Goal: Information Seeking & Learning: Check status

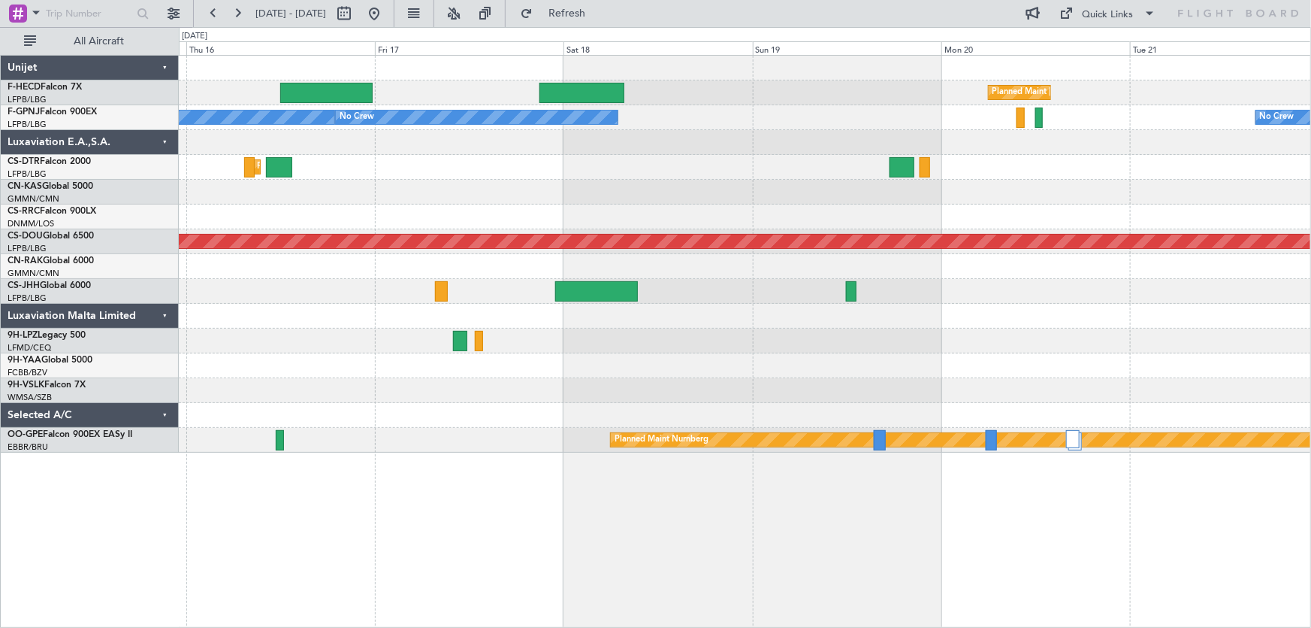
click at [184, 297] on div "Planned Maint [GEOGRAPHIC_DATA] ([GEOGRAPHIC_DATA]) Planned Maint [GEOGRAPHIC_D…" at bounding box center [745, 254] width 1133 height 397
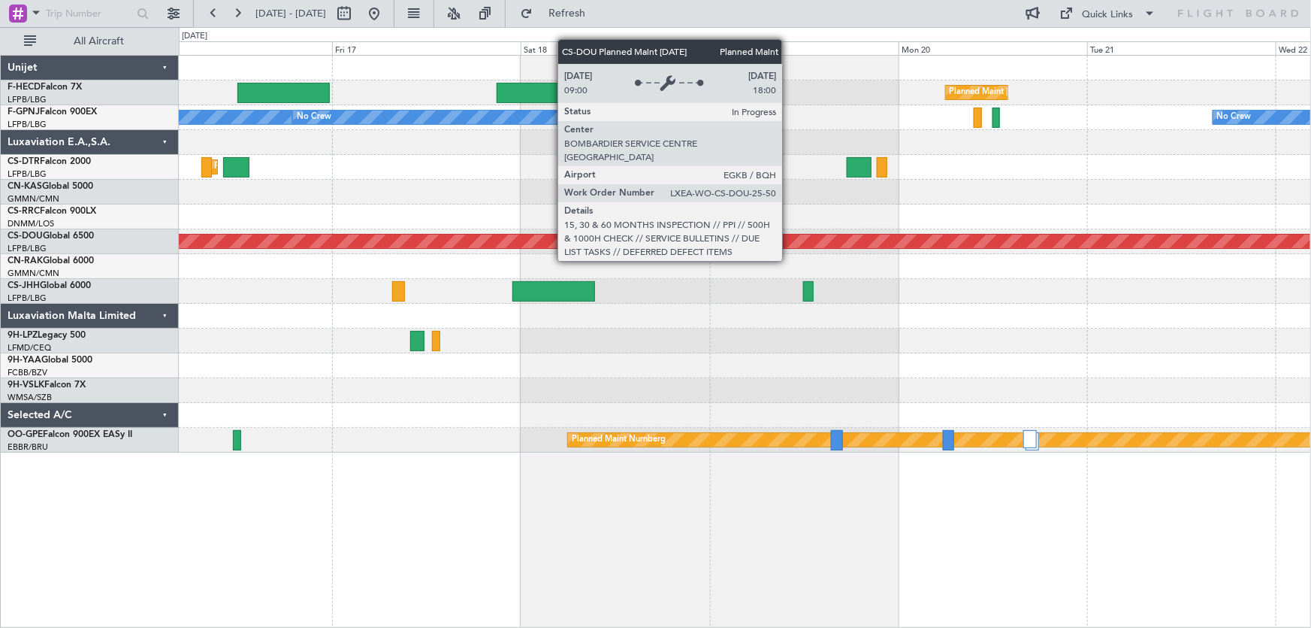
click at [467, 276] on div "Planned Maint [GEOGRAPHIC_DATA] ([GEOGRAPHIC_DATA]) Planned Maint [GEOGRAPHIC_D…" at bounding box center [745, 254] width 1133 height 397
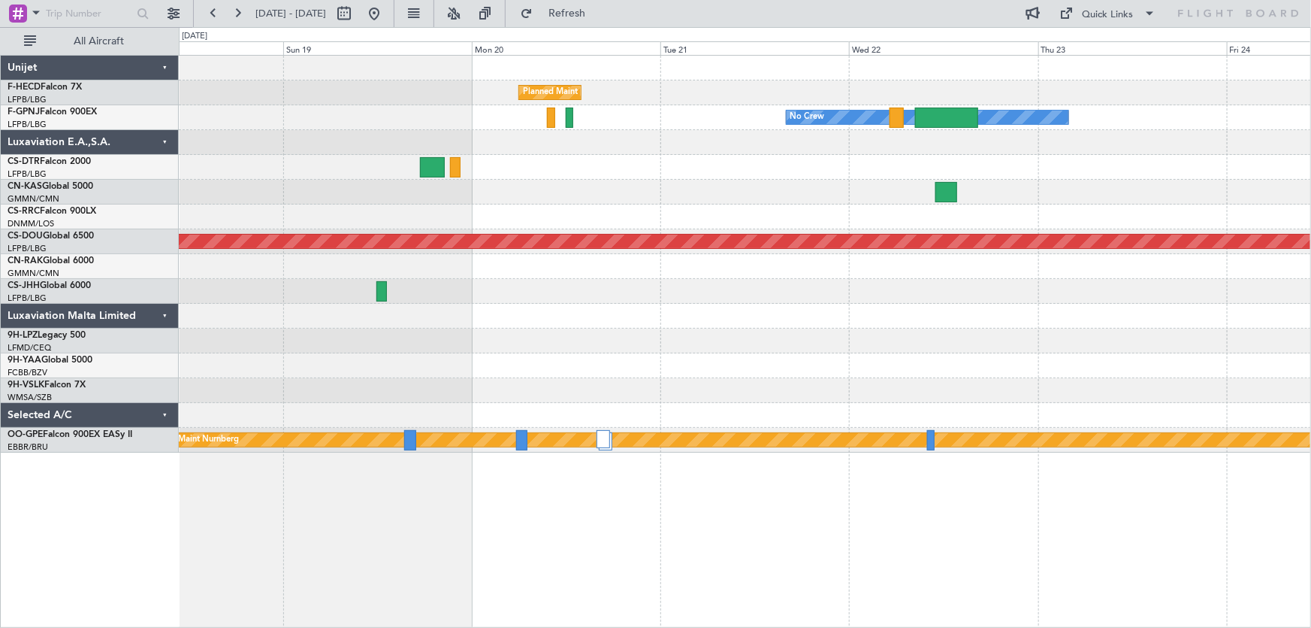
click at [620, 268] on div "Planned Maint [GEOGRAPHIC_DATA] ([GEOGRAPHIC_DATA]) No Crew No Crew Planned Mai…" at bounding box center [745, 254] width 1133 height 397
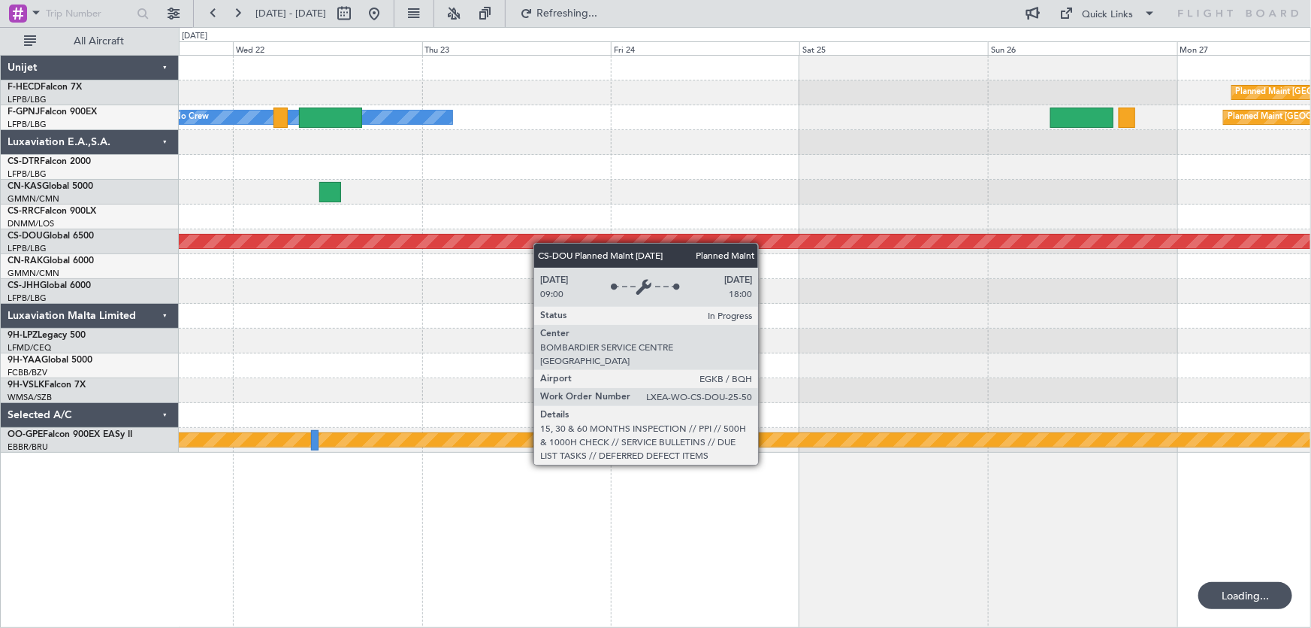
click at [504, 246] on div "Planned Maint [GEOGRAPHIC_DATA] ([GEOGRAPHIC_DATA]) Planned Maint [GEOGRAPHIC_D…" at bounding box center [745, 254] width 1133 height 397
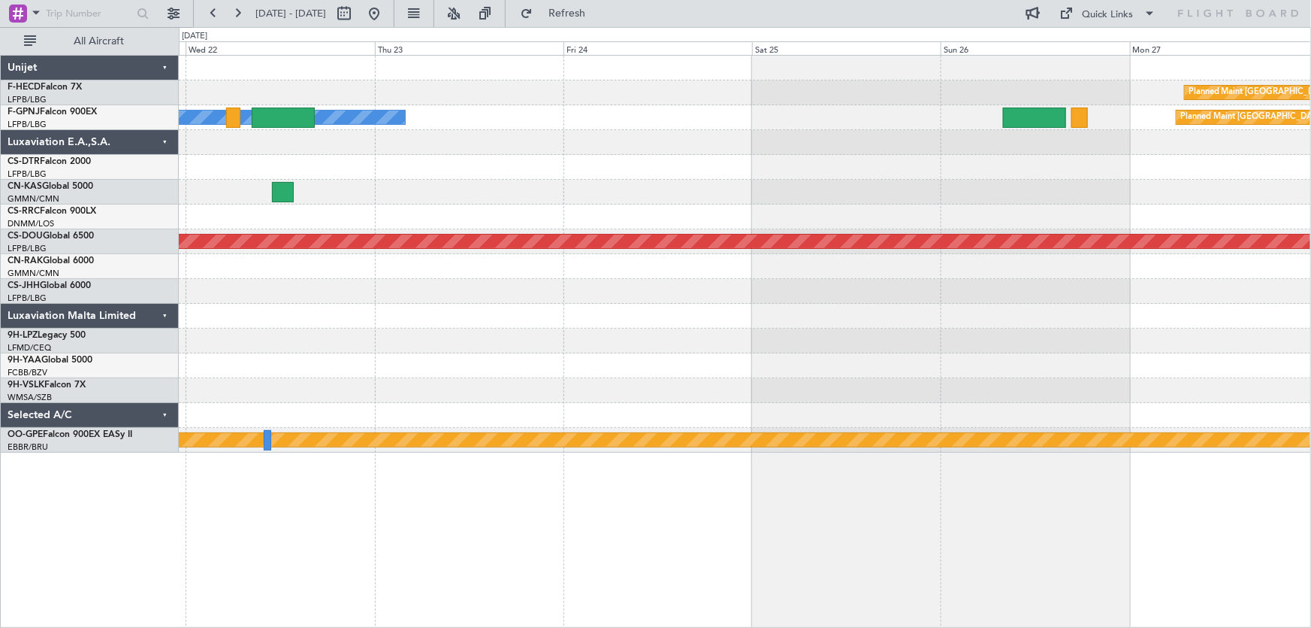
click at [1022, 170] on div at bounding box center [745, 167] width 1133 height 25
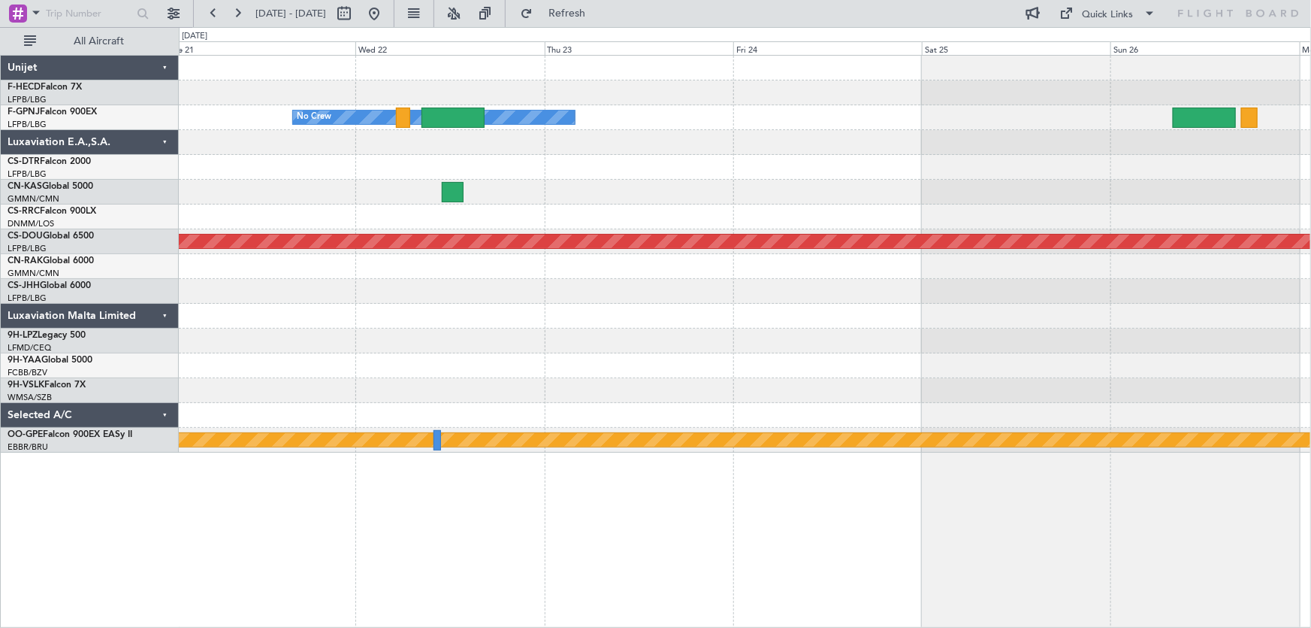
click at [821, 189] on div "Planned Maint [GEOGRAPHIC_DATA] ([GEOGRAPHIC_DATA]) Planned Maint [GEOGRAPHIC_D…" at bounding box center [745, 254] width 1133 height 397
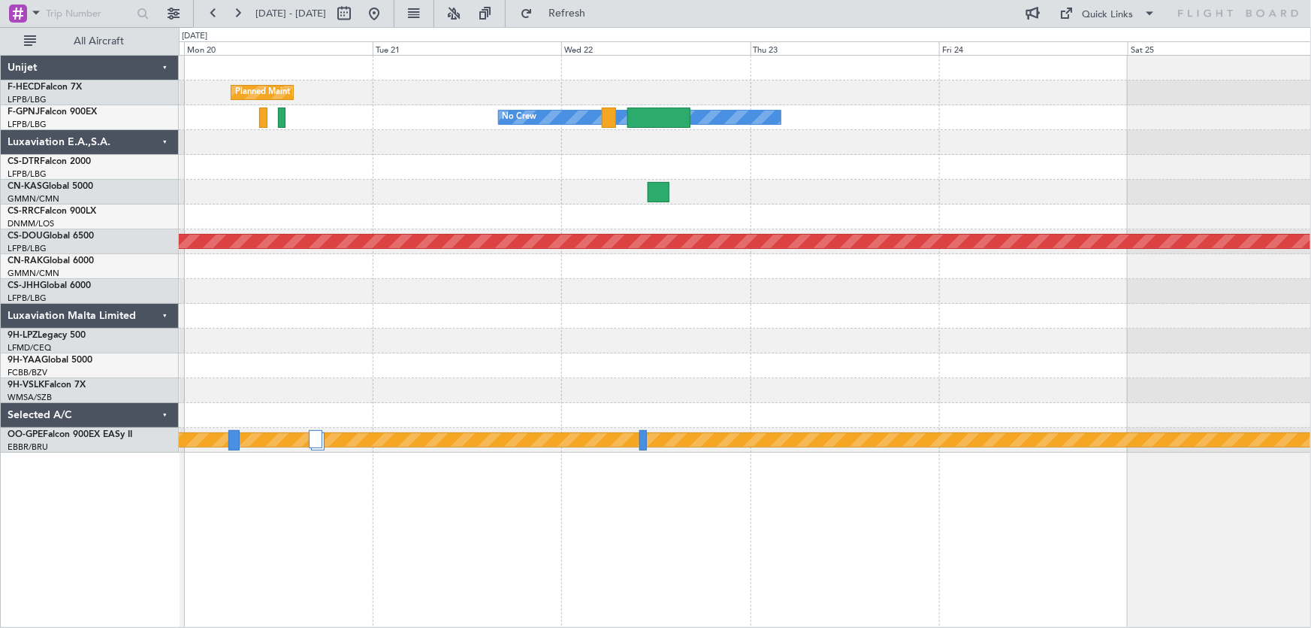
click at [770, 183] on div at bounding box center [745, 192] width 1133 height 25
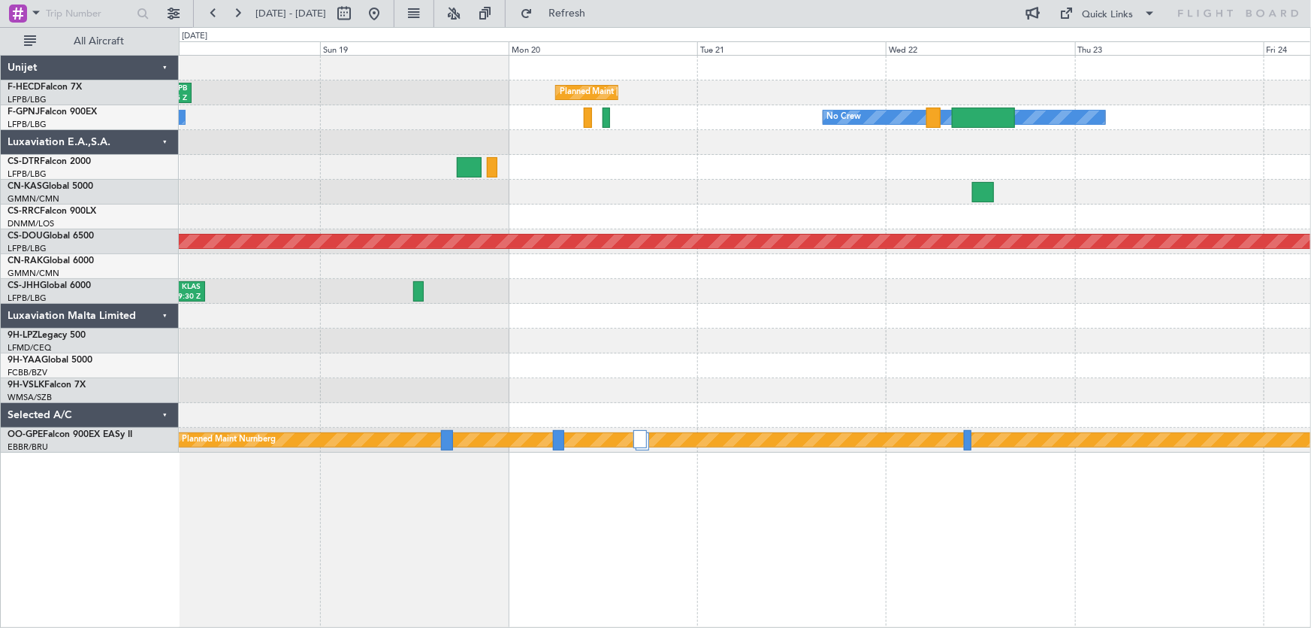
click at [671, 144] on div "Planned Maint [GEOGRAPHIC_DATA] ([GEOGRAPHIC_DATA]) KLAX 21:00 Z LFPB 07:45 Z L…" at bounding box center [745, 254] width 1133 height 397
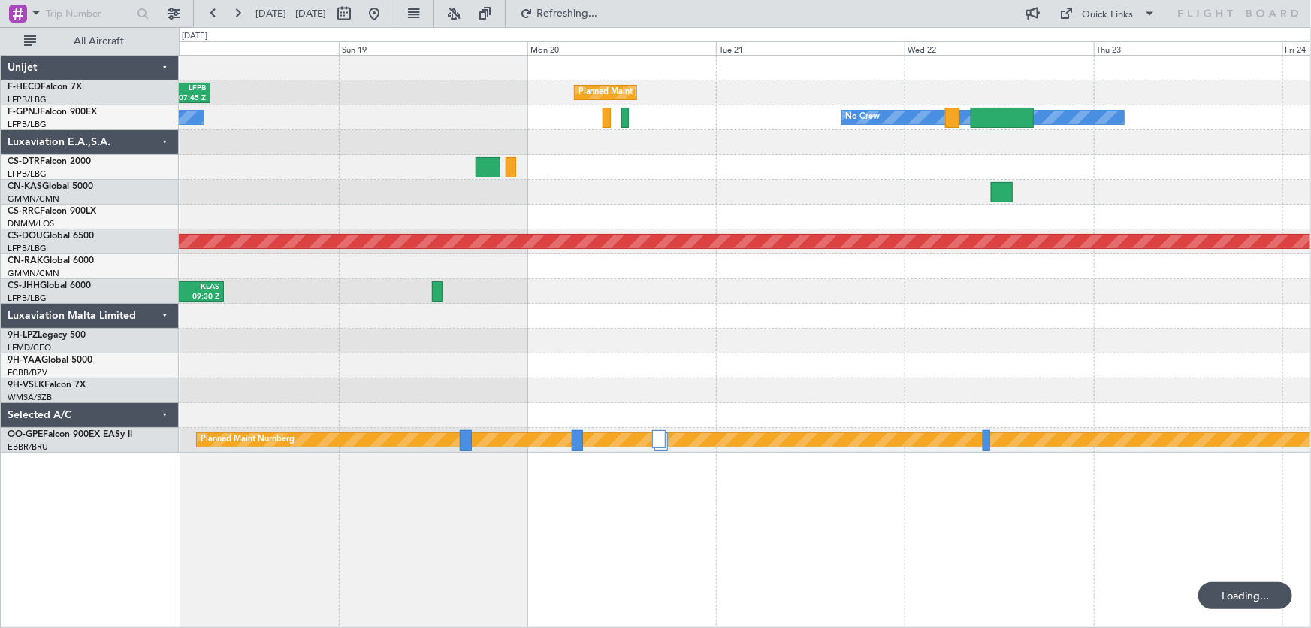
click at [724, 194] on div at bounding box center [745, 192] width 1133 height 25
click at [386, 15] on button at bounding box center [374, 14] width 24 height 24
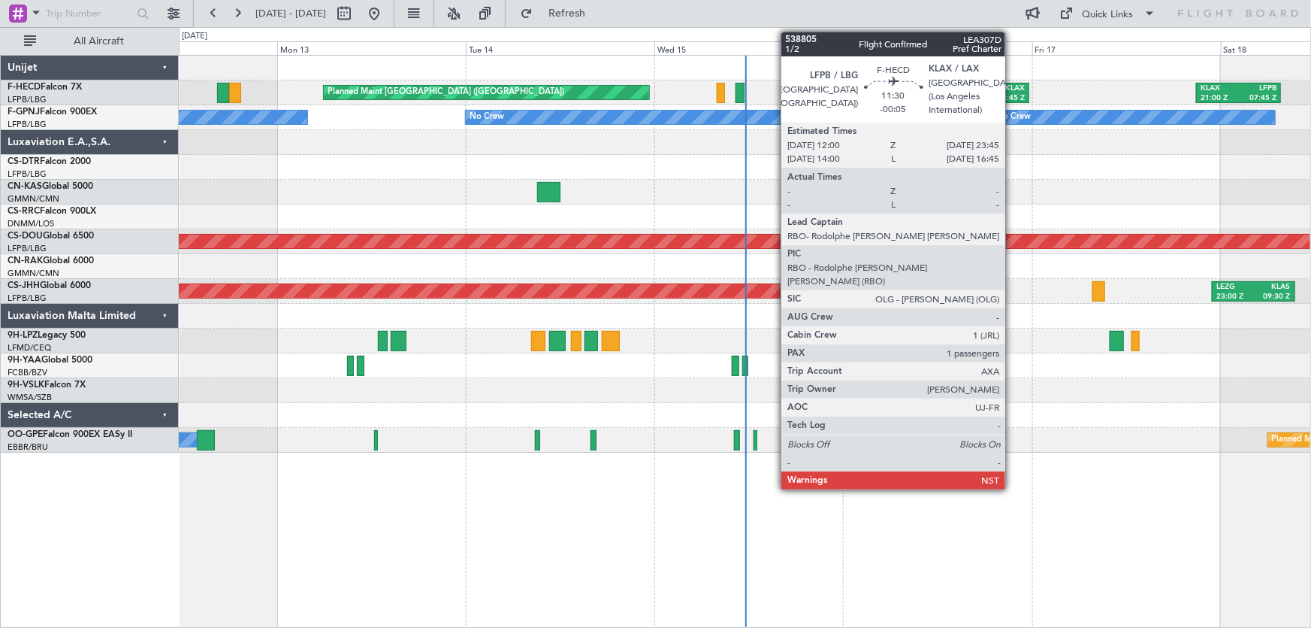
click at [1012, 89] on div "KLAX" at bounding box center [1005, 88] width 42 height 11
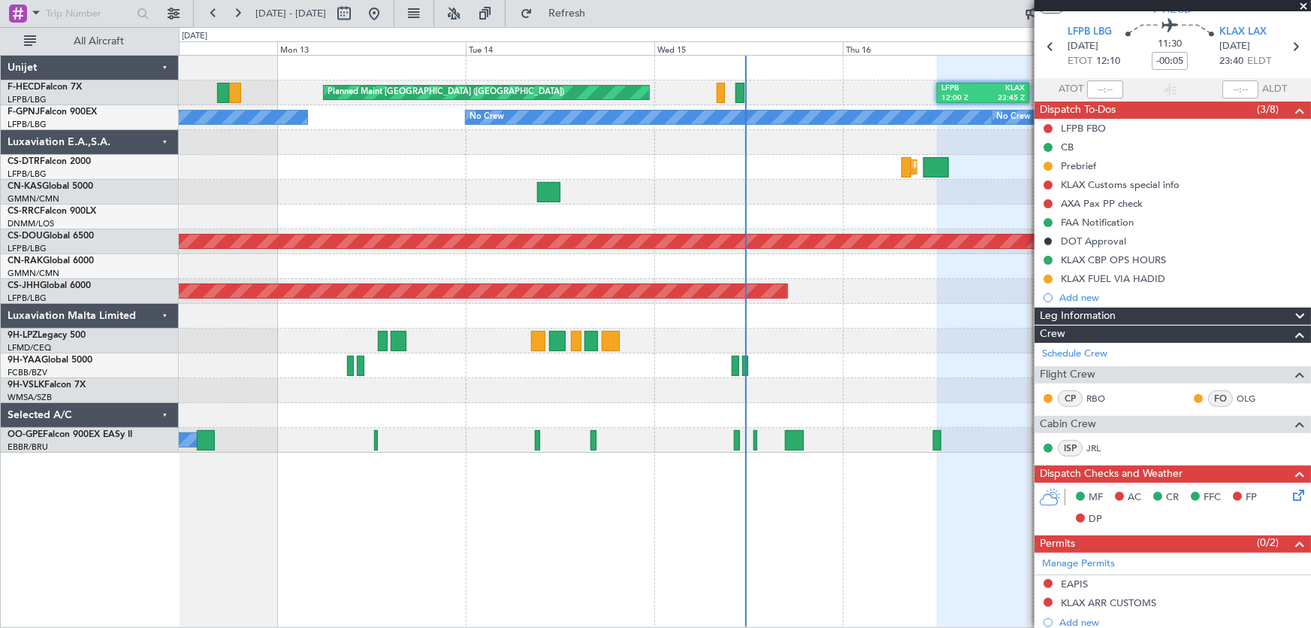
scroll to position [38, 0]
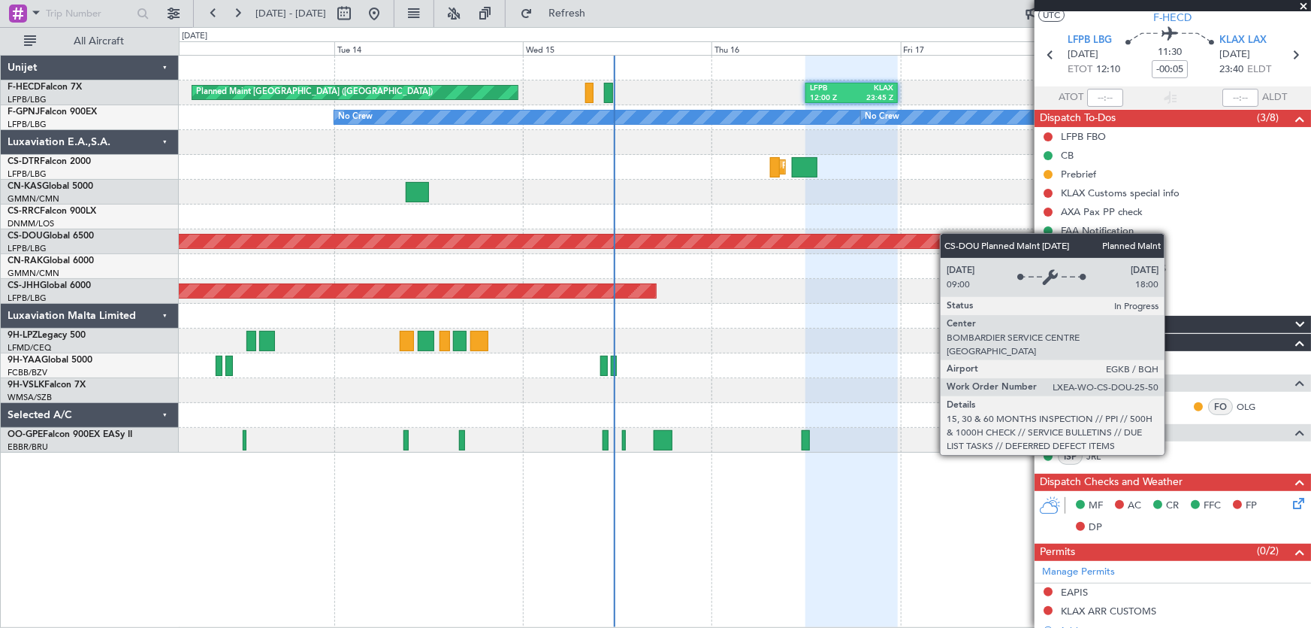
click at [842, 248] on div "Planned Maint London ([GEOGRAPHIC_DATA])" at bounding box center [745, 241] width 1133 height 25
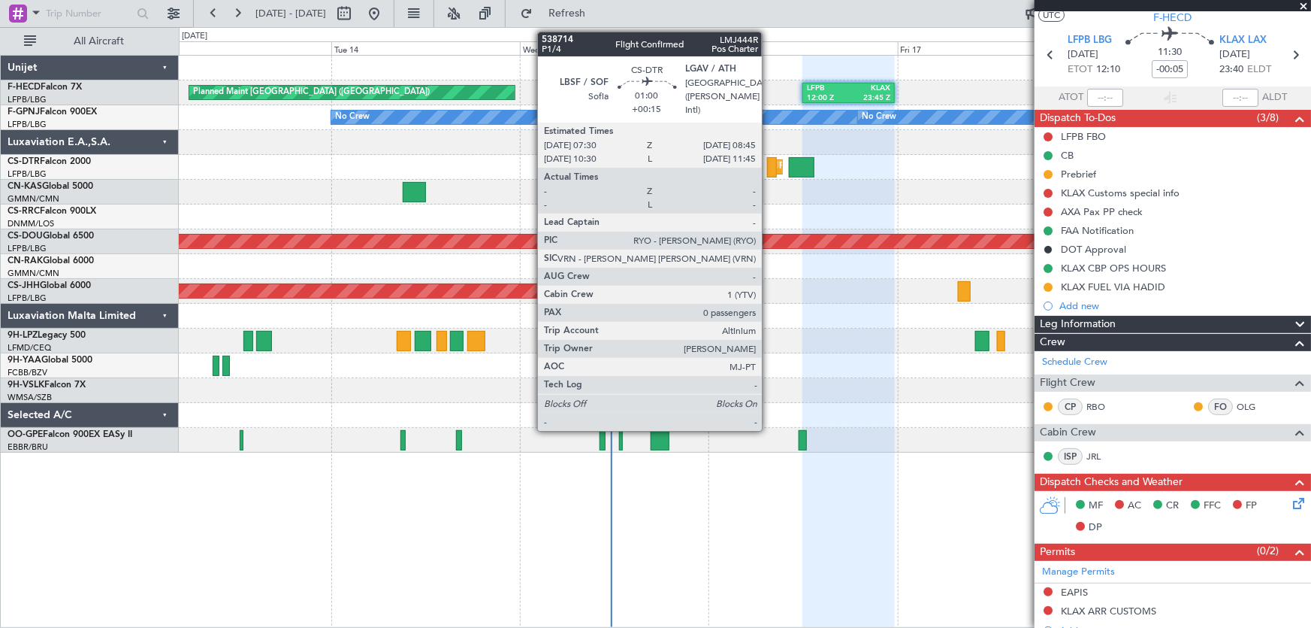
click at [769, 172] on div at bounding box center [772, 167] width 11 height 20
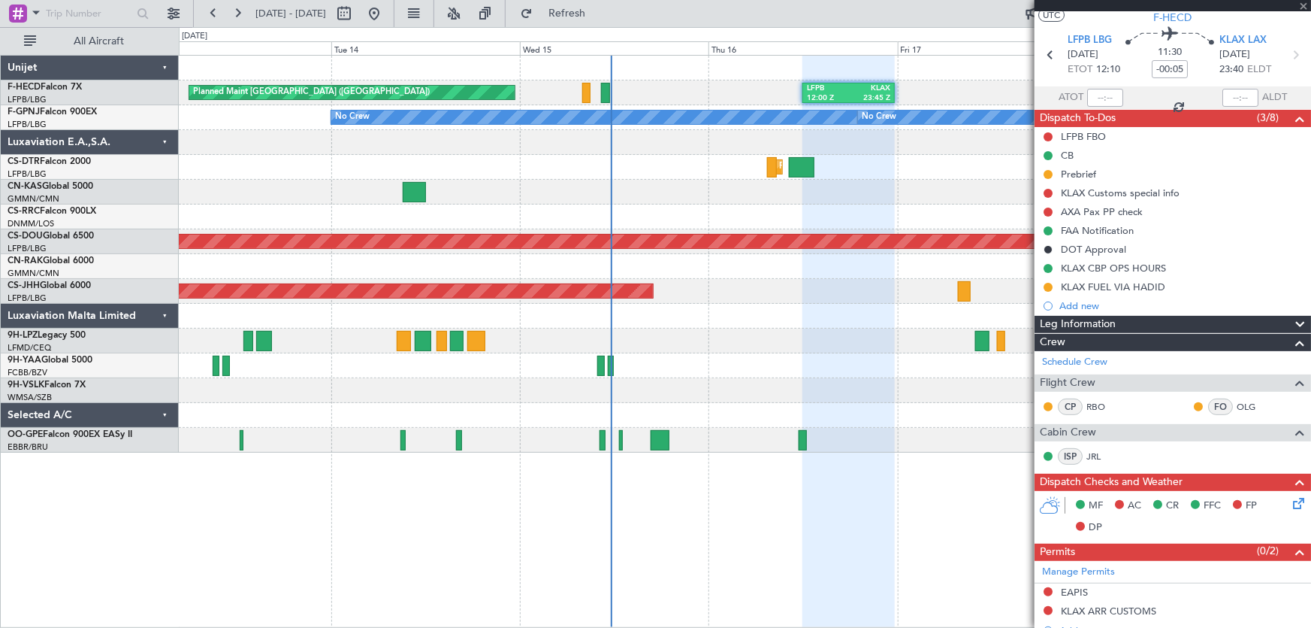
type input "+00:15"
type input "0"
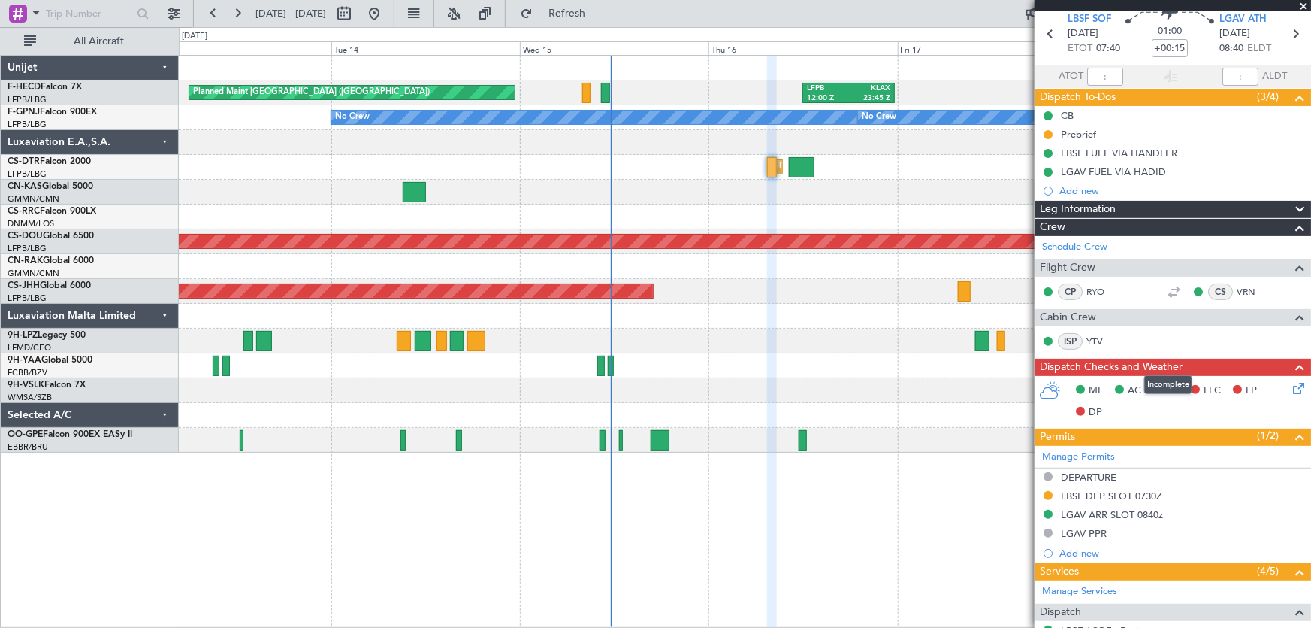
scroll to position [68, 0]
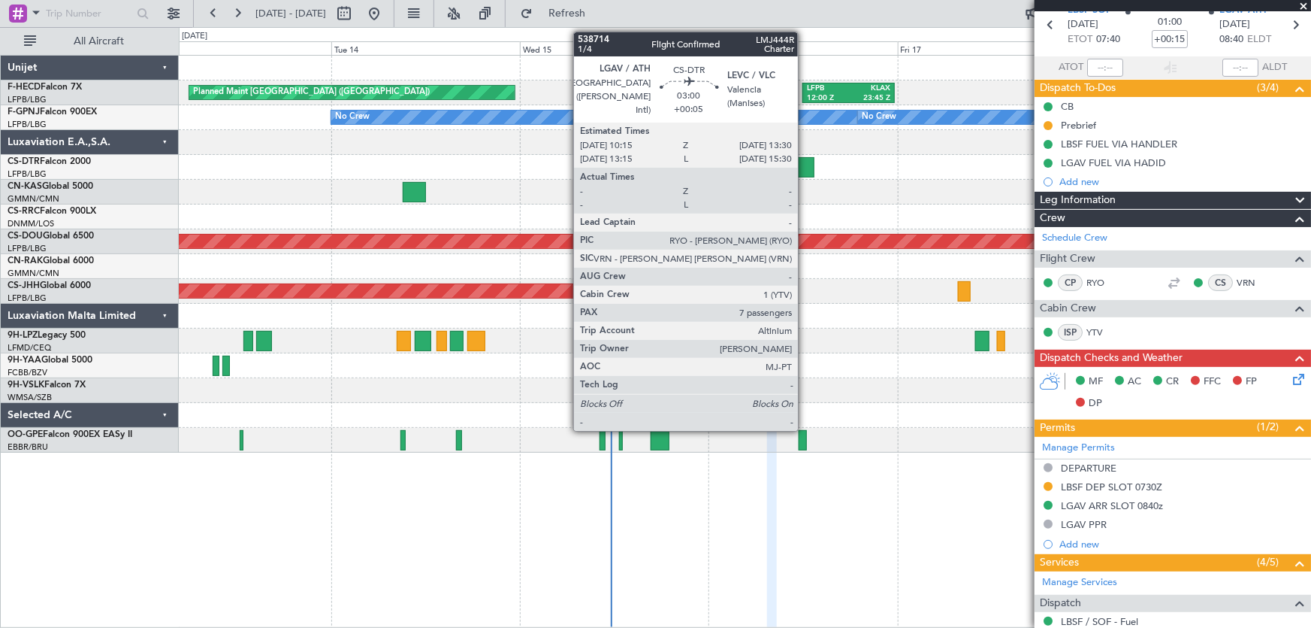
click at [804, 167] on div at bounding box center [802, 167] width 26 height 20
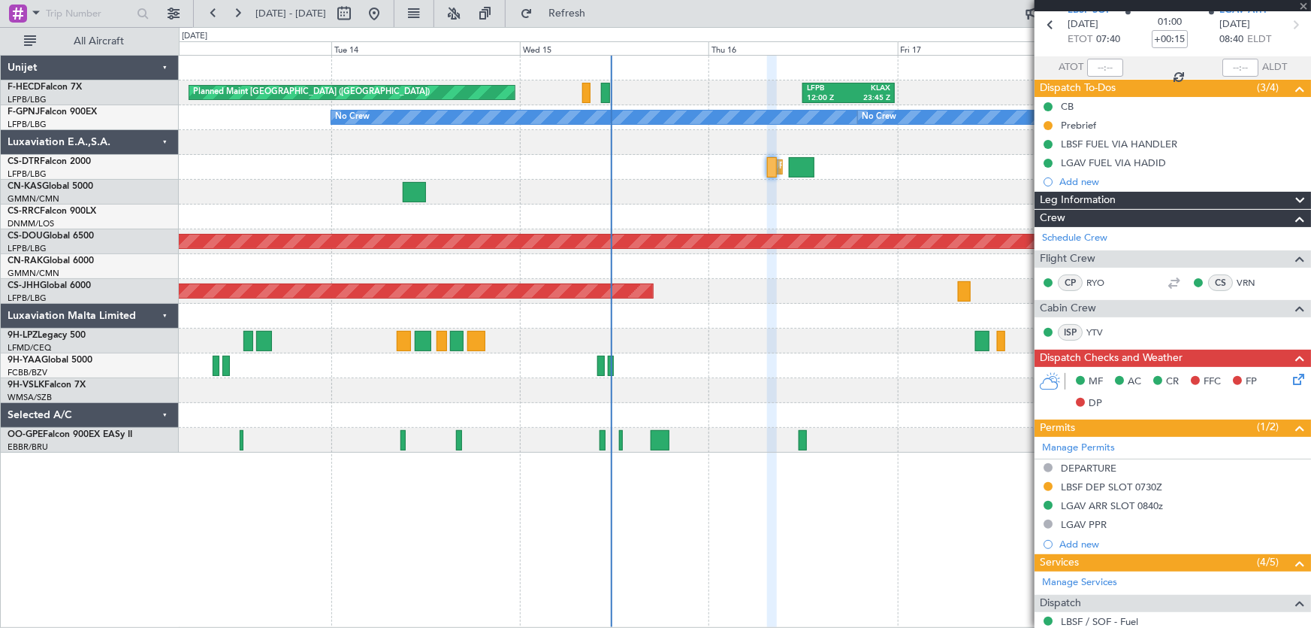
type input "+00:05"
type input "7"
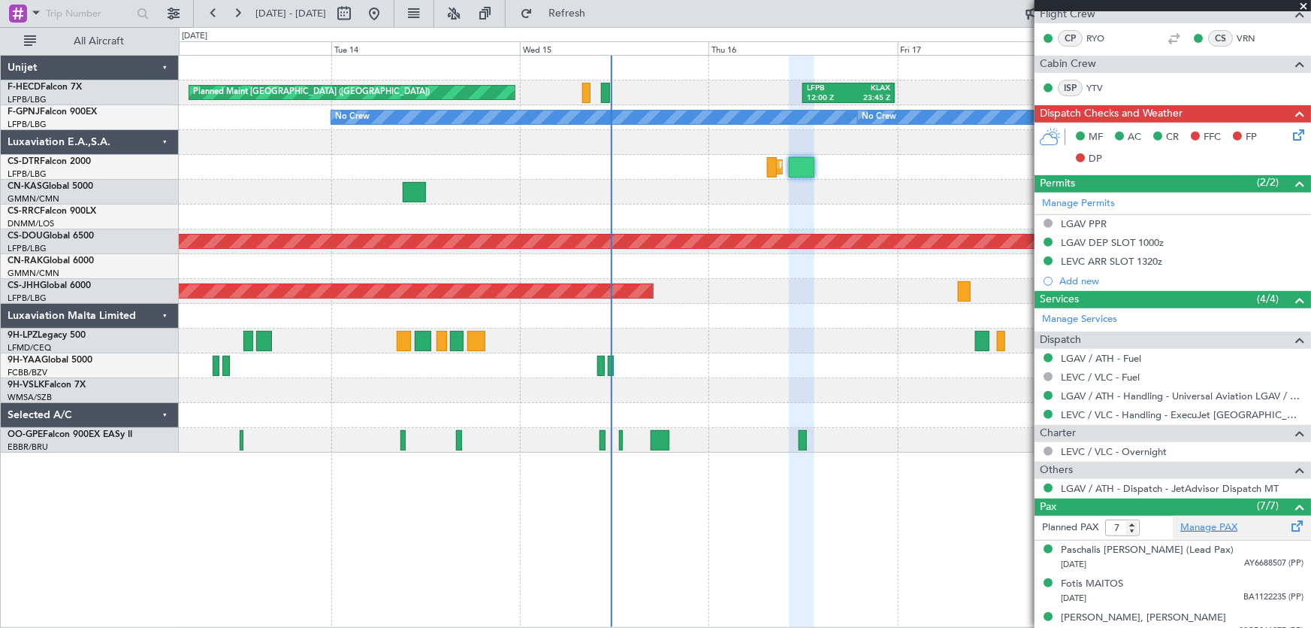
scroll to position [440, 0]
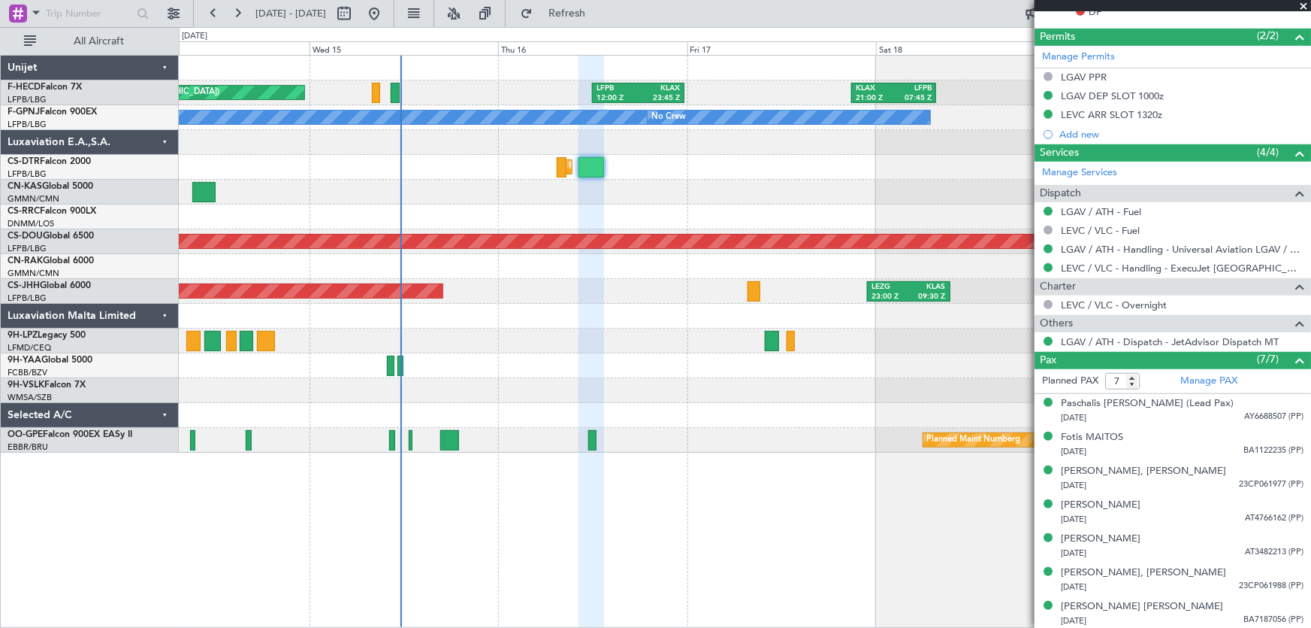
click at [724, 206] on div "Planned Maint [GEOGRAPHIC_DATA] ([GEOGRAPHIC_DATA]) LFPB 12:00 Z KLAX 23:45 Z K…" at bounding box center [745, 254] width 1133 height 397
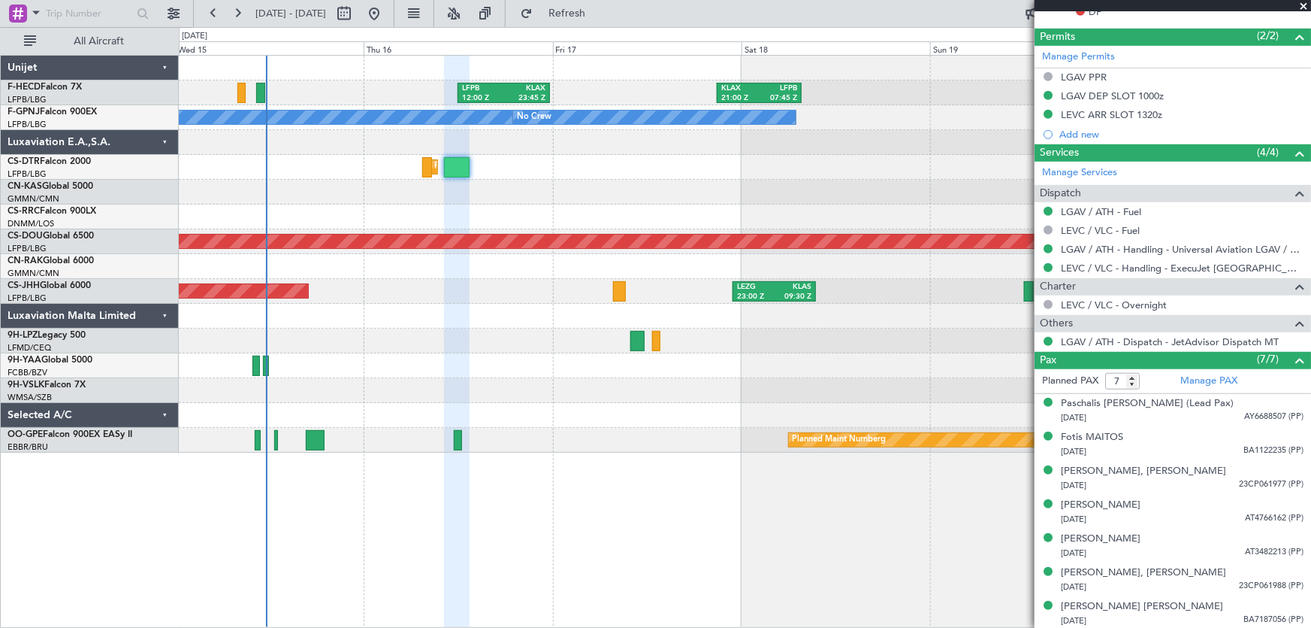
click at [605, 225] on div "LFPB 12:00 Z KLAX 23:45 Z KLAX 21:00 Z LFPB 07:45 Z Planned Maint [GEOGRAPHIC_D…" at bounding box center [745, 254] width 1133 height 397
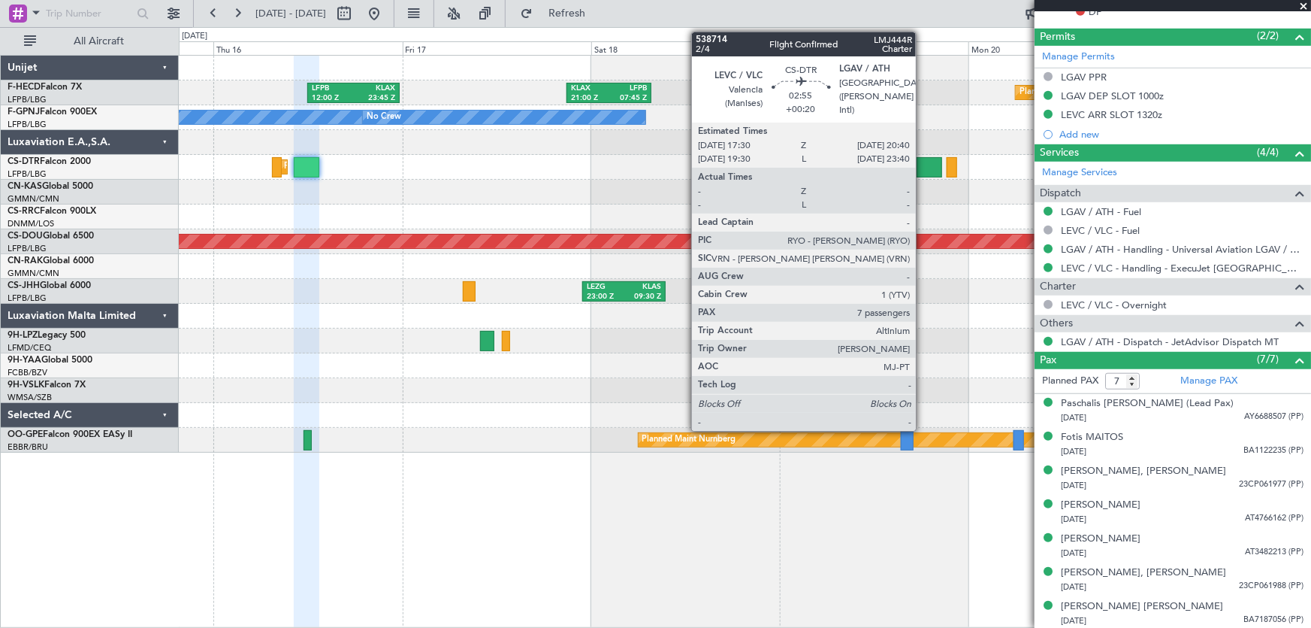
click at [923, 169] on div at bounding box center [930, 167] width 26 height 20
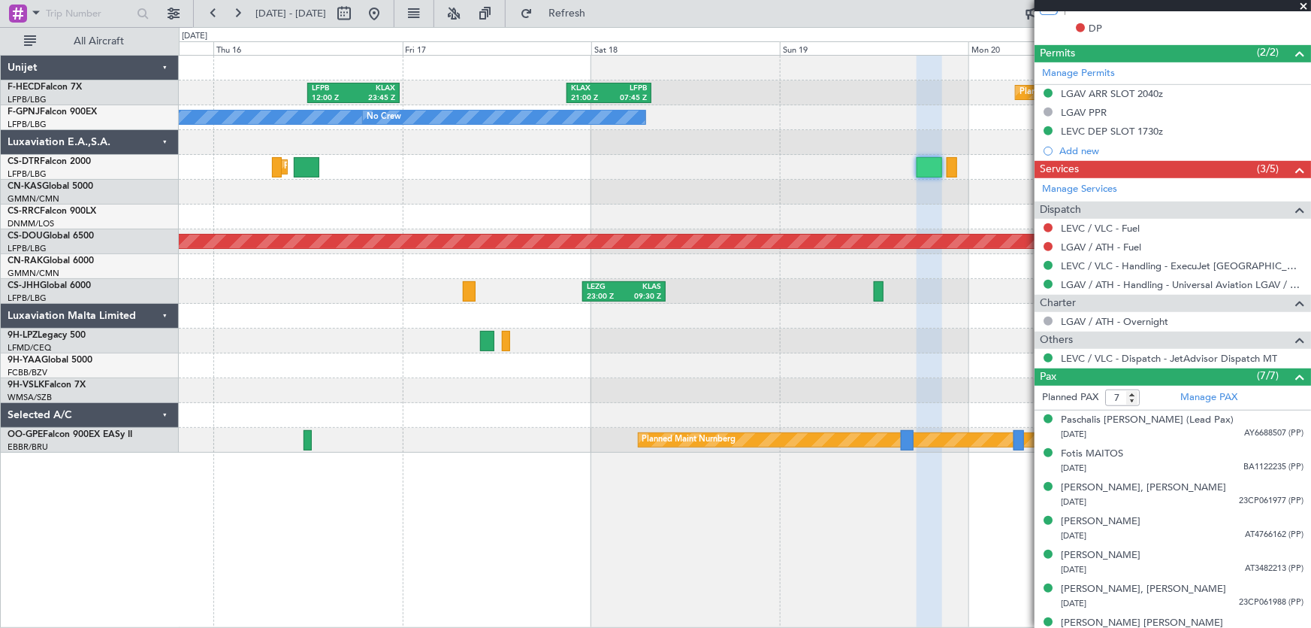
scroll to position [421, 0]
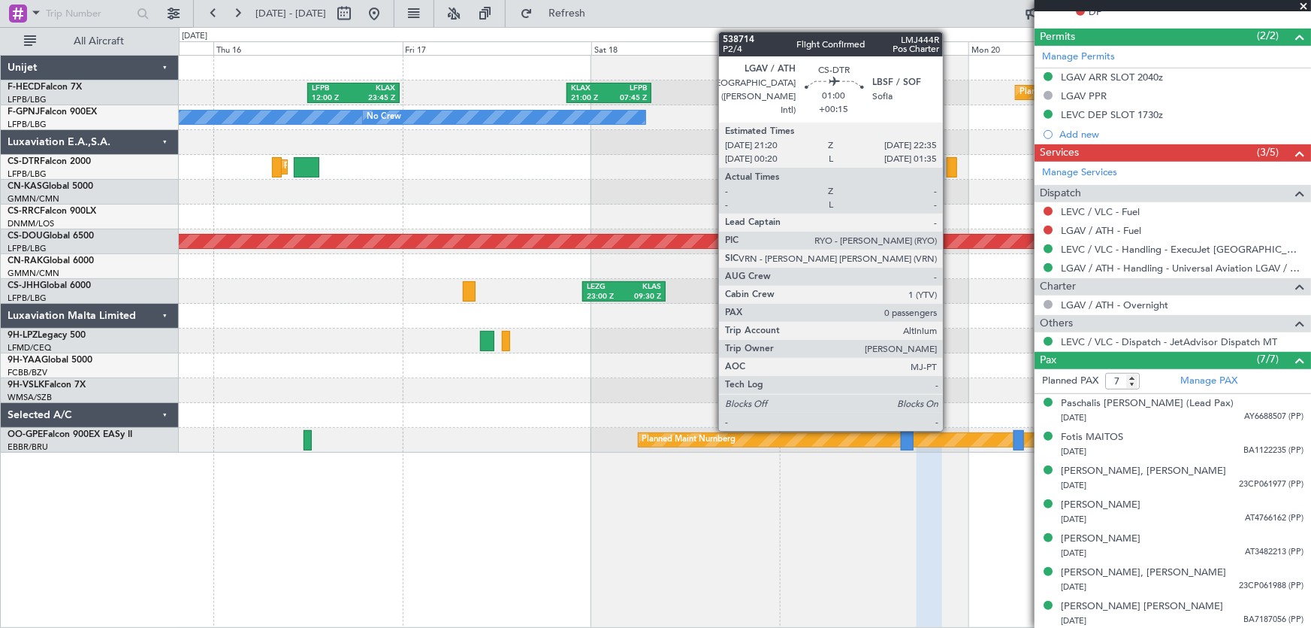
click at [950, 172] on div at bounding box center [952, 167] width 11 height 20
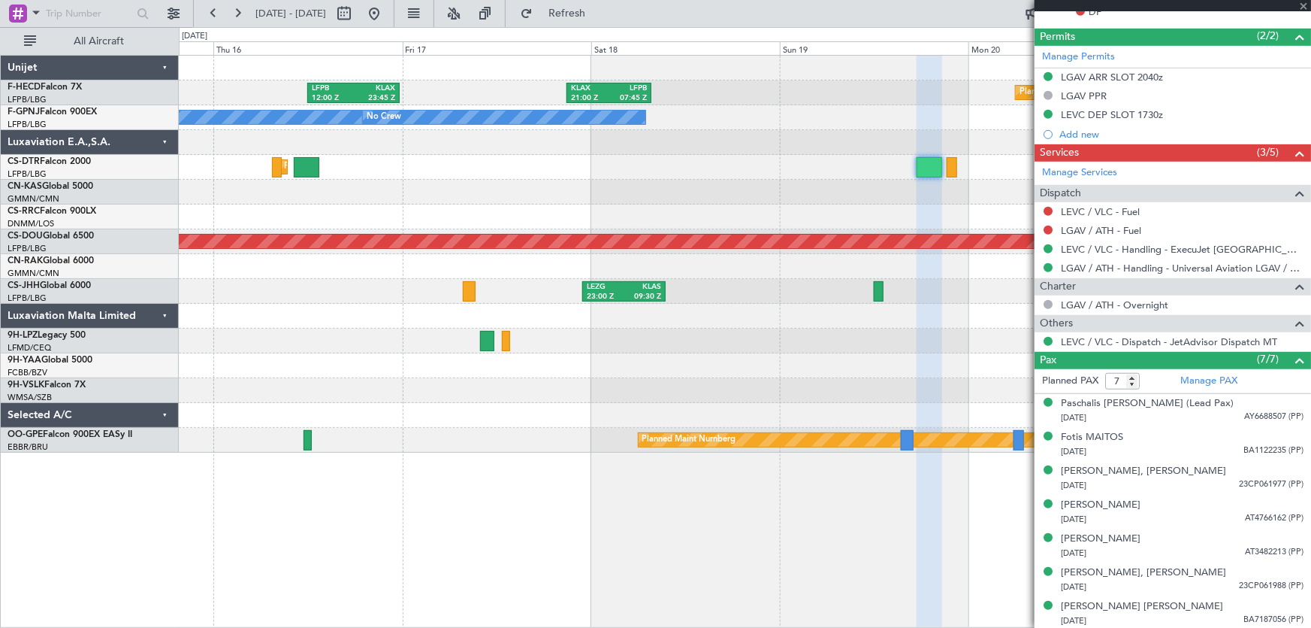
type input "+00:15"
type input "0"
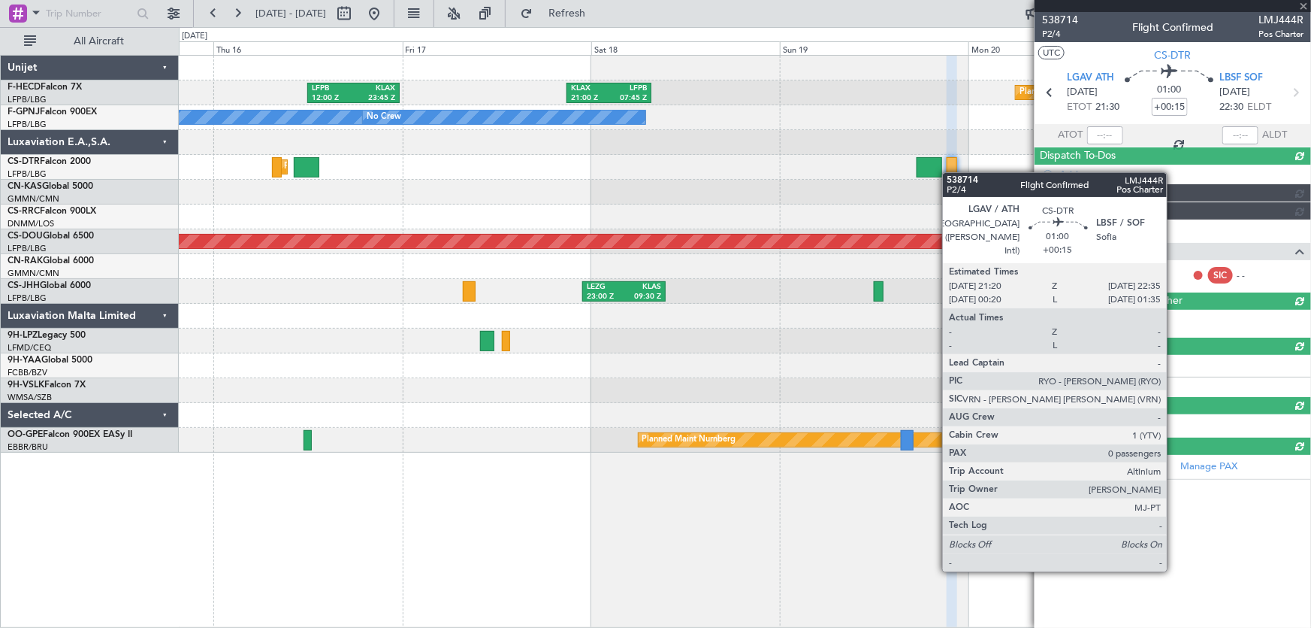
scroll to position [0, 0]
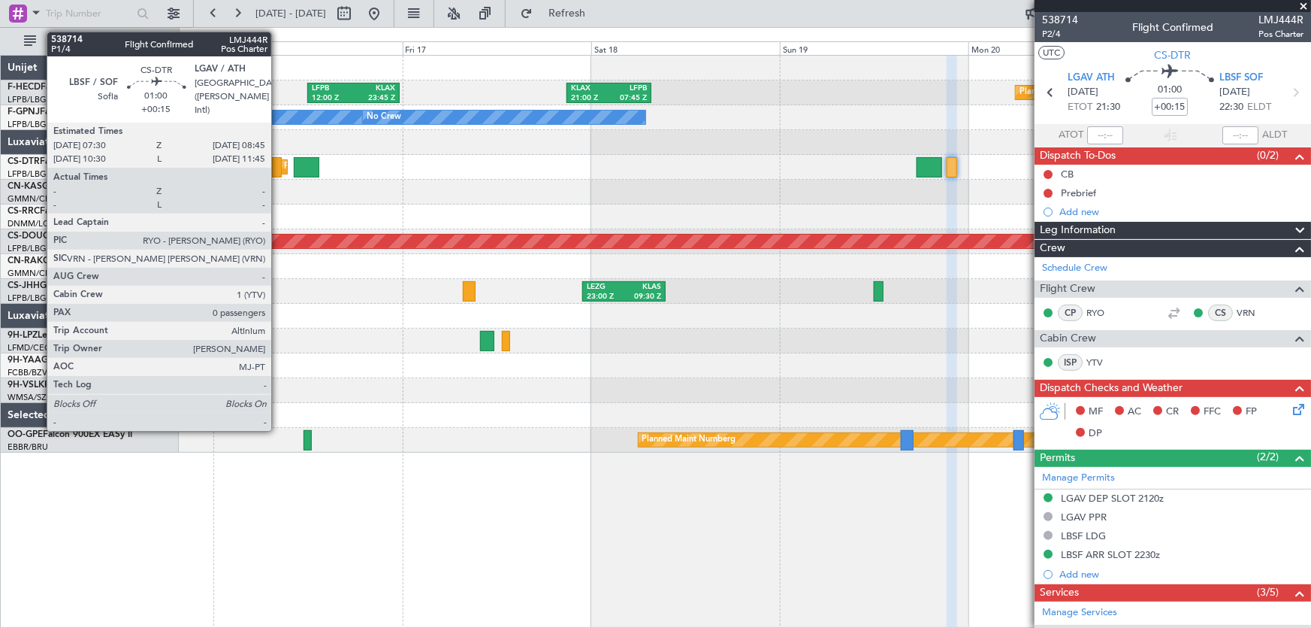
click at [278, 168] on div at bounding box center [277, 167] width 11 height 20
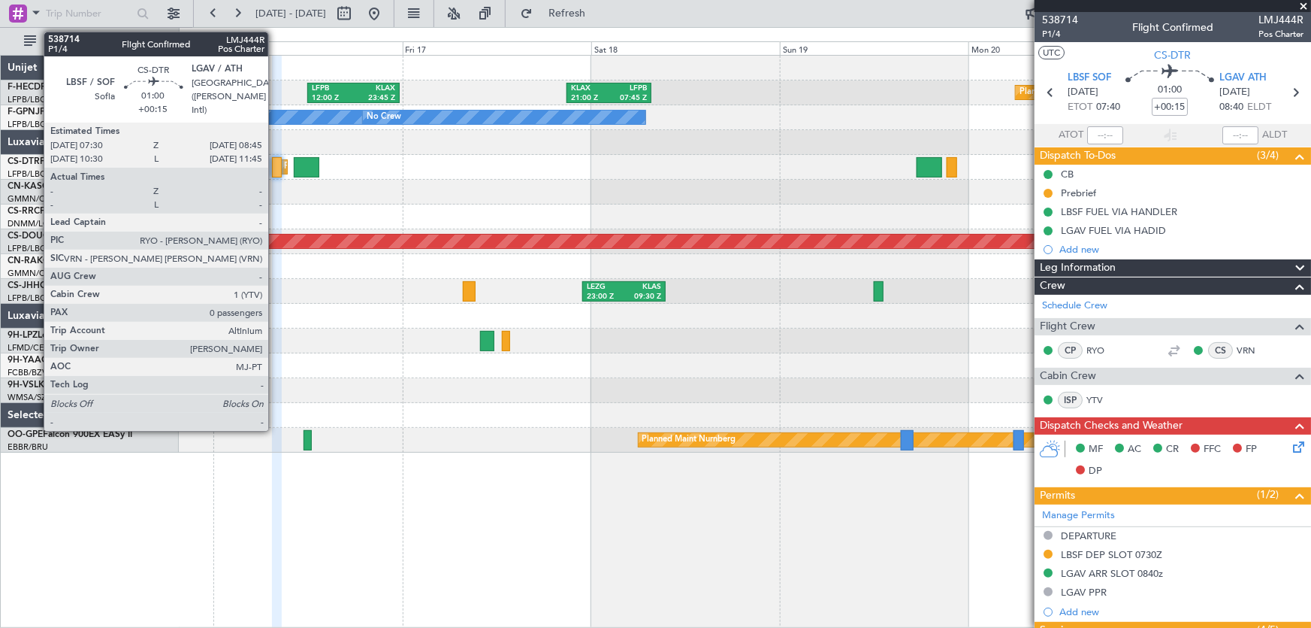
click at [275, 162] on div at bounding box center [277, 167] width 11 height 20
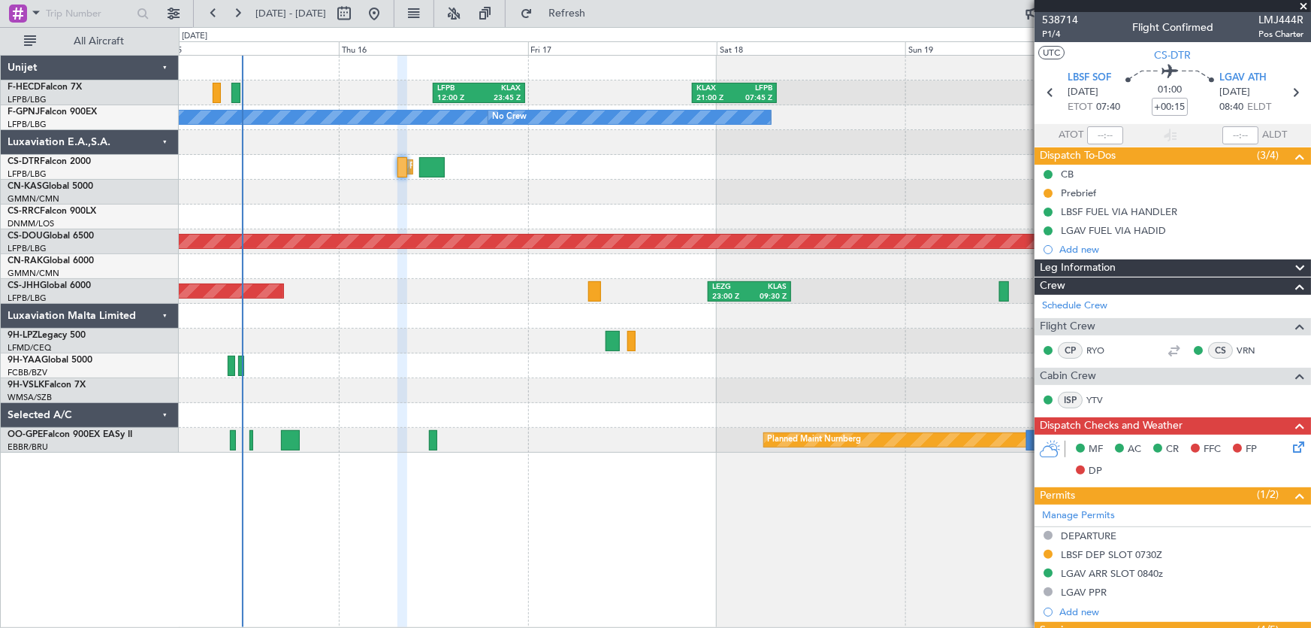
click at [555, 195] on div at bounding box center [745, 192] width 1133 height 25
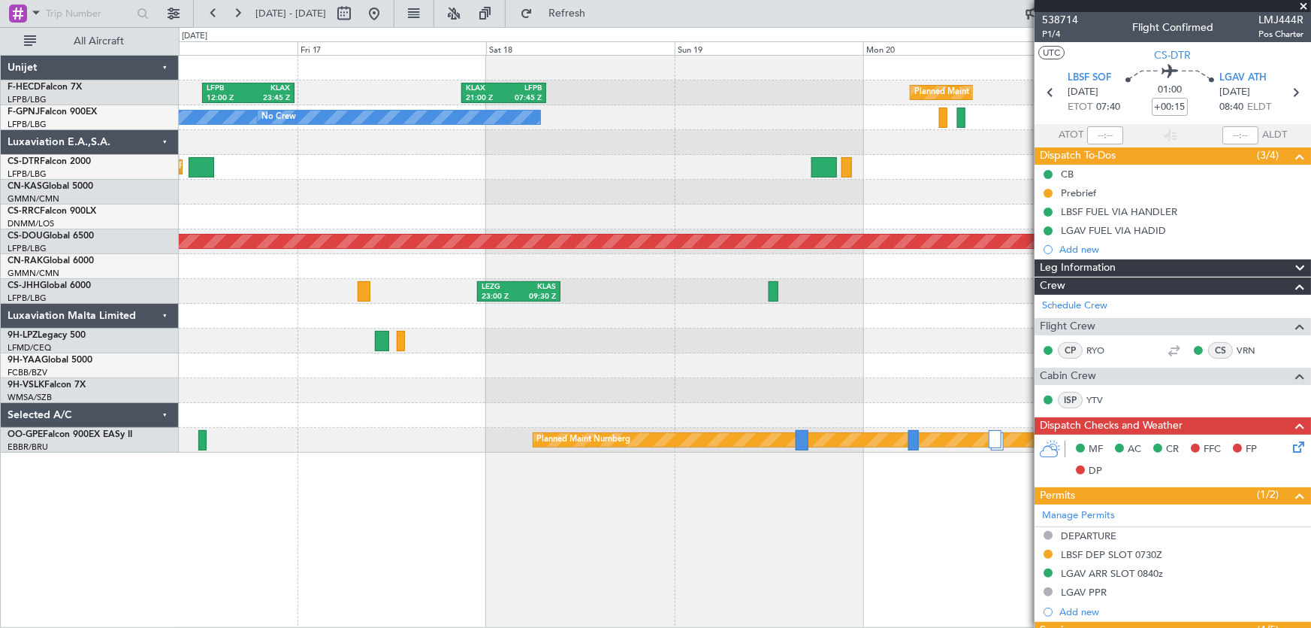
click at [483, 190] on div "Planned Maint [GEOGRAPHIC_DATA] ([GEOGRAPHIC_DATA]) LFPB 12:00 Z KLAX 23:45 Z K…" at bounding box center [745, 254] width 1133 height 397
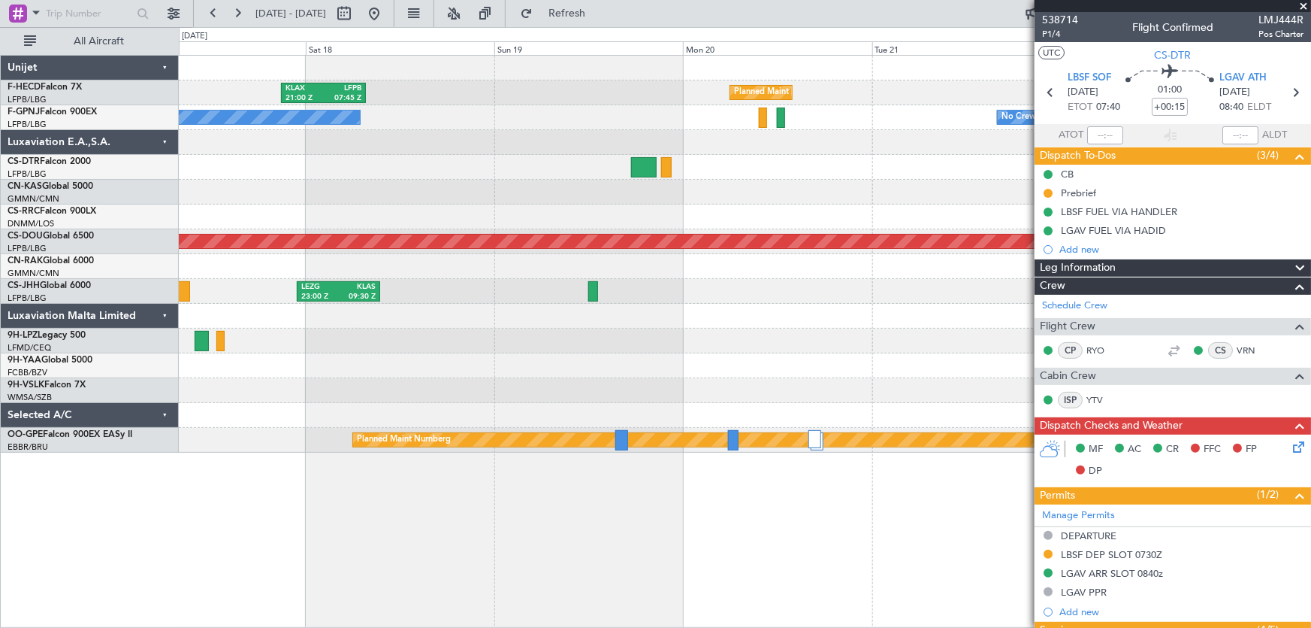
click at [428, 184] on div at bounding box center [745, 192] width 1133 height 25
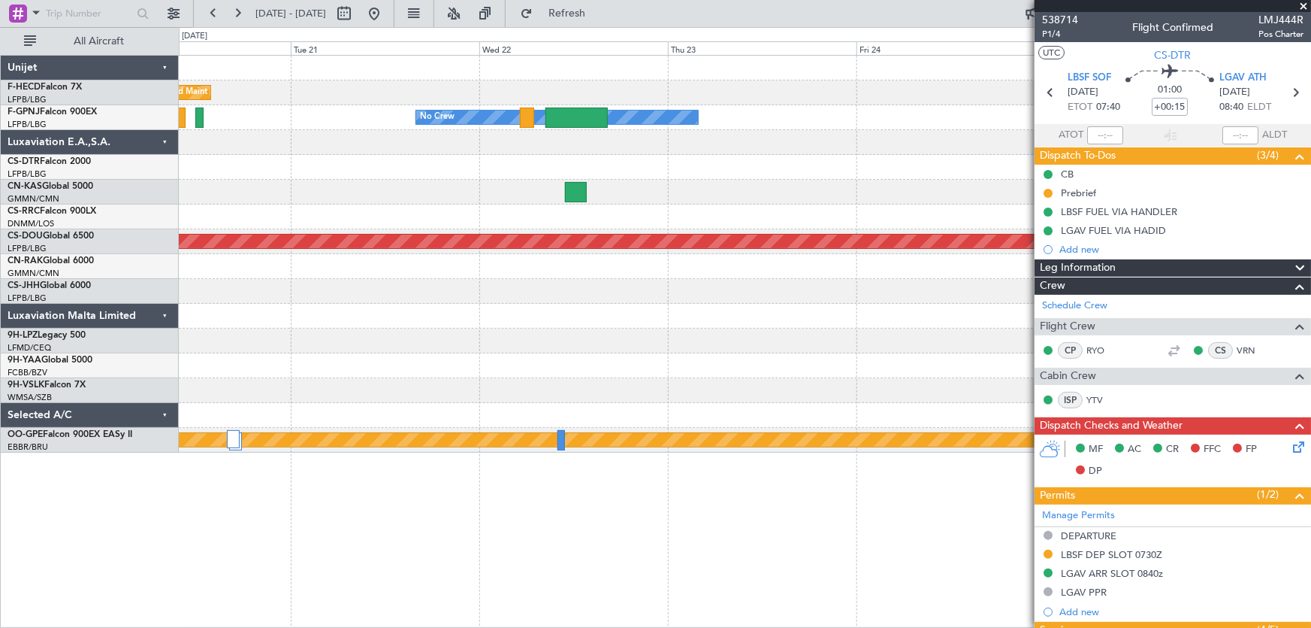
click at [488, 174] on div "Planned Maint [GEOGRAPHIC_DATA] ([GEOGRAPHIC_DATA]) Planned Maint [GEOGRAPHIC_D…" at bounding box center [745, 254] width 1133 height 397
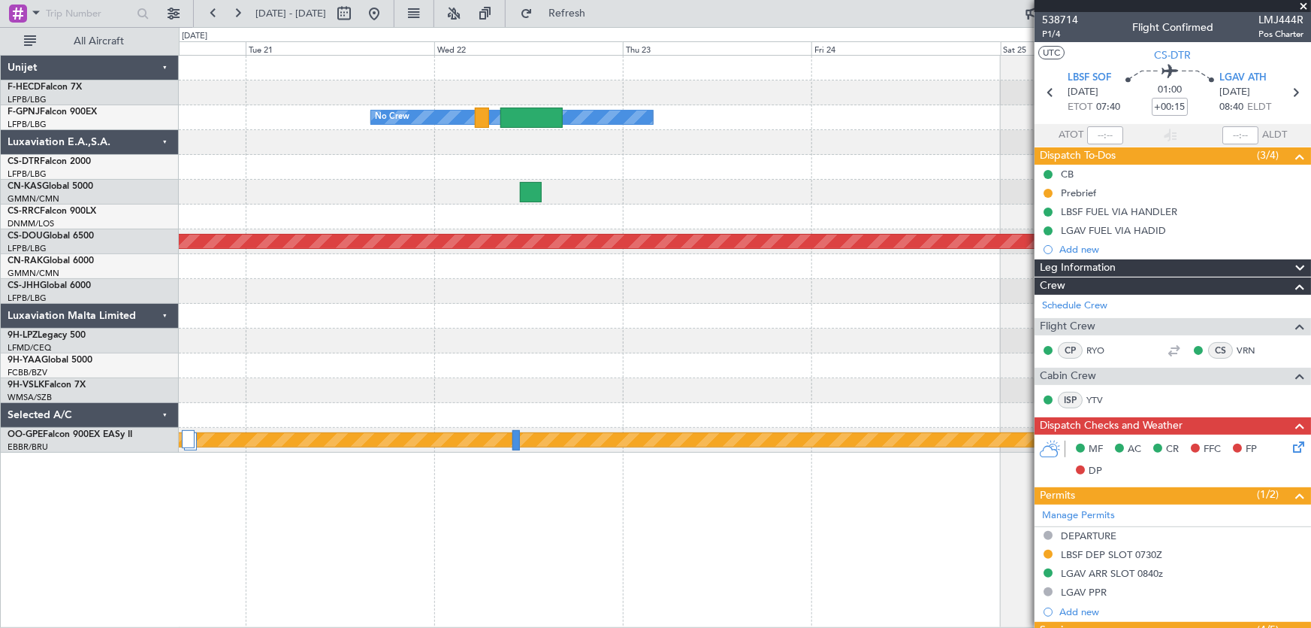
click at [431, 127] on div "Planned Maint [GEOGRAPHIC_DATA] ([GEOGRAPHIC_DATA]) Planned Maint [GEOGRAPHIC_D…" at bounding box center [745, 254] width 1133 height 397
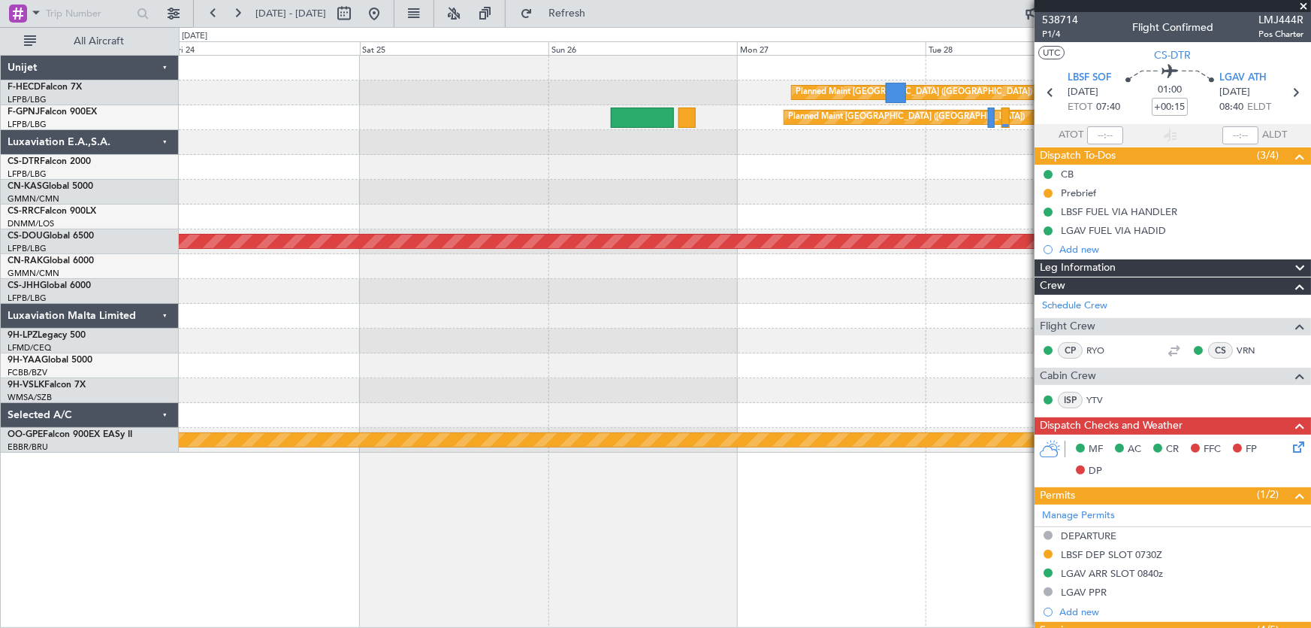
click at [467, 141] on div at bounding box center [745, 142] width 1133 height 25
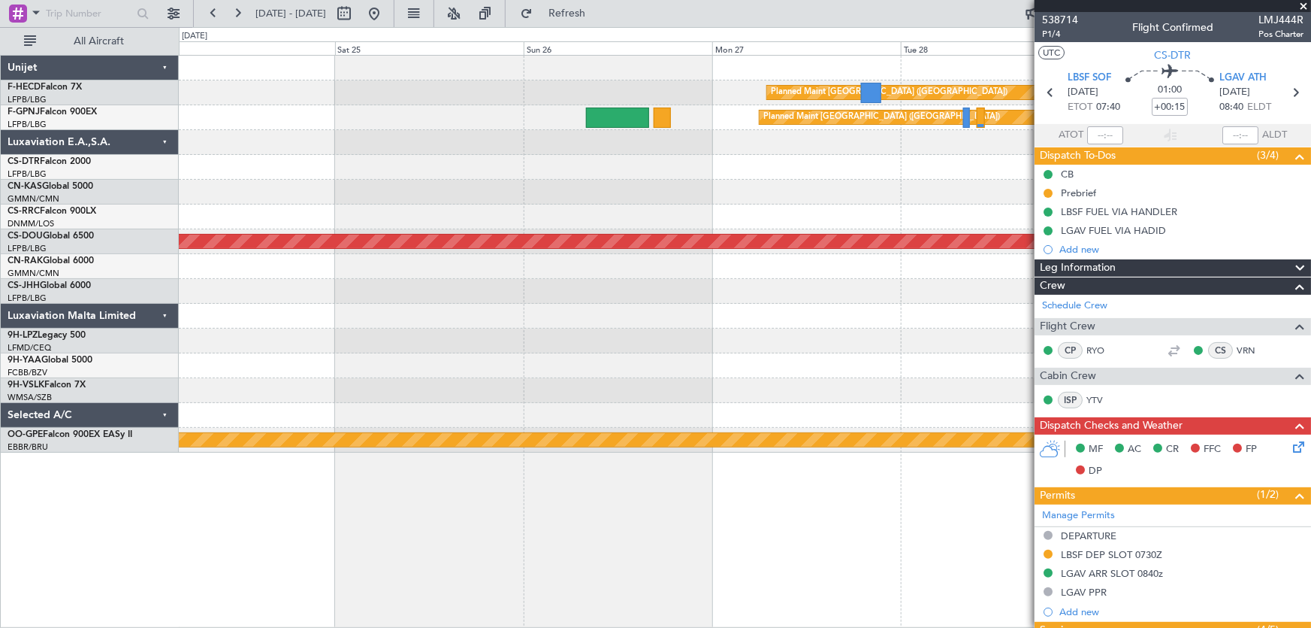
click at [411, 135] on div "Planned Maint [GEOGRAPHIC_DATA] ([GEOGRAPHIC_DATA]) Planned Maint [GEOGRAPHIC_D…" at bounding box center [745, 254] width 1133 height 397
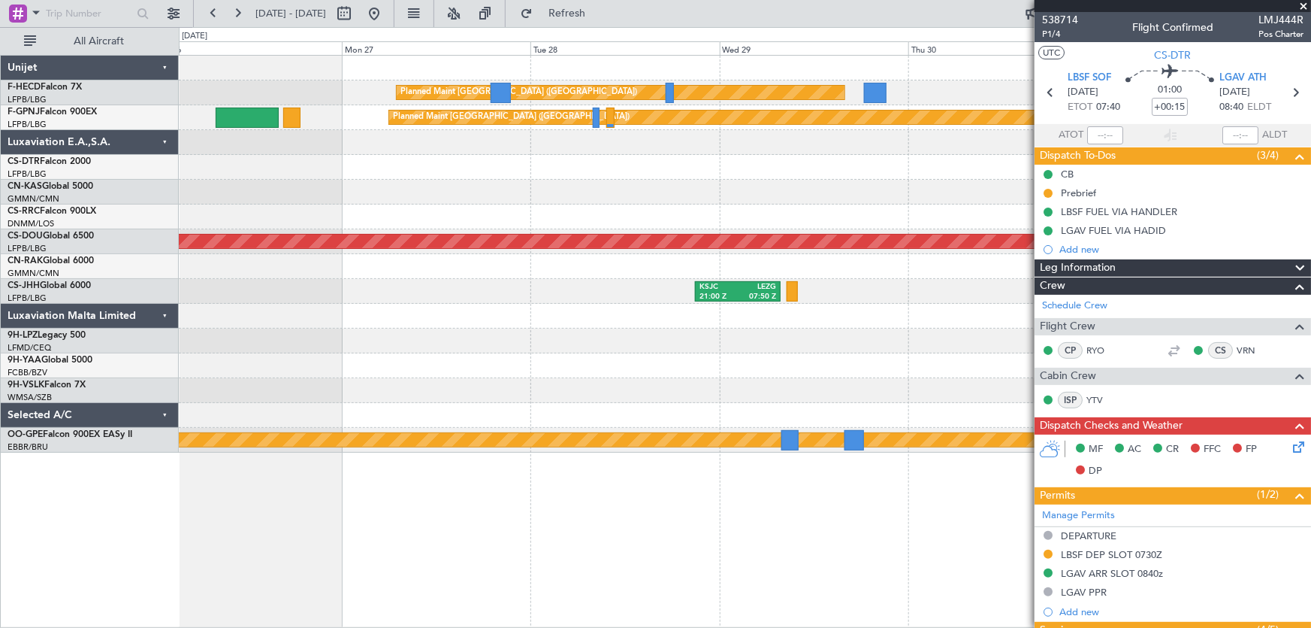
click at [392, 111] on div "Planned Maint [GEOGRAPHIC_DATA] ([GEOGRAPHIC_DATA]) Planned Maint [GEOGRAPHIC_D…" at bounding box center [745, 254] width 1133 height 397
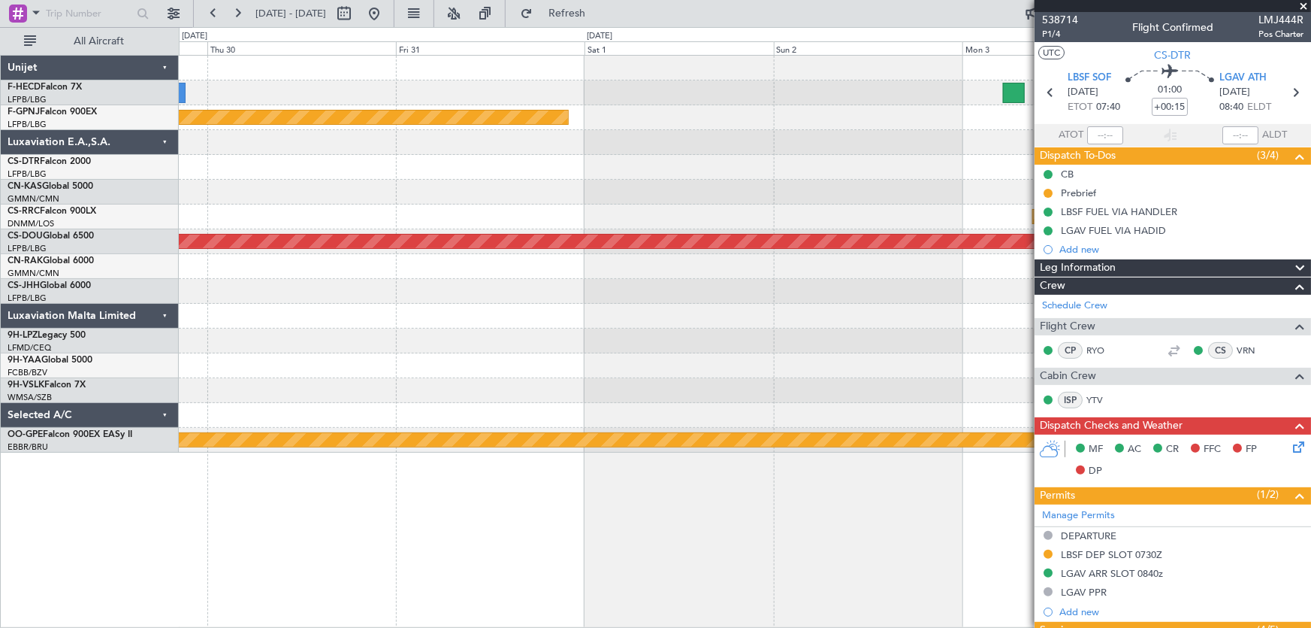
click at [415, 127] on div "Planned Maint [GEOGRAPHIC_DATA] ([GEOGRAPHIC_DATA])" at bounding box center [745, 117] width 1133 height 25
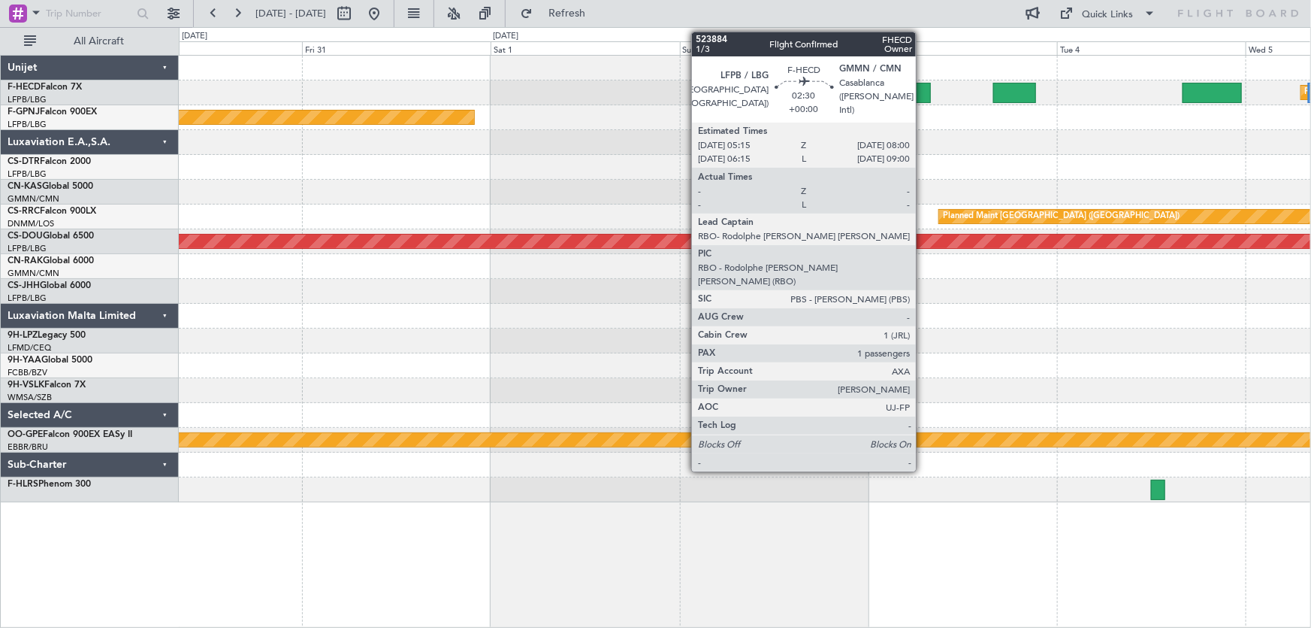
click at [921, 89] on div at bounding box center [920, 93] width 22 height 20
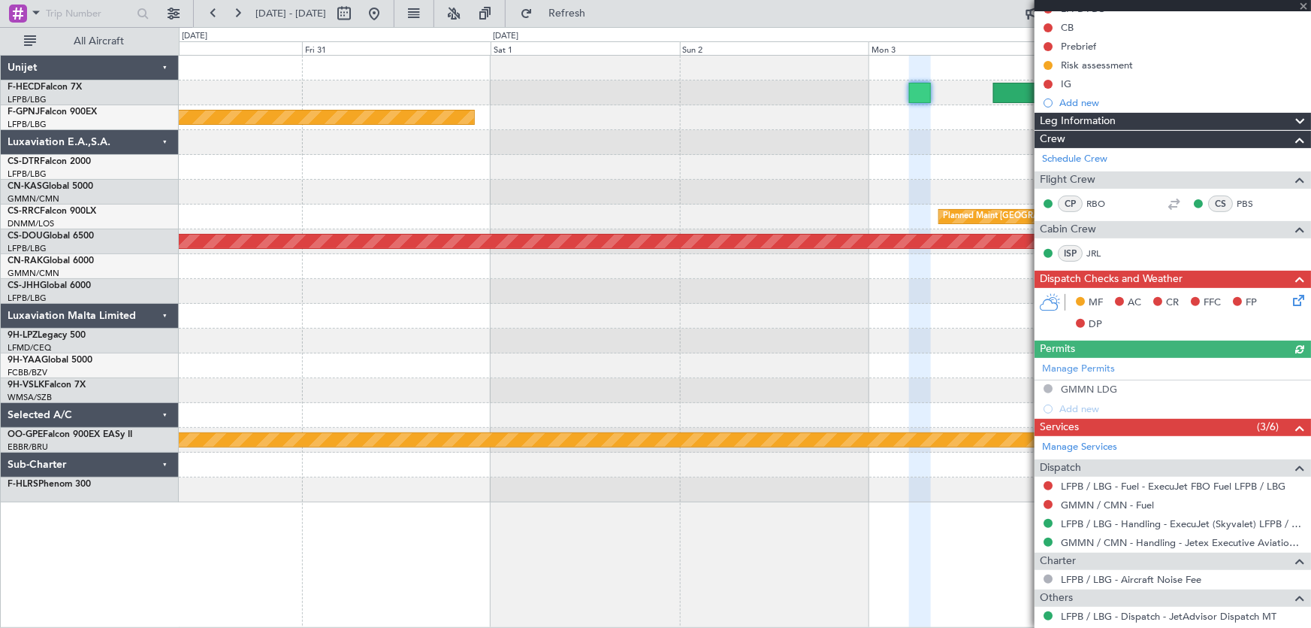
scroll to position [256, 0]
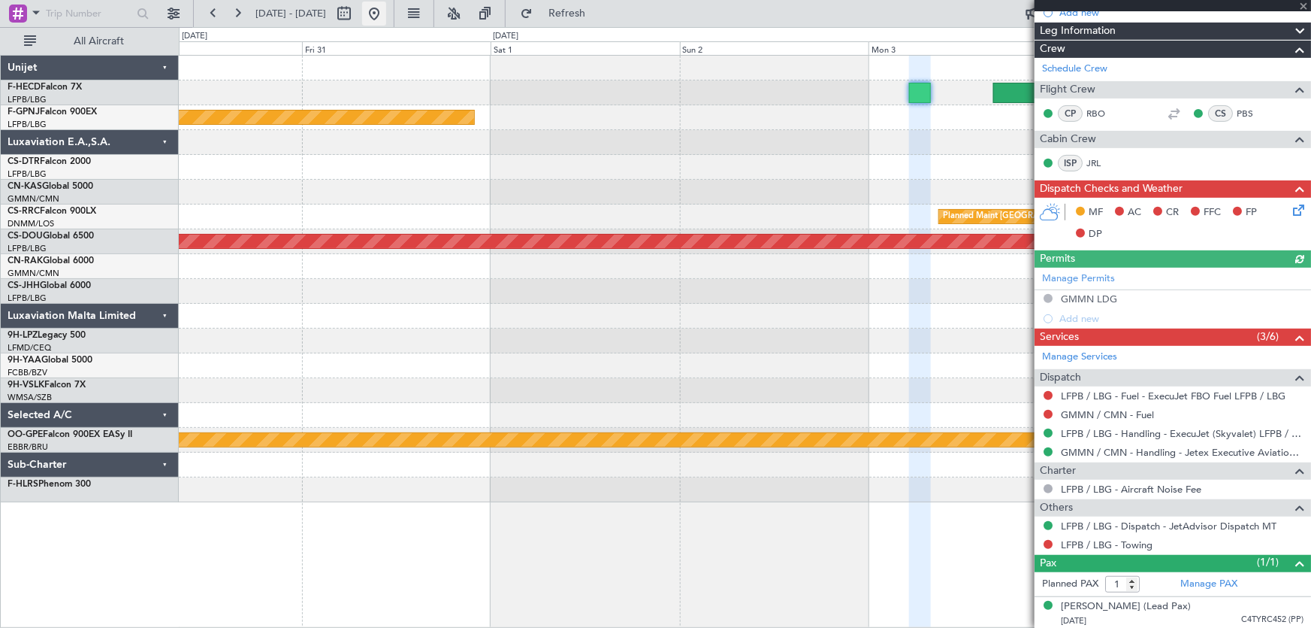
click at [386, 12] on button at bounding box center [374, 14] width 24 height 24
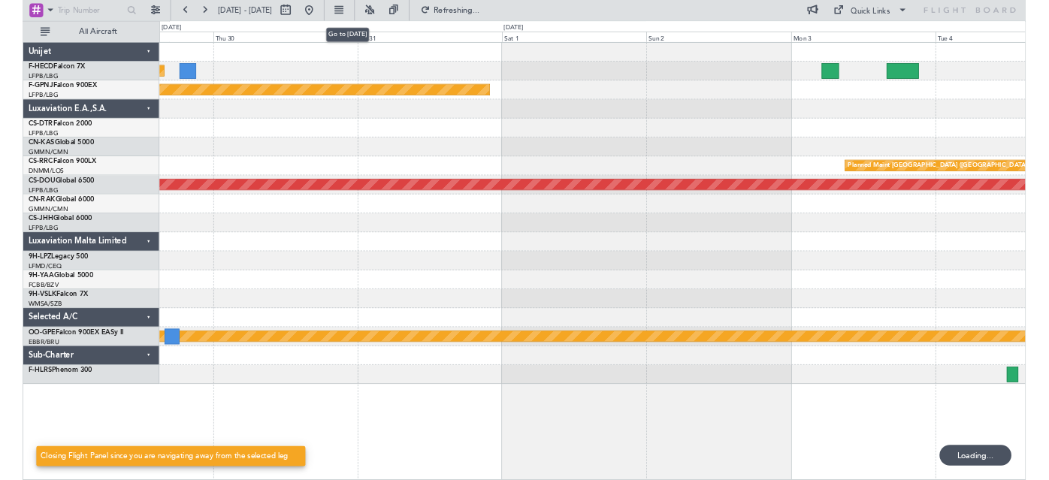
scroll to position [0, 0]
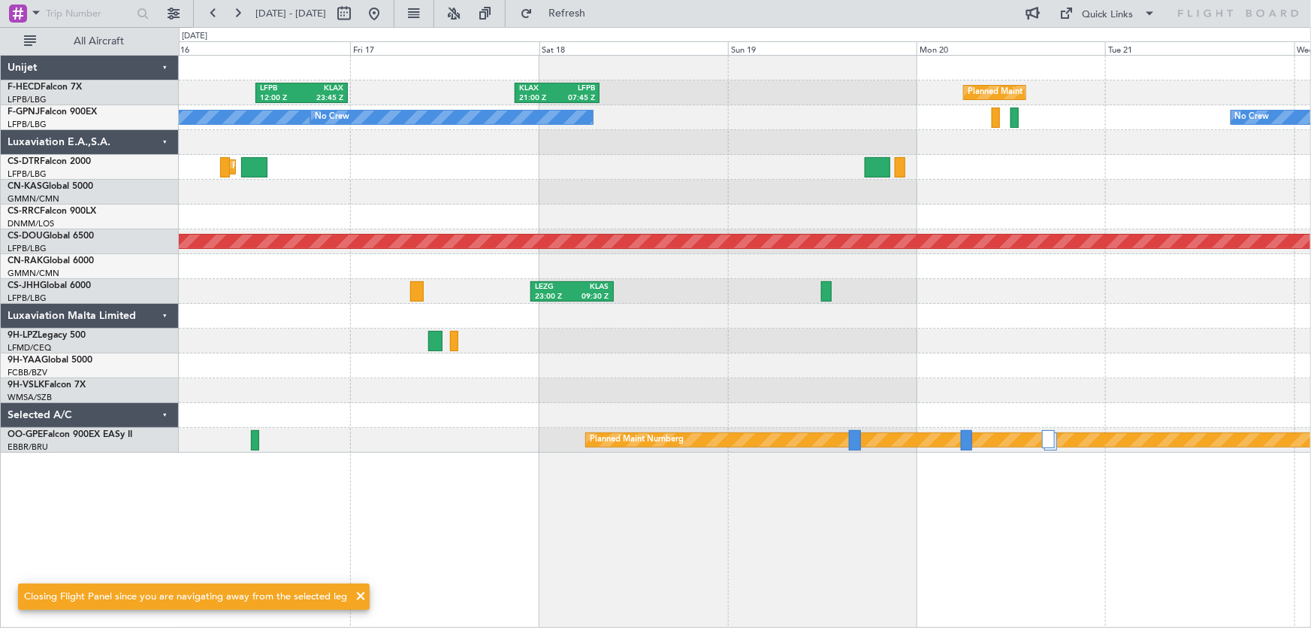
click at [360, 207] on div "LFPB 12:00 Z KLAX 23:45 Z KLAX 21:00 Z LFPB 07:45 Z Planned Maint [GEOGRAPHIC_D…" at bounding box center [745, 254] width 1133 height 397
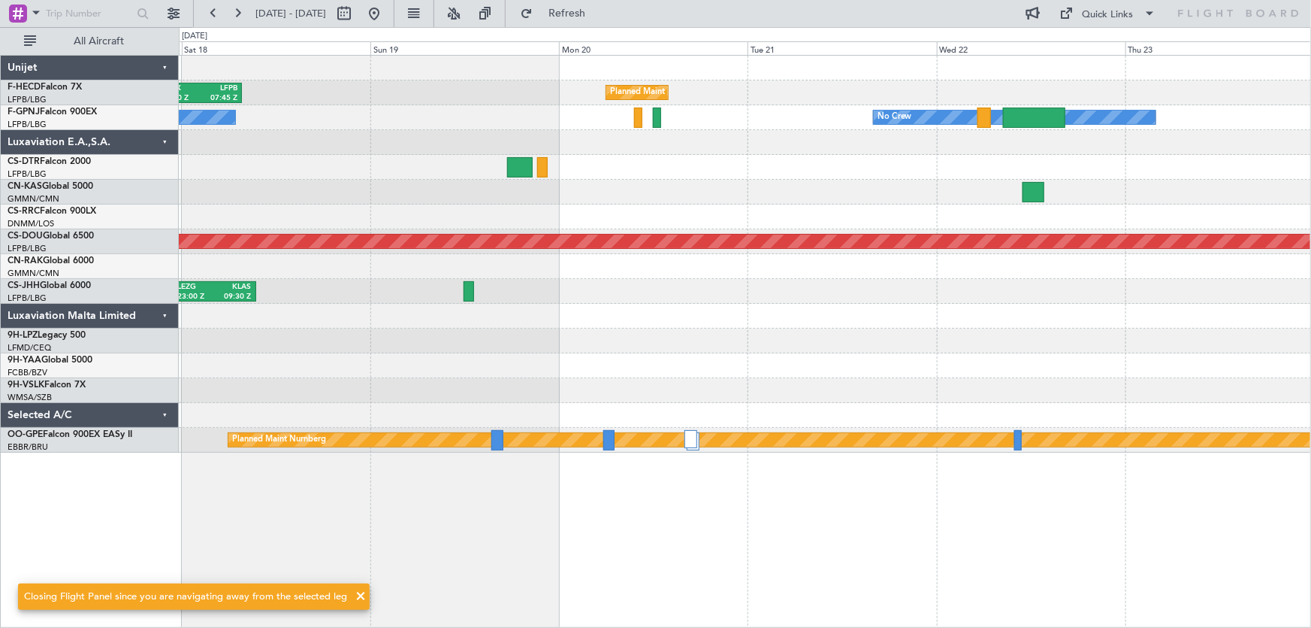
click at [441, 210] on div at bounding box center [745, 216] width 1133 height 25
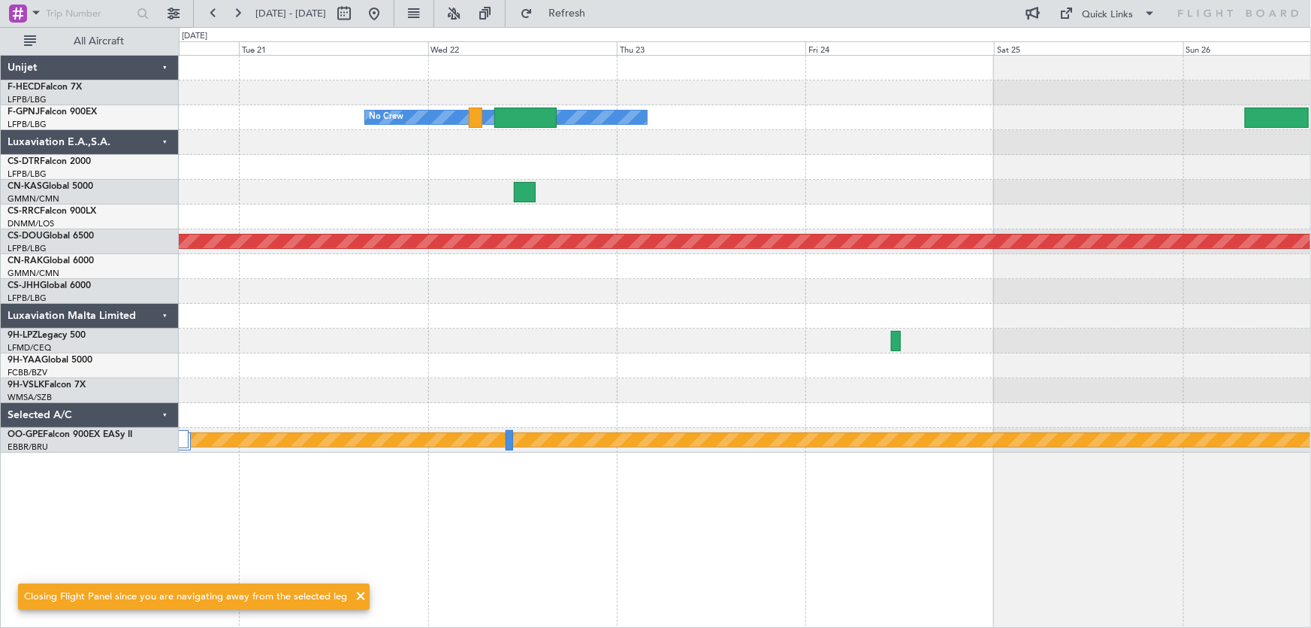
click at [432, 231] on div "Planned Maint [GEOGRAPHIC_DATA] ([GEOGRAPHIC_DATA]) Planned Maint [GEOGRAPHIC_D…" at bounding box center [745, 254] width 1133 height 397
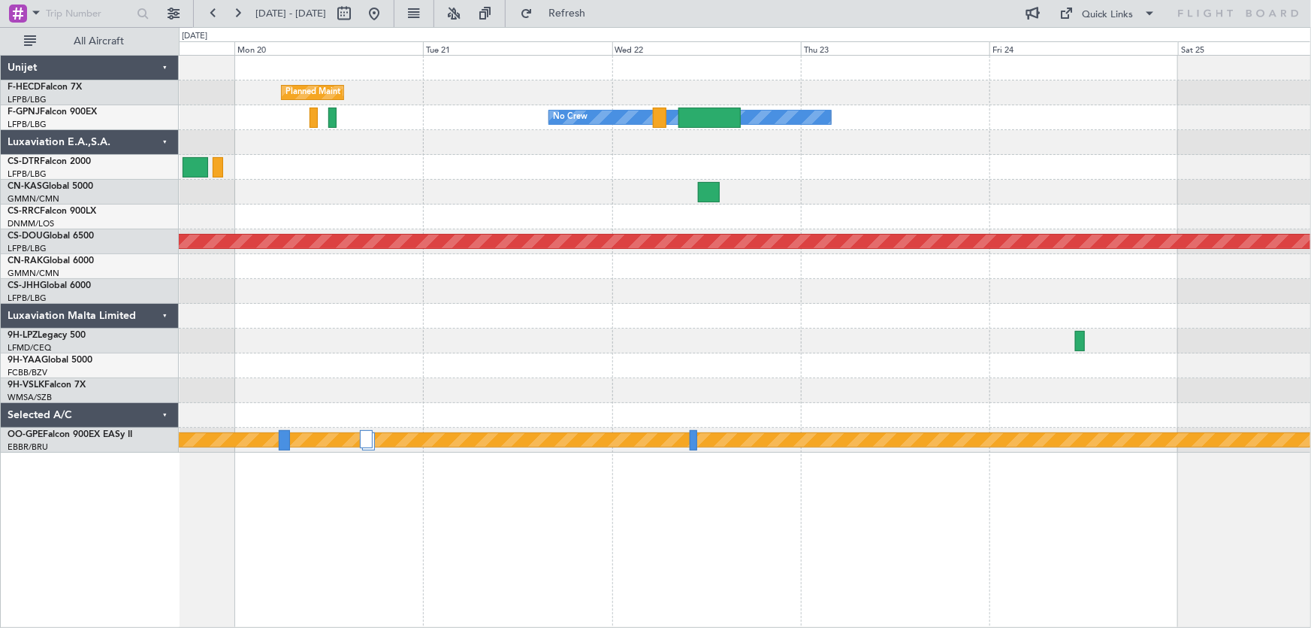
click at [906, 350] on div "Planned Maint [GEOGRAPHIC_DATA] ([GEOGRAPHIC_DATA]) KLAX 21:00 Z LFPB 07:45 Z N…" at bounding box center [745, 254] width 1133 height 397
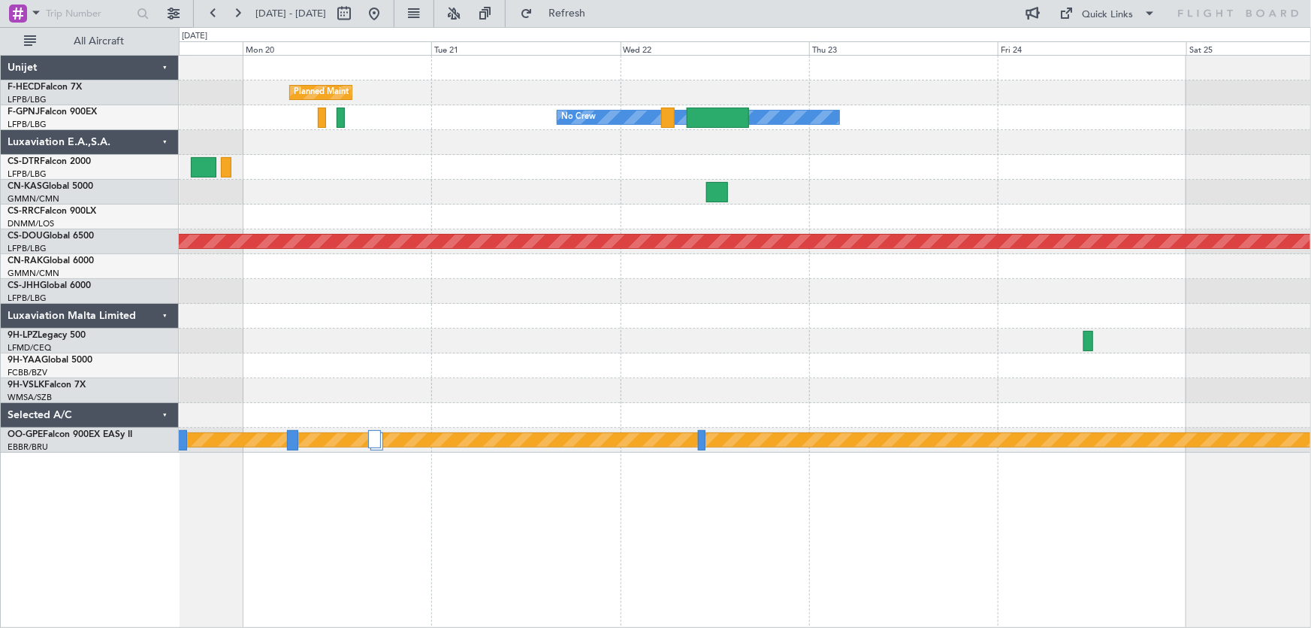
click at [885, 341] on div at bounding box center [745, 340] width 1133 height 25
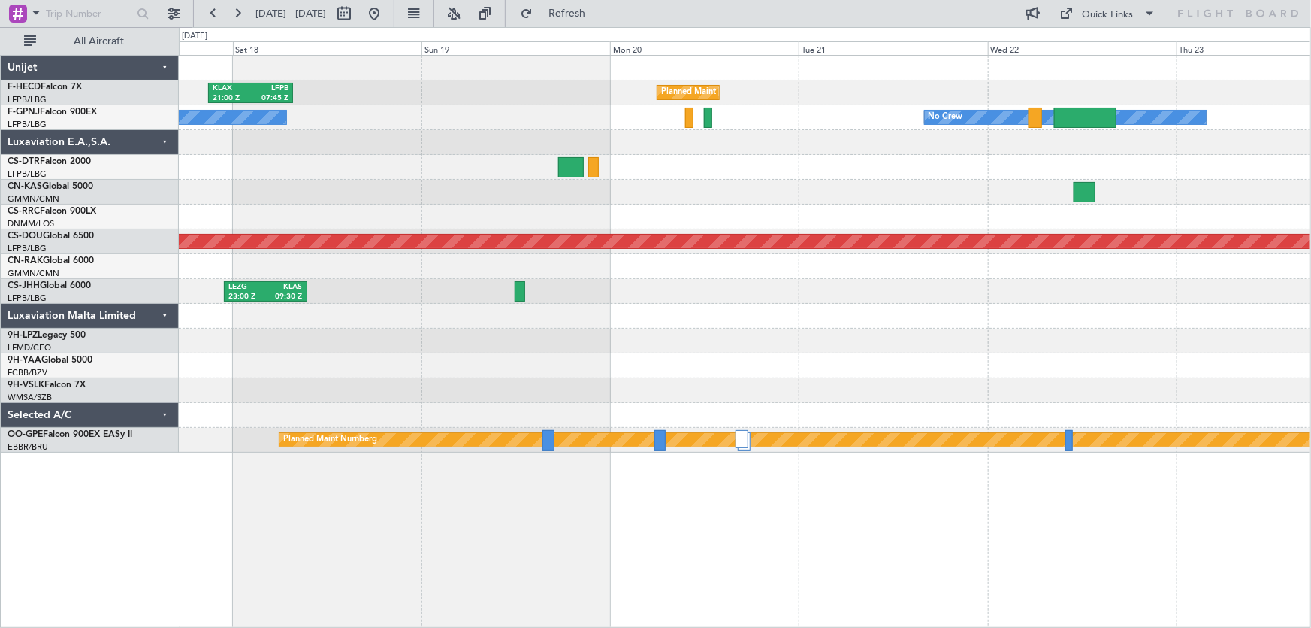
click at [777, 358] on div at bounding box center [745, 365] width 1133 height 25
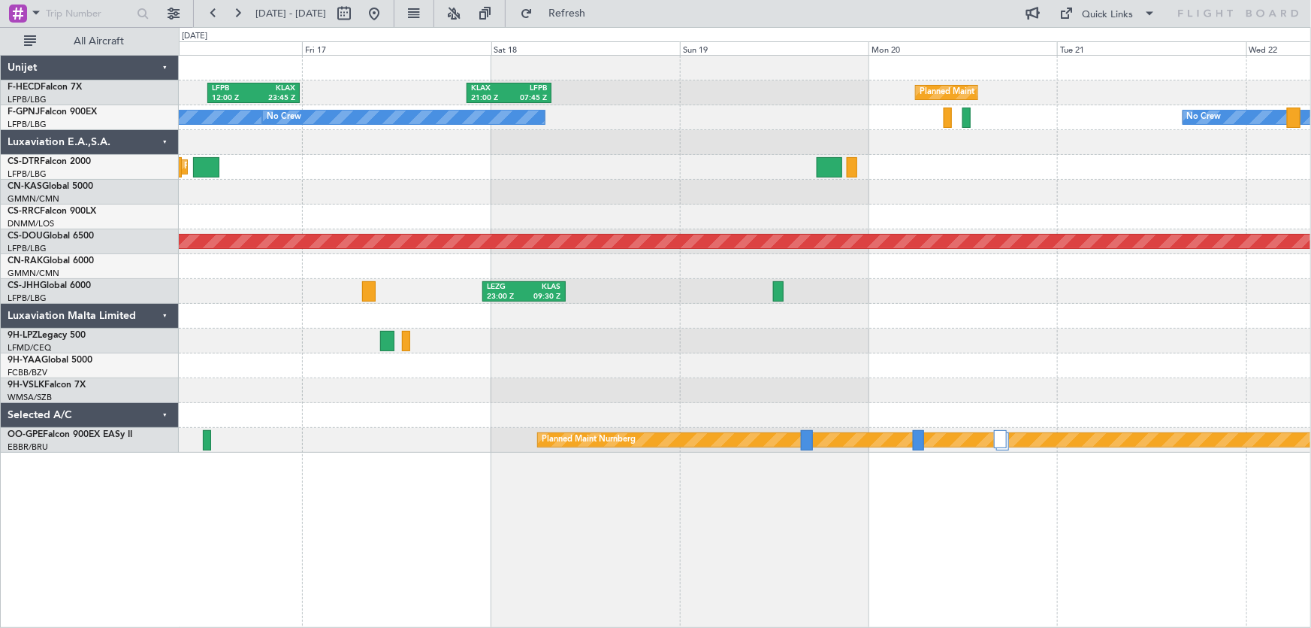
click at [382, 351] on div at bounding box center [745, 340] width 1133 height 25
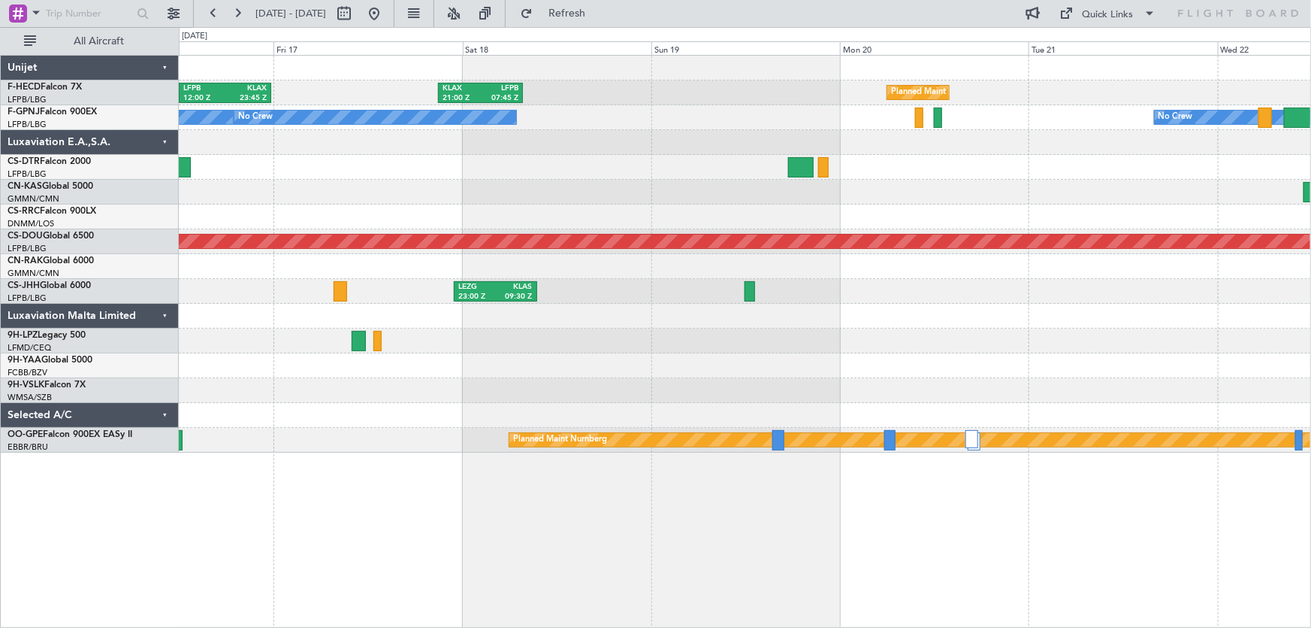
click at [785, 314] on div "Planned Maint [GEOGRAPHIC_DATA] ([GEOGRAPHIC_DATA]) KLAX 21:00 Z LFPB 07:45 Z L…" at bounding box center [745, 254] width 1133 height 397
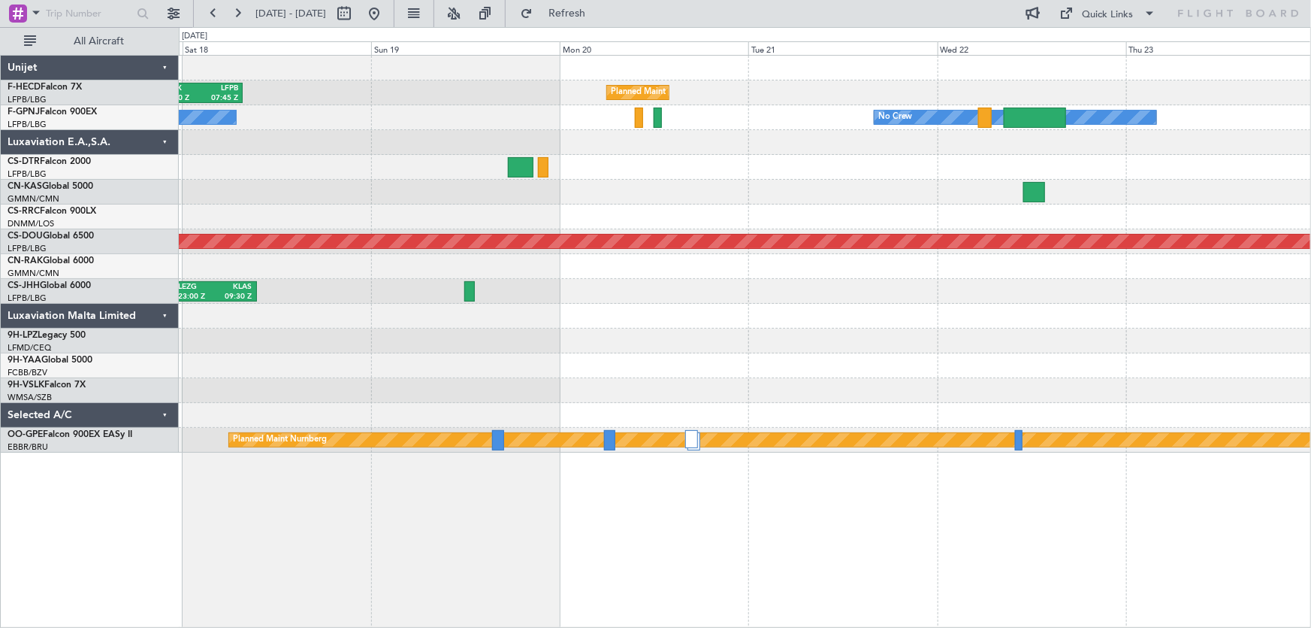
click at [338, 360] on div at bounding box center [745, 365] width 1133 height 25
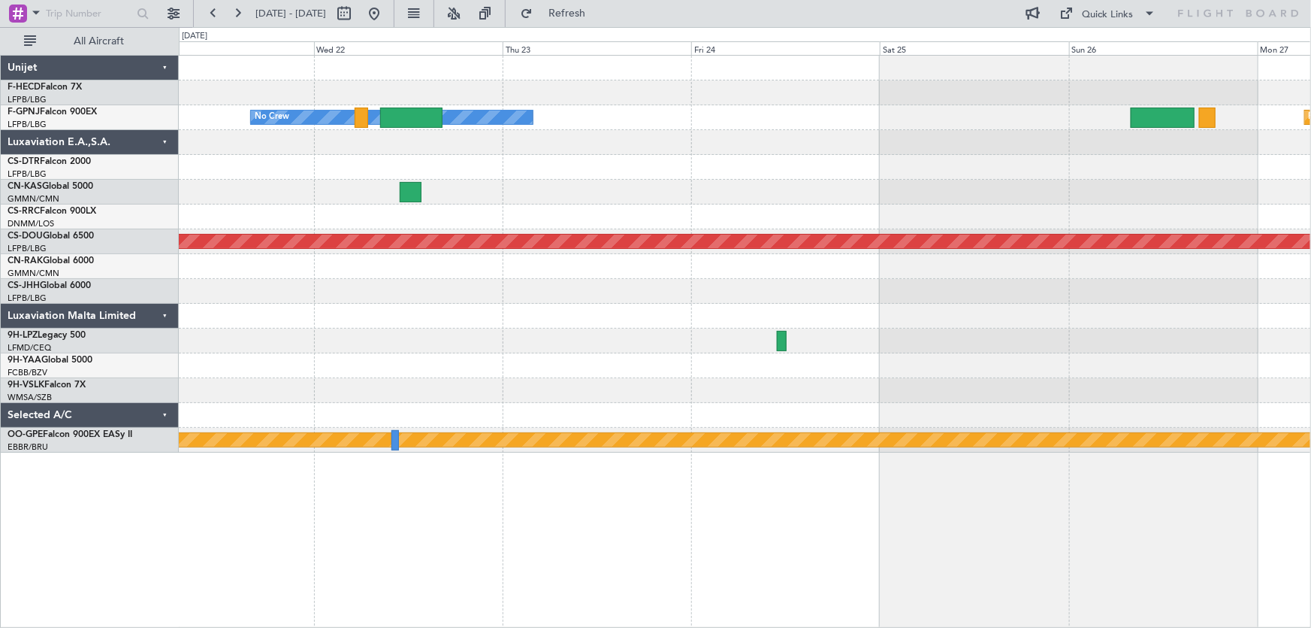
click at [422, 343] on div "Planned Maint [GEOGRAPHIC_DATA] ([GEOGRAPHIC_DATA]) Planned Maint [GEOGRAPHIC_D…" at bounding box center [745, 254] width 1133 height 397
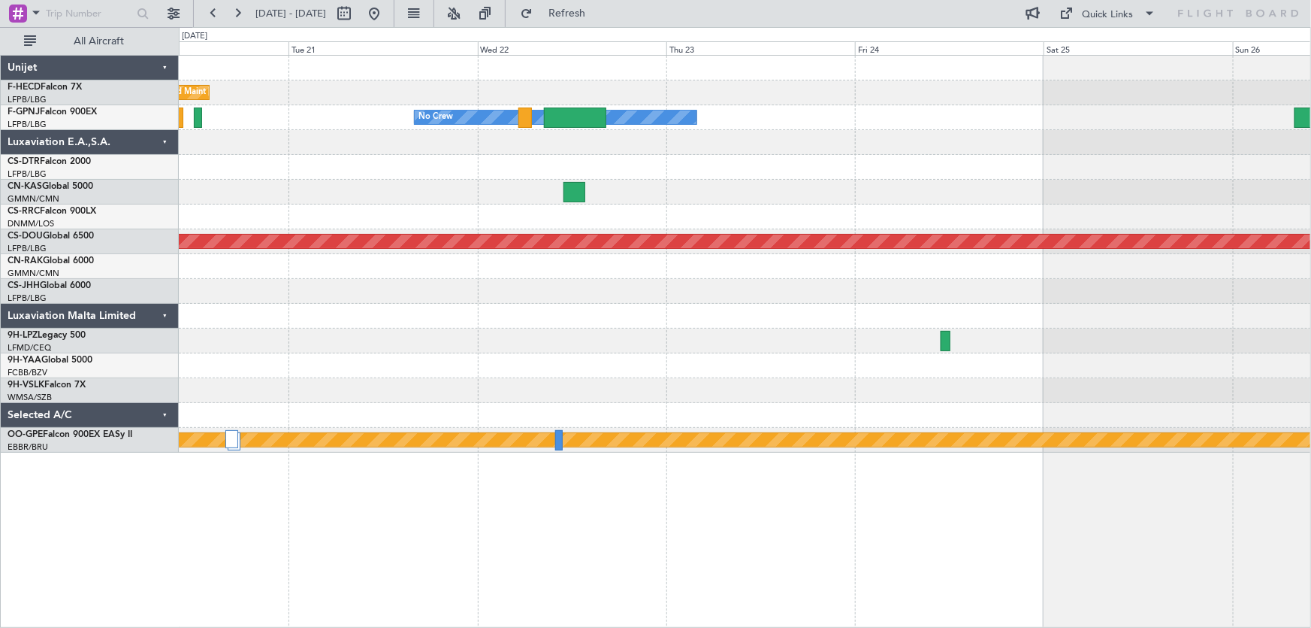
click at [924, 297] on div "Planned Maint [GEOGRAPHIC_DATA] ([GEOGRAPHIC_DATA]) Planned Maint [GEOGRAPHIC_D…" at bounding box center [745, 254] width 1133 height 397
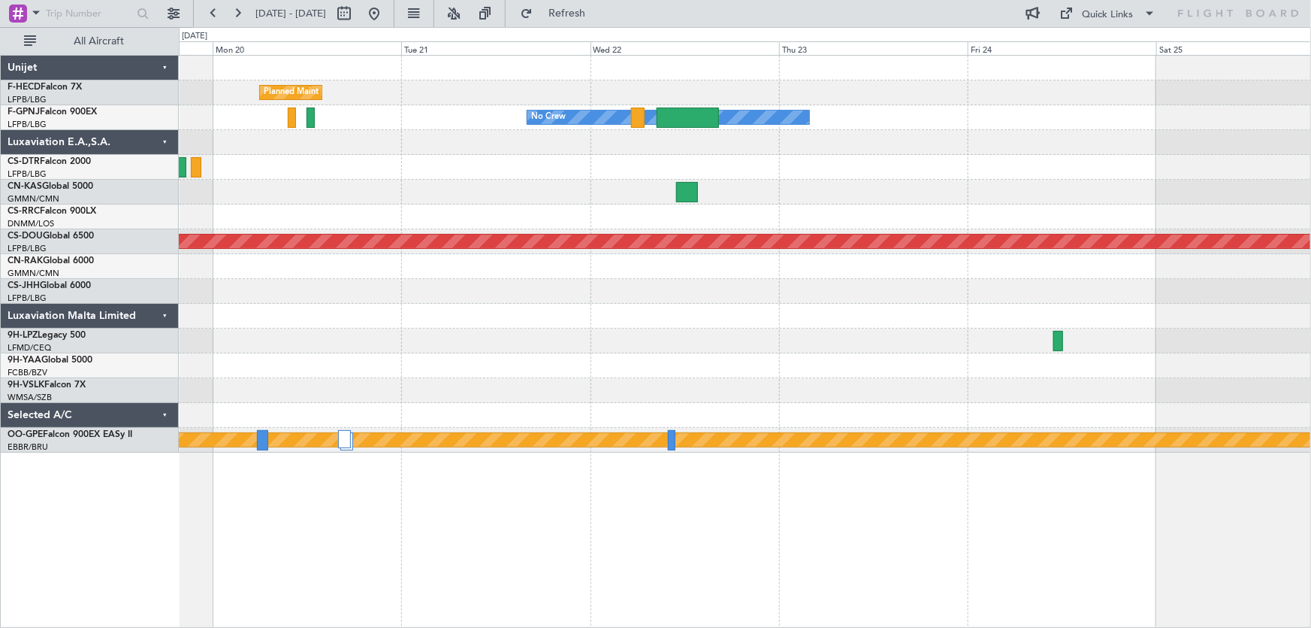
click at [912, 313] on div at bounding box center [745, 316] width 1133 height 25
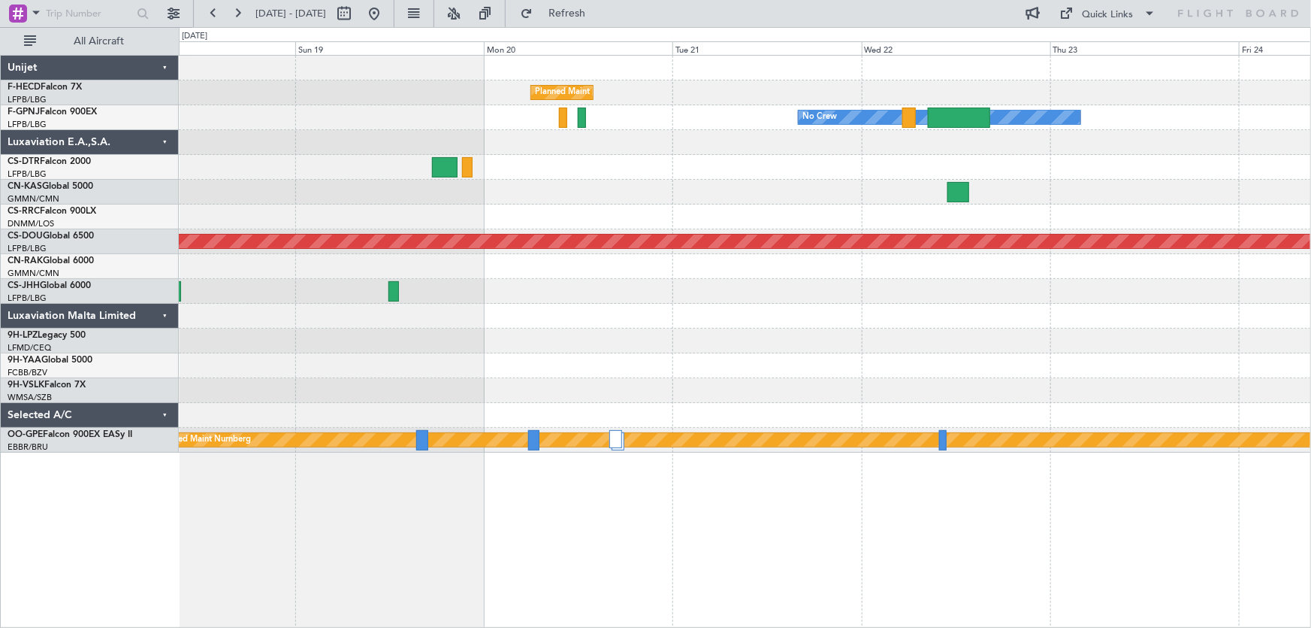
click at [1105, 313] on div "Planned Maint [GEOGRAPHIC_DATA] ([GEOGRAPHIC_DATA]) KLAX 21:00 Z LFPB 07:45 Z L…" at bounding box center [745, 254] width 1133 height 397
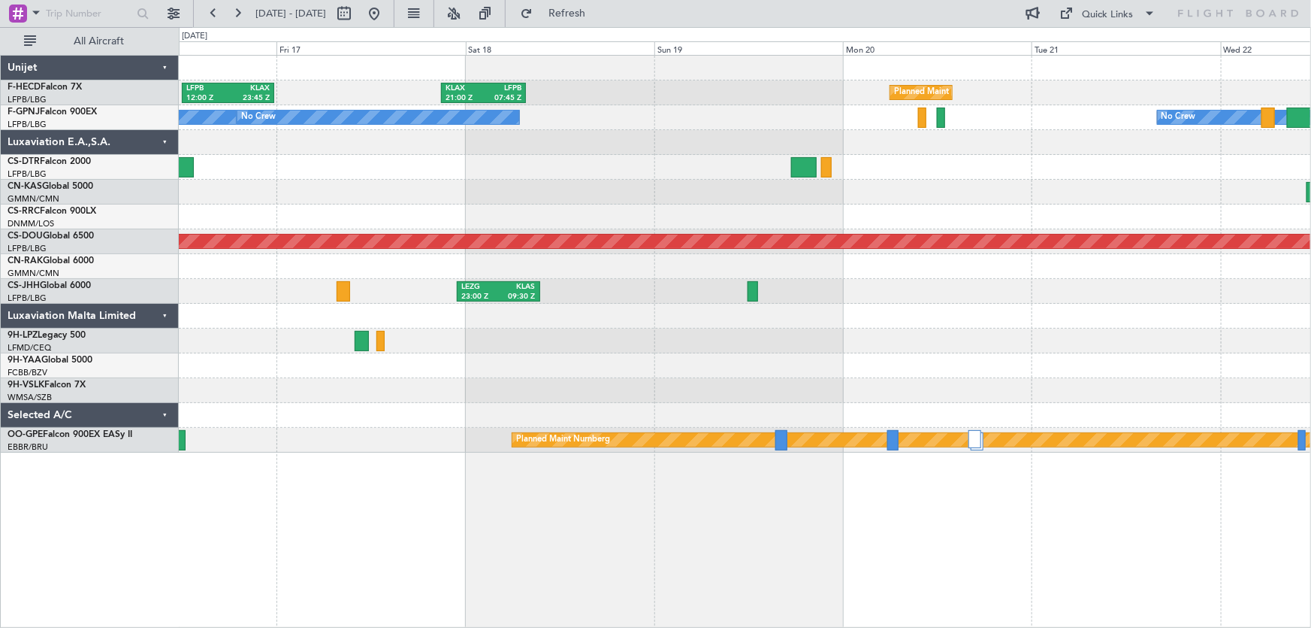
click at [757, 336] on div at bounding box center [745, 340] width 1133 height 25
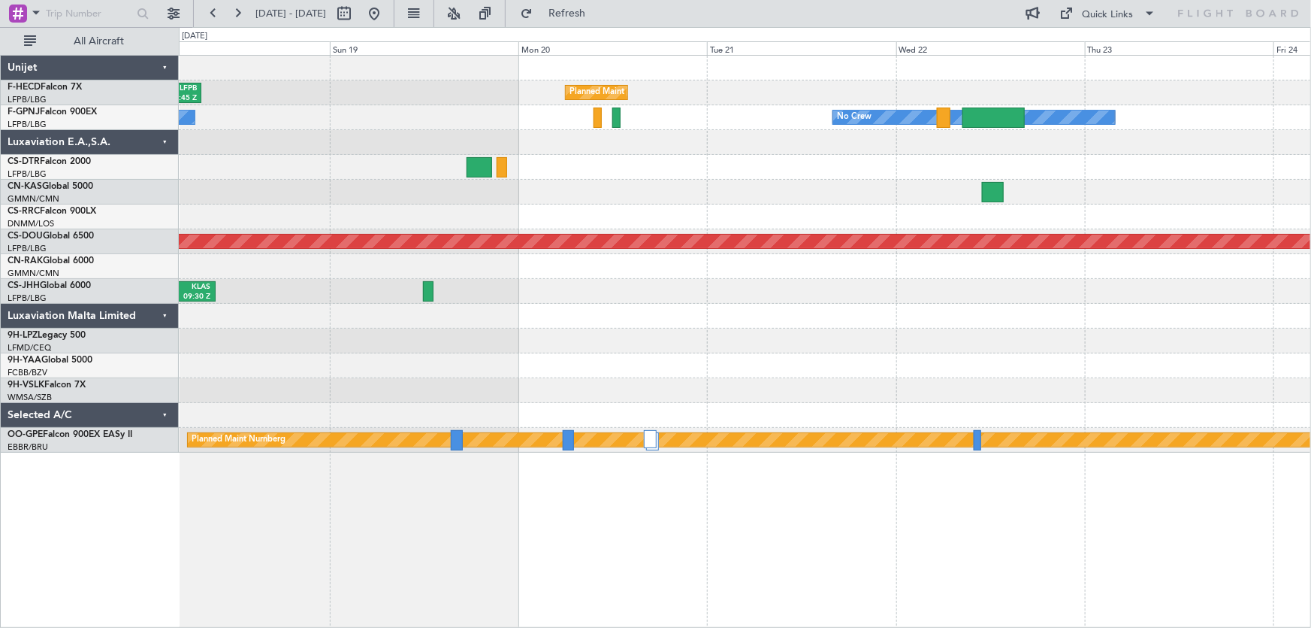
click at [372, 352] on div "Planned Maint [GEOGRAPHIC_DATA] ([GEOGRAPHIC_DATA]) KLAX 21:00 Z LFPB 07:45 Z L…" at bounding box center [745, 254] width 1133 height 397
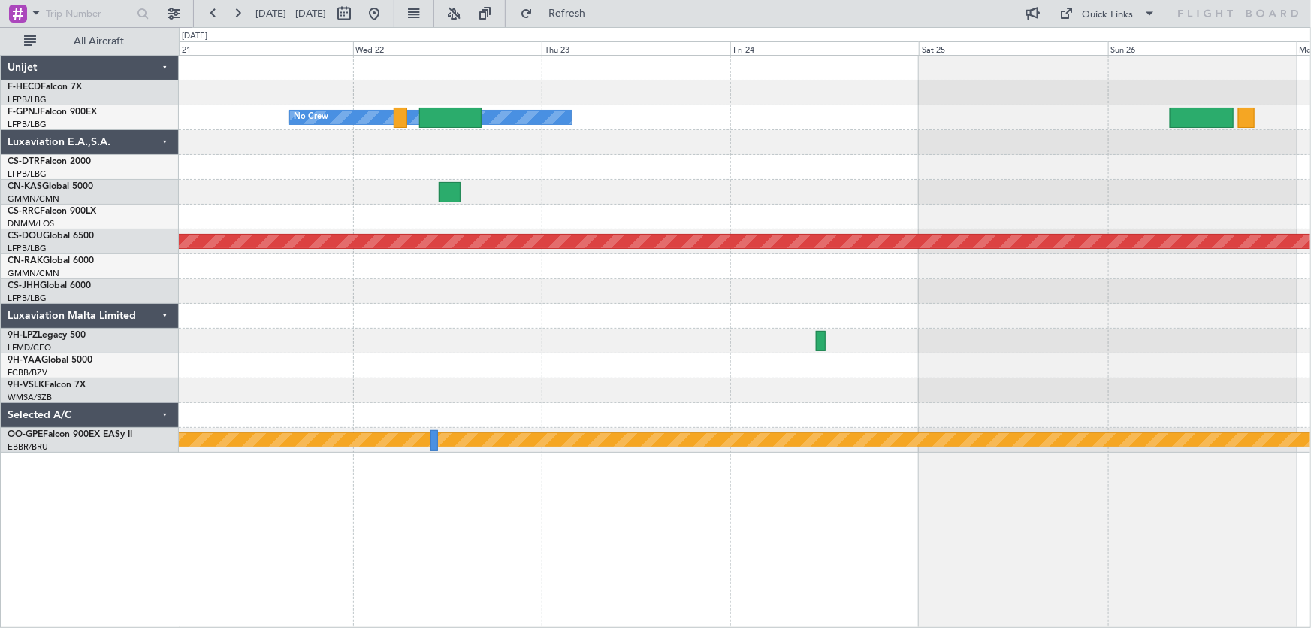
click at [631, 363] on div "Planned Maint [GEOGRAPHIC_DATA] ([GEOGRAPHIC_DATA]) Planned Maint [GEOGRAPHIC_D…" at bounding box center [745, 254] width 1133 height 397
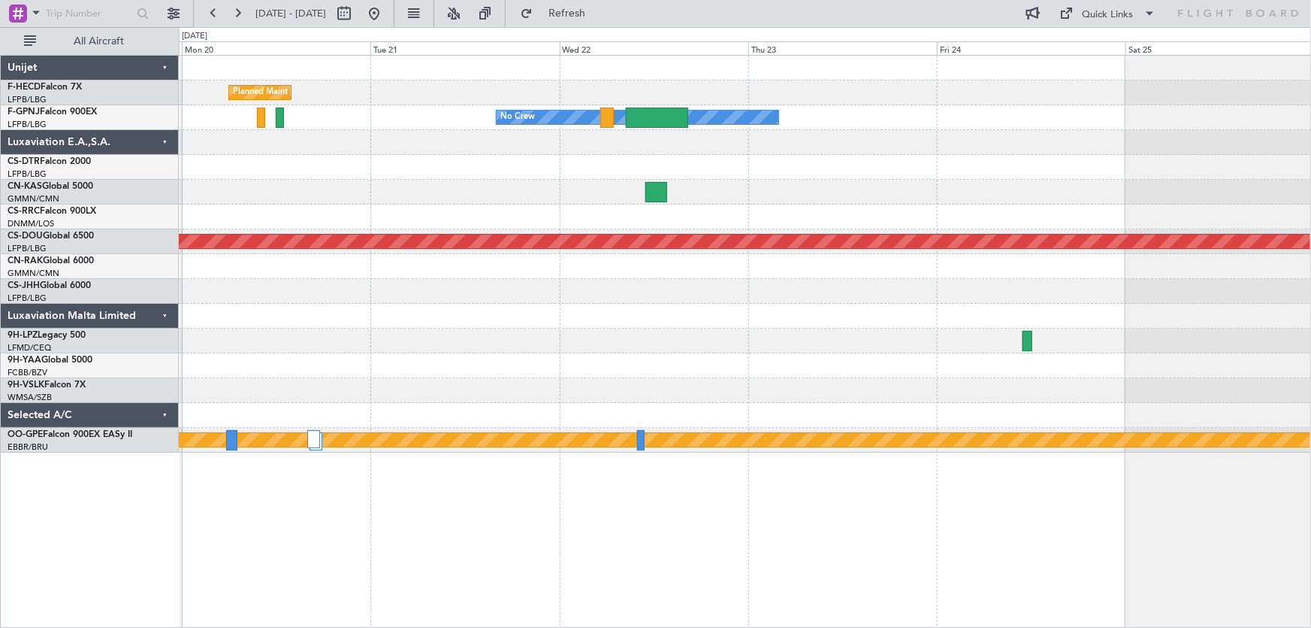
click at [866, 348] on div at bounding box center [745, 340] width 1133 height 25
click at [811, 351] on div at bounding box center [745, 340] width 1133 height 25
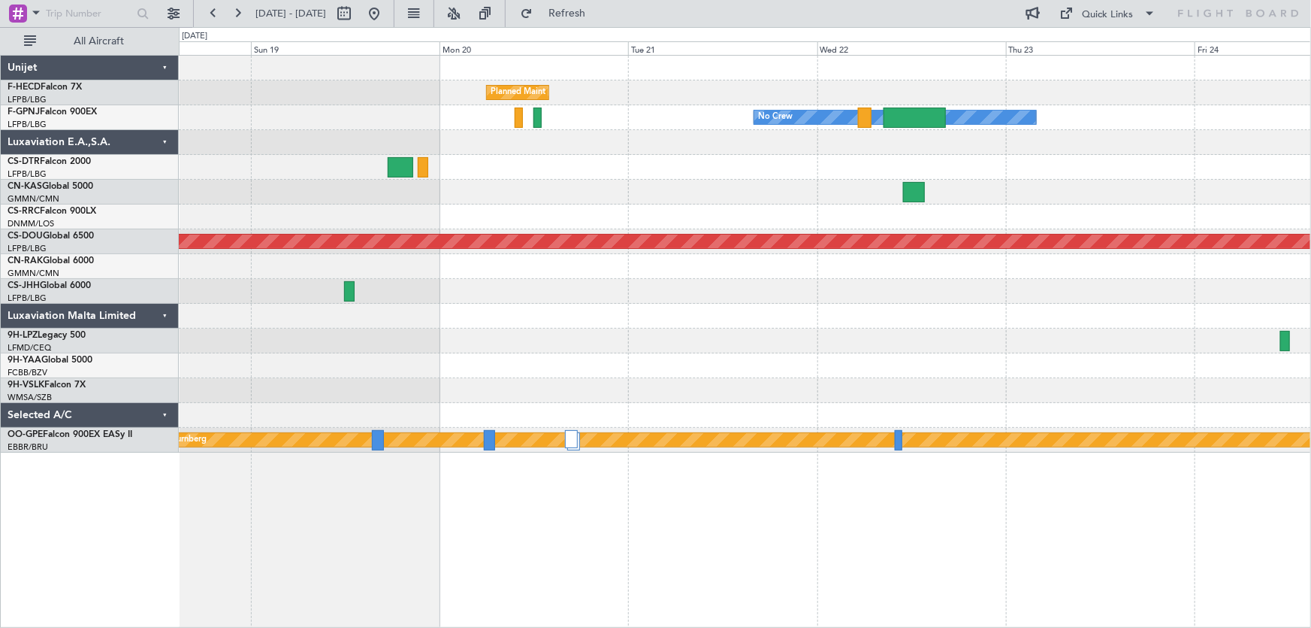
click at [706, 350] on div at bounding box center [745, 340] width 1133 height 25
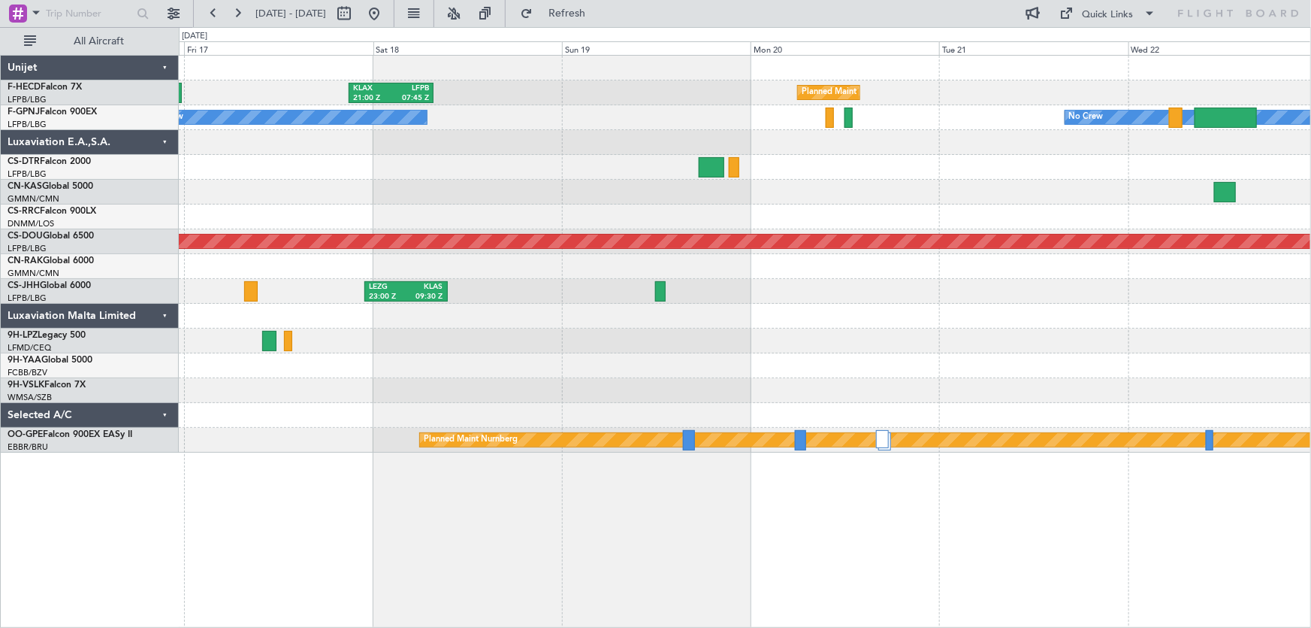
click at [367, 335] on div at bounding box center [745, 340] width 1133 height 25
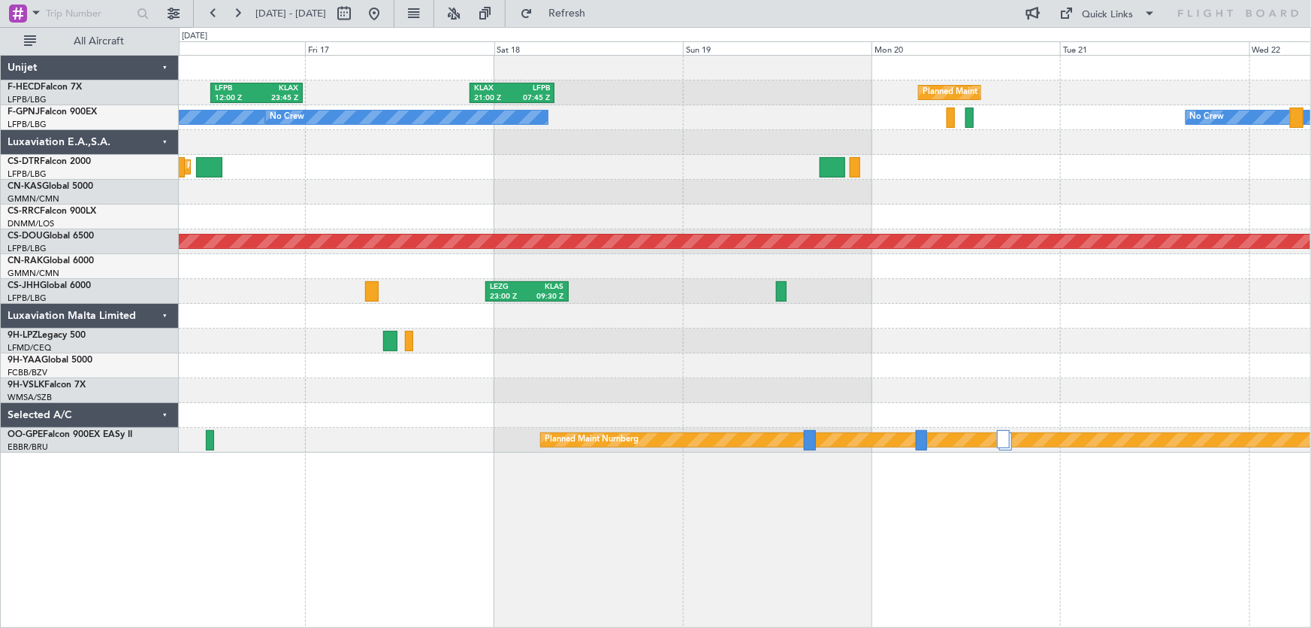
click at [903, 219] on div at bounding box center [745, 216] width 1133 height 25
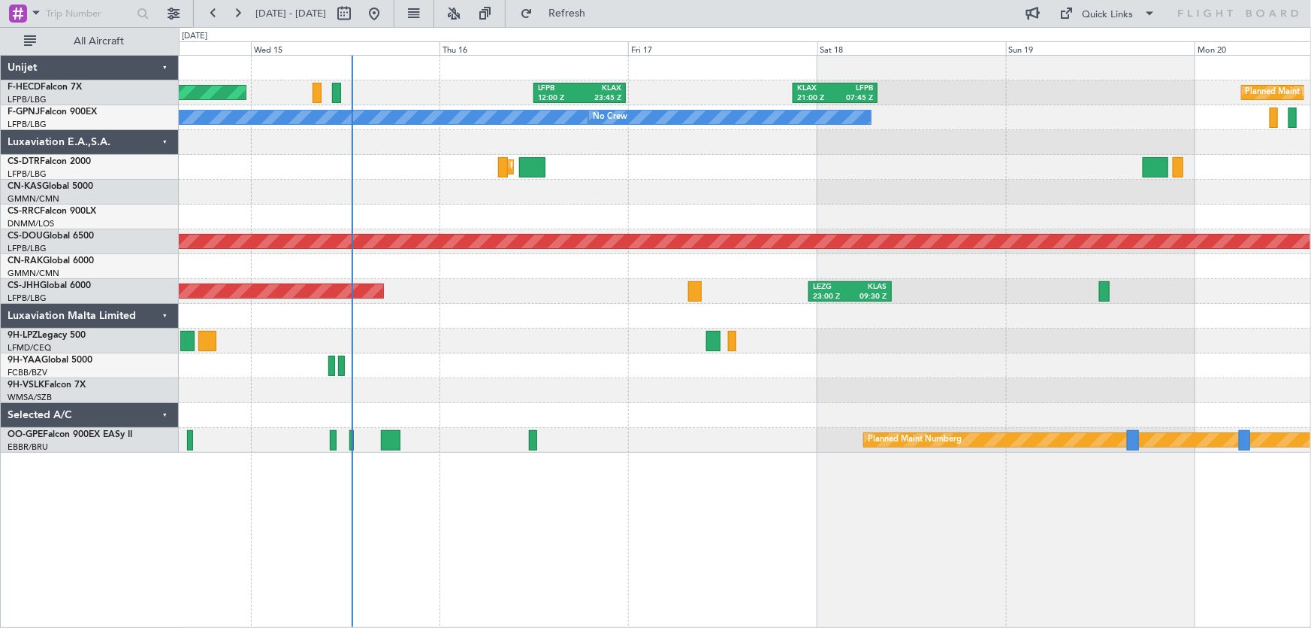
click at [646, 258] on div at bounding box center [745, 266] width 1133 height 25
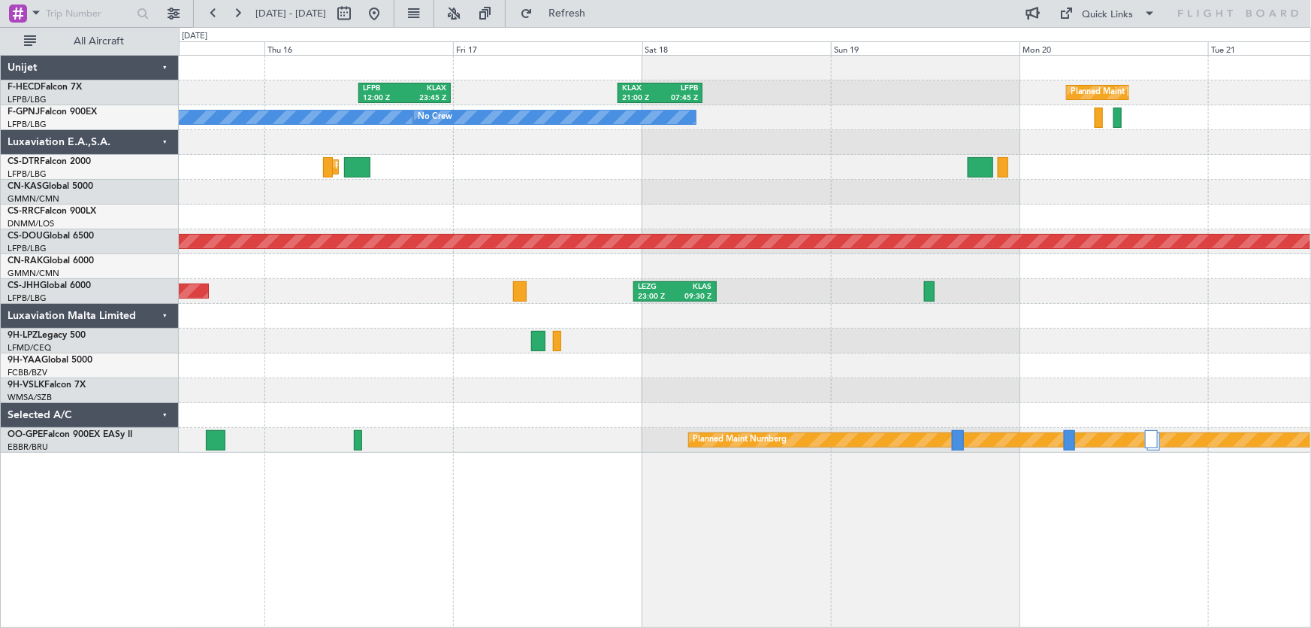
click at [728, 180] on div "Planned Maint [GEOGRAPHIC_DATA] ([GEOGRAPHIC_DATA]) LFPB 12:00 Z KLAX 23:45 Z K…" at bounding box center [745, 254] width 1133 height 397
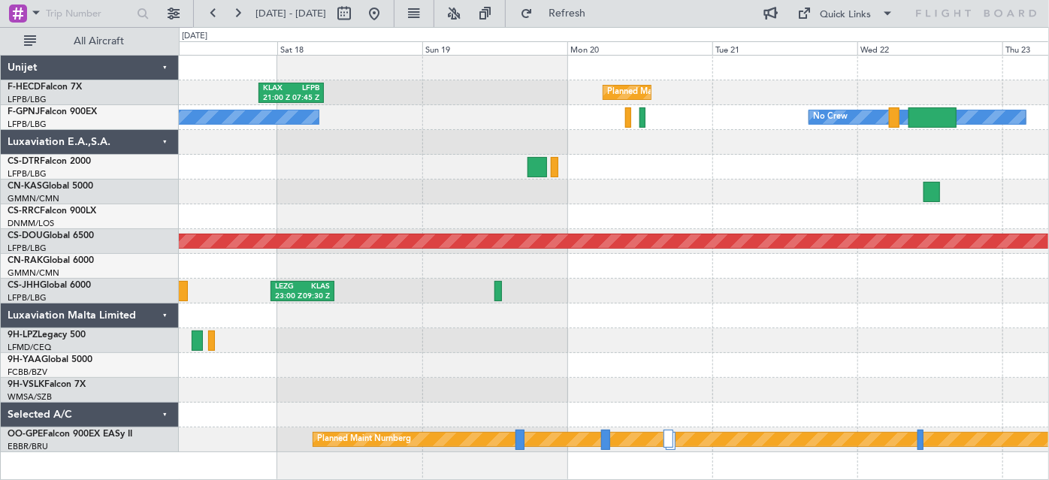
click at [473, 192] on div "Planned Maint [GEOGRAPHIC_DATA] ([GEOGRAPHIC_DATA]) KLAX 21:00 Z LFPB 07:45 Z L…" at bounding box center [614, 254] width 870 height 397
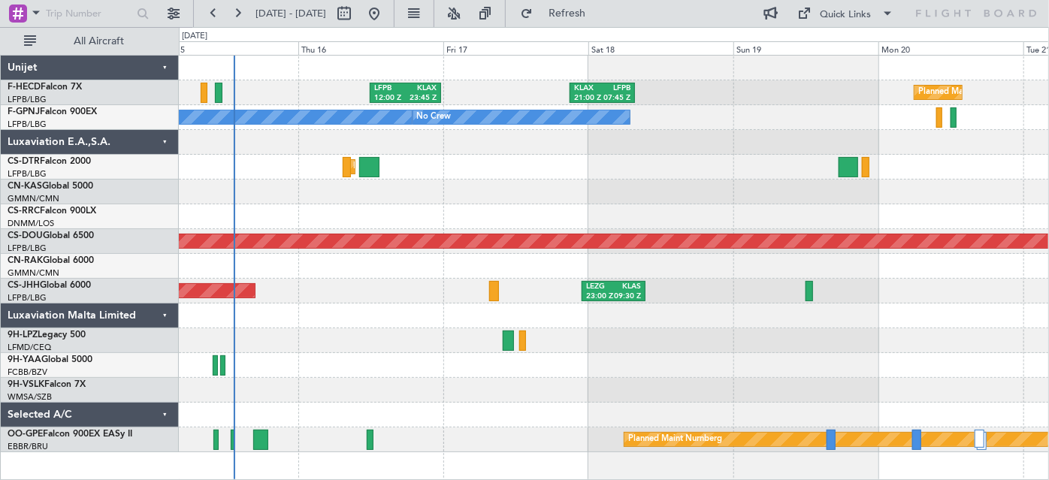
click at [691, 192] on div at bounding box center [614, 192] width 870 height 25
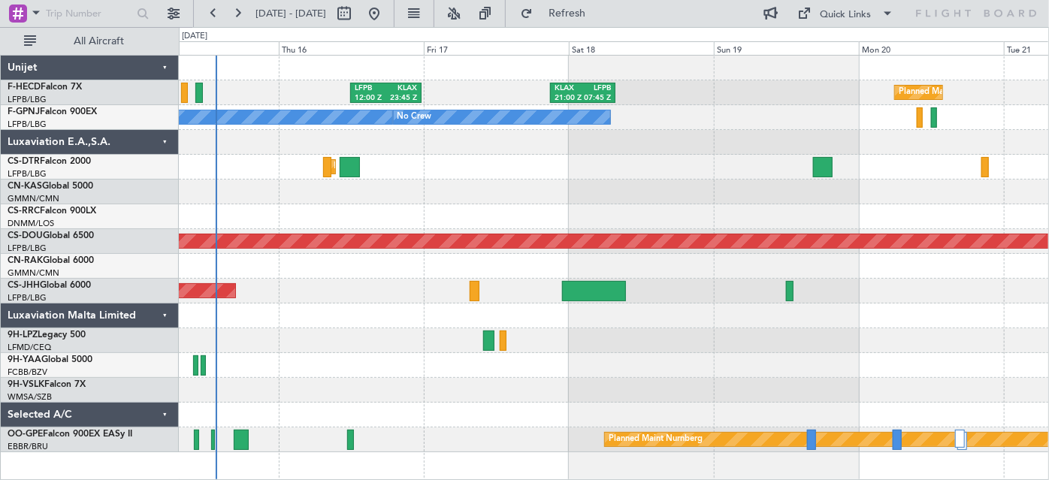
click at [364, 180] on div "Planned Maint [GEOGRAPHIC_DATA] ([GEOGRAPHIC_DATA]) LFPB 12:00 Z KLAX 23:45 Z K…" at bounding box center [614, 254] width 870 height 397
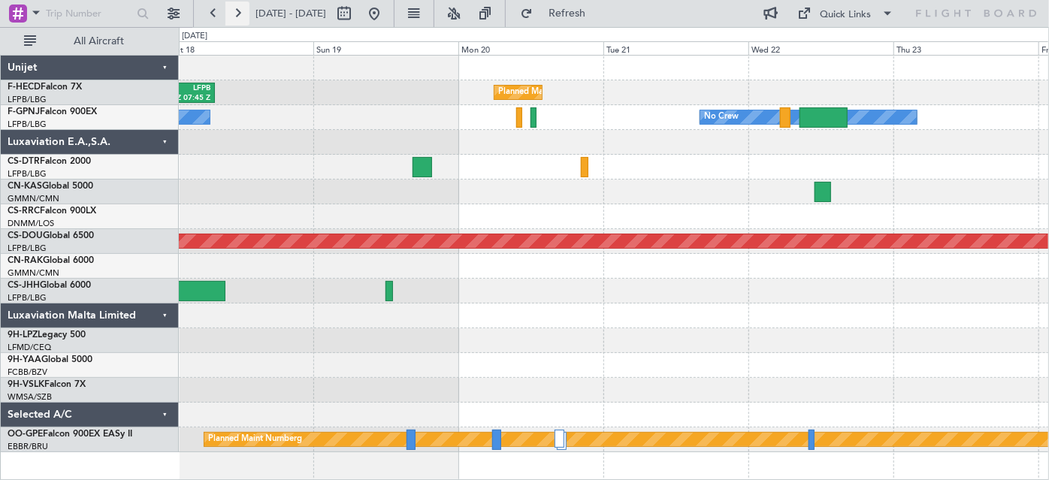
click at [236, 14] on button at bounding box center [237, 14] width 24 height 24
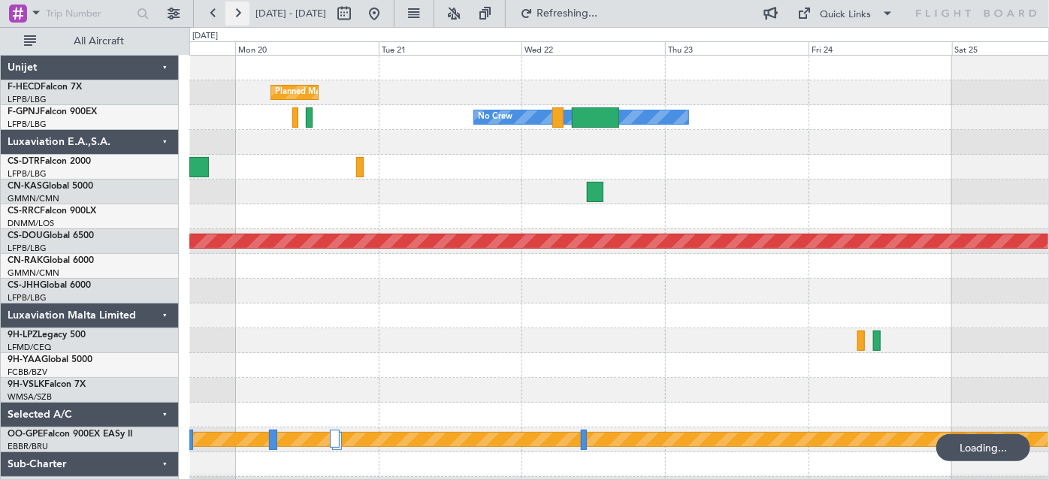
click at [236, 14] on button at bounding box center [237, 14] width 24 height 24
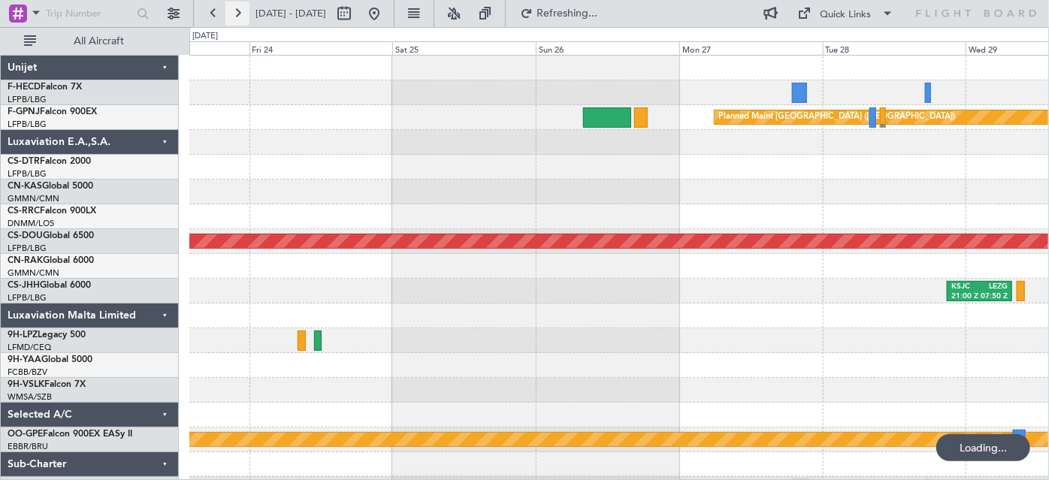
click at [236, 14] on button at bounding box center [237, 14] width 24 height 24
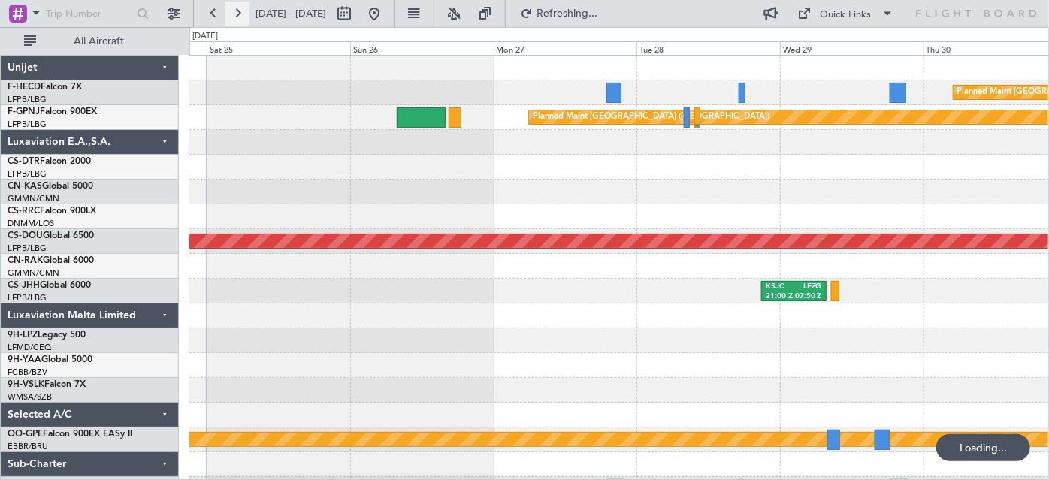
click at [236, 14] on button at bounding box center [237, 14] width 24 height 24
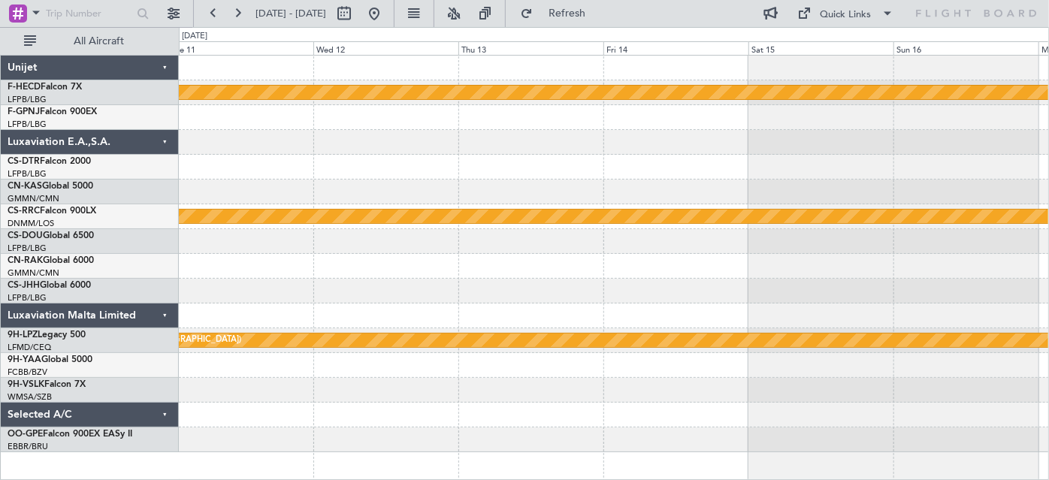
click at [659, 131] on div "Planned Maint [GEOGRAPHIC_DATA] ([GEOGRAPHIC_DATA]) Planned Maint [GEOGRAPHIC_D…" at bounding box center [614, 254] width 870 height 397
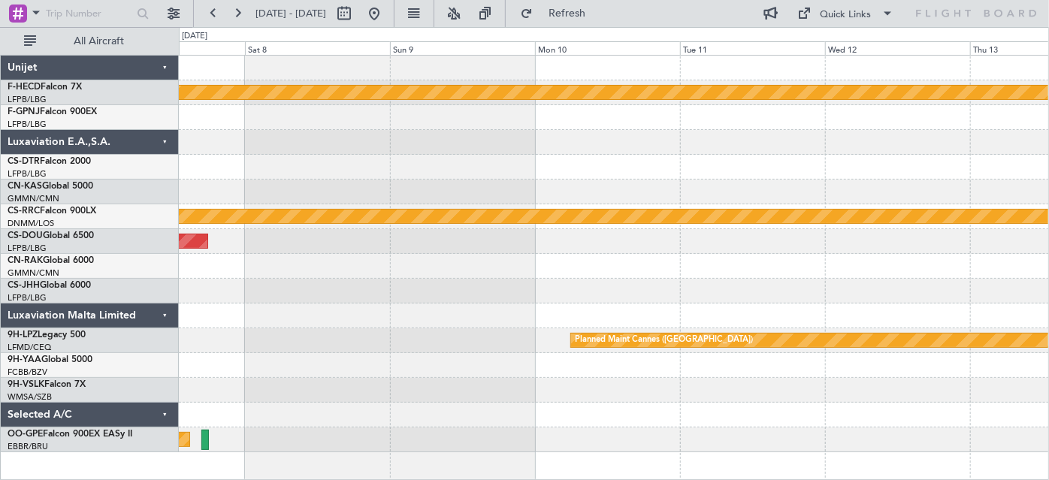
click at [564, 170] on div at bounding box center [614, 167] width 870 height 25
click at [671, 169] on div at bounding box center [614, 167] width 870 height 25
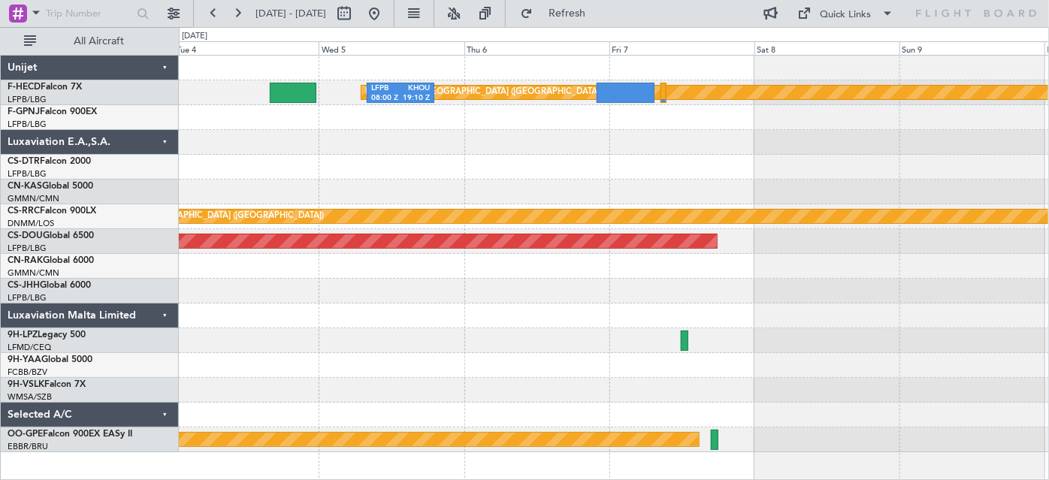
click at [564, 150] on div at bounding box center [614, 142] width 870 height 25
click at [645, 198] on div "Planned Maint [GEOGRAPHIC_DATA] ([GEOGRAPHIC_DATA]) LFPB 08:00 Z KHOU 19:10 Z P…" at bounding box center [614, 254] width 870 height 397
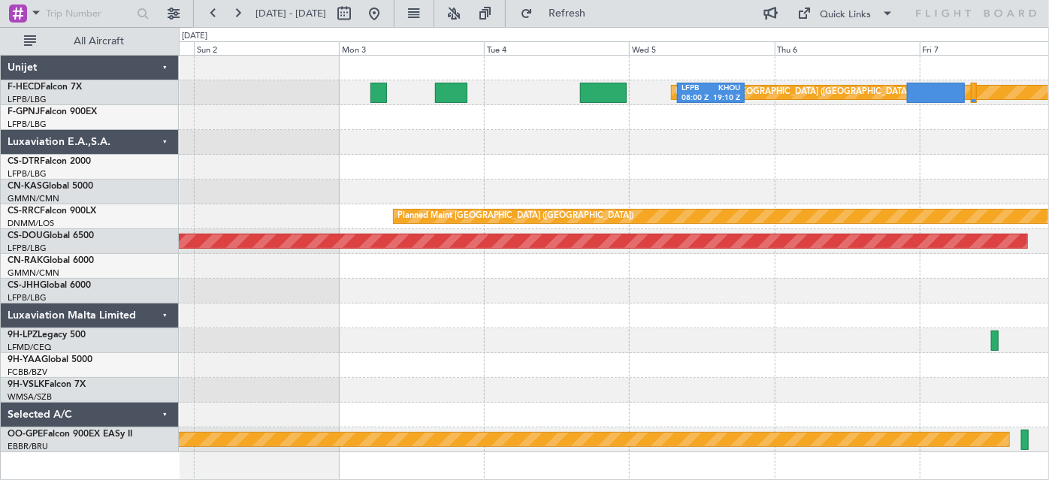
click at [591, 210] on div "Planned Maint [GEOGRAPHIC_DATA] ([GEOGRAPHIC_DATA]) LFPB 08:00 Z KHOU 19:10 Z P…" at bounding box center [614, 254] width 870 height 397
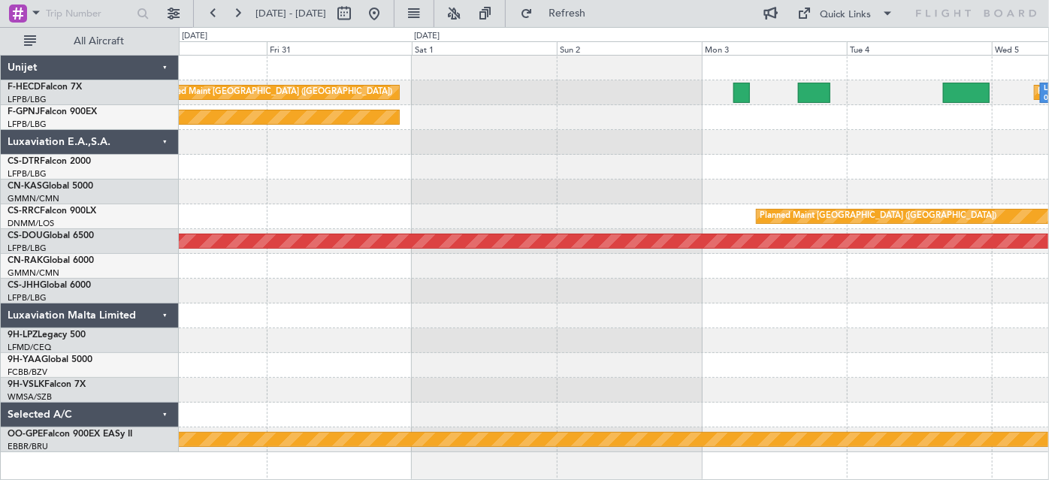
click at [589, 204] on div "Planned Maint [GEOGRAPHIC_DATA] ([GEOGRAPHIC_DATA]) LFPB 08:00 Z KHOU 19:10 Z P…" at bounding box center [614, 254] width 870 height 397
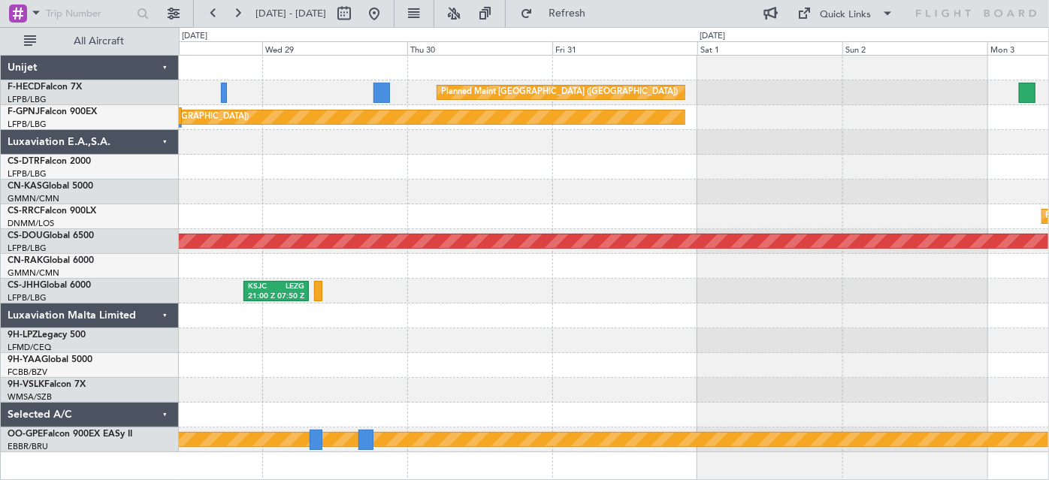
click at [575, 213] on div "Planned Maint [GEOGRAPHIC_DATA] ([GEOGRAPHIC_DATA]) Planned Maint [GEOGRAPHIC_D…" at bounding box center [614, 254] width 870 height 397
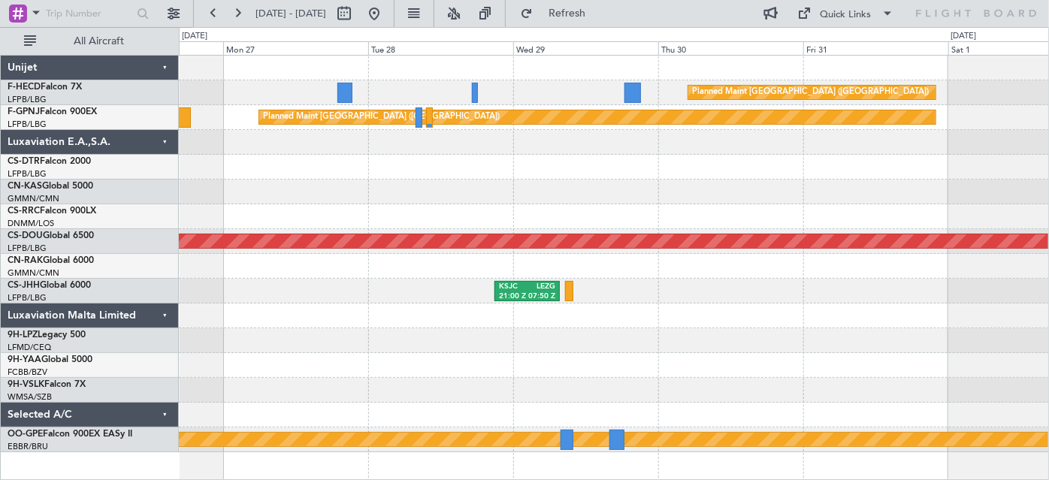
click at [587, 213] on div "Planned Maint [GEOGRAPHIC_DATA] ([GEOGRAPHIC_DATA]) Planned Maint [GEOGRAPHIC_D…" at bounding box center [614, 254] width 870 height 397
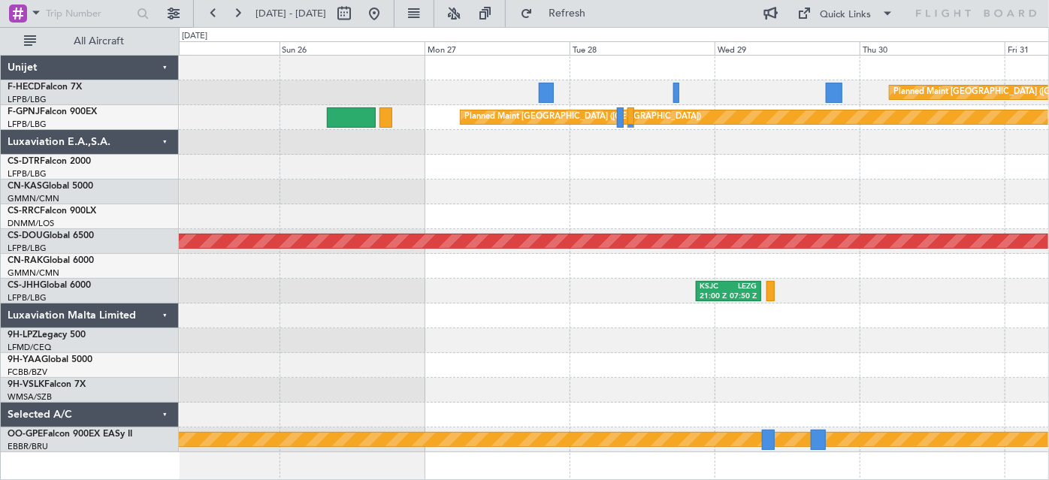
click at [652, 207] on div "Planned Maint [GEOGRAPHIC_DATA] ([GEOGRAPHIC_DATA]) Planned Maint [GEOGRAPHIC_D…" at bounding box center [614, 254] width 870 height 397
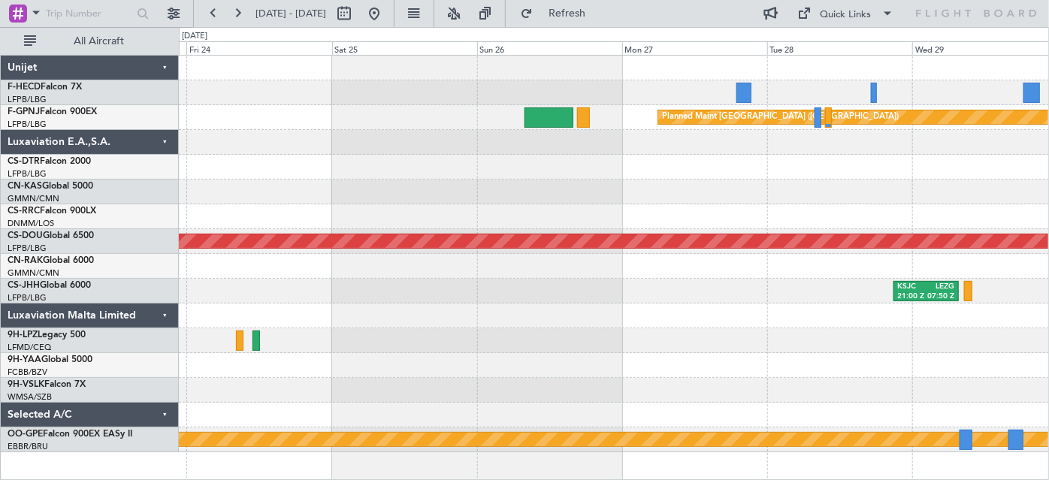
click at [512, 225] on div at bounding box center [614, 216] width 870 height 25
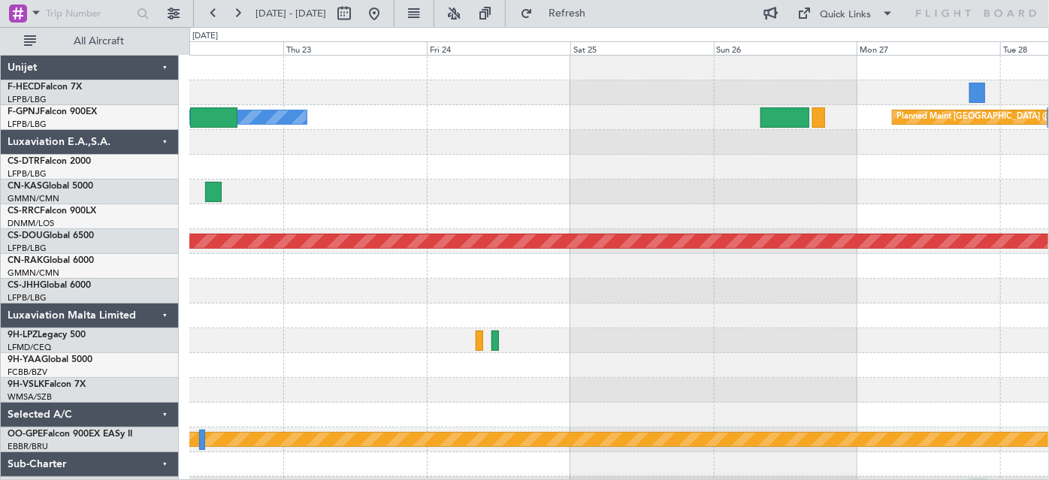
click at [594, 192] on div at bounding box center [619, 192] width 860 height 25
click at [551, 192] on div at bounding box center [619, 192] width 860 height 25
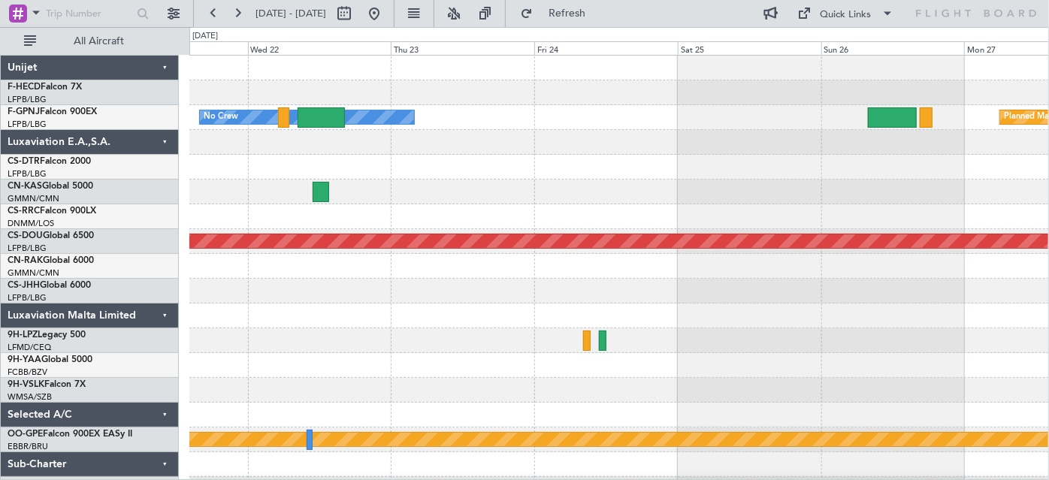
click at [605, 192] on div at bounding box center [619, 192] width 860 height 25
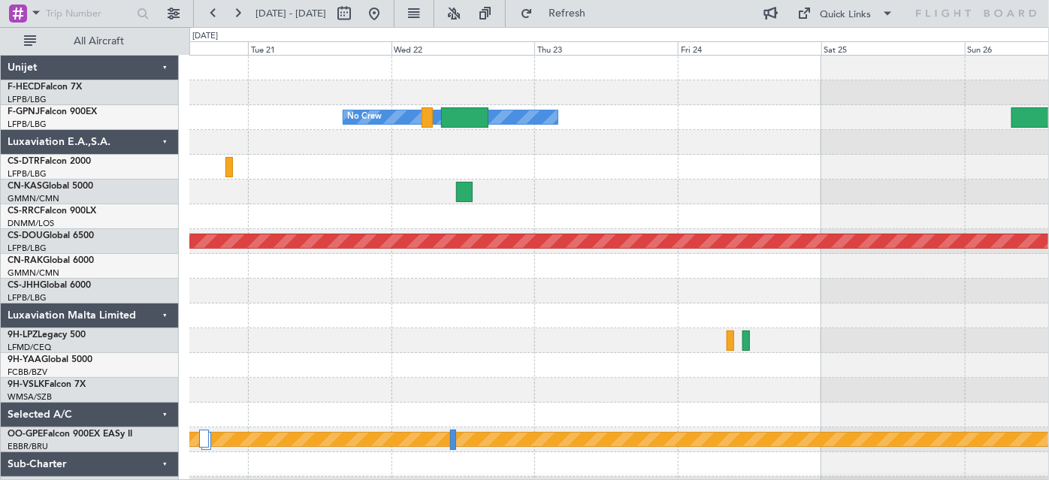
click at [467, 202] on div at bounding box center [619, 192] width 860 height 25
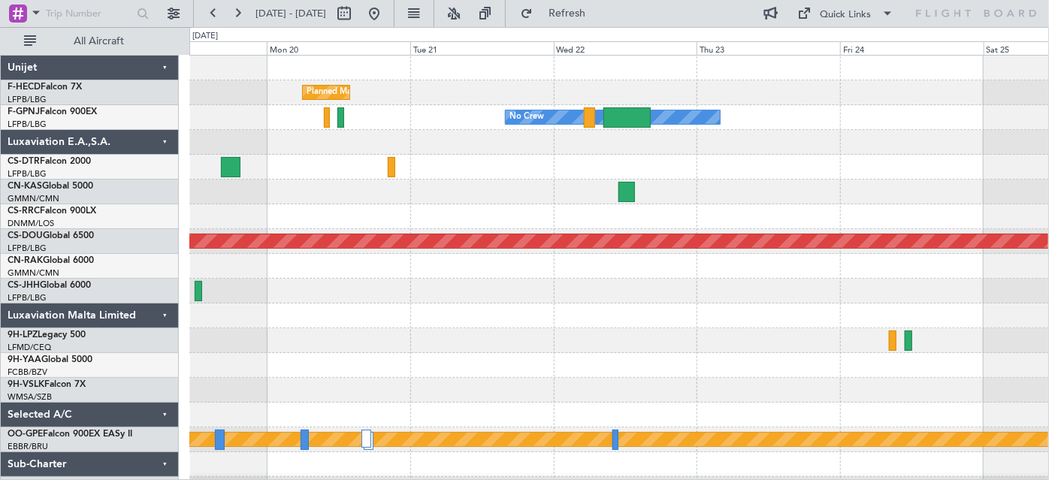
click at [354, 215] on div at bounding box center [619, 216] width 860 height 25
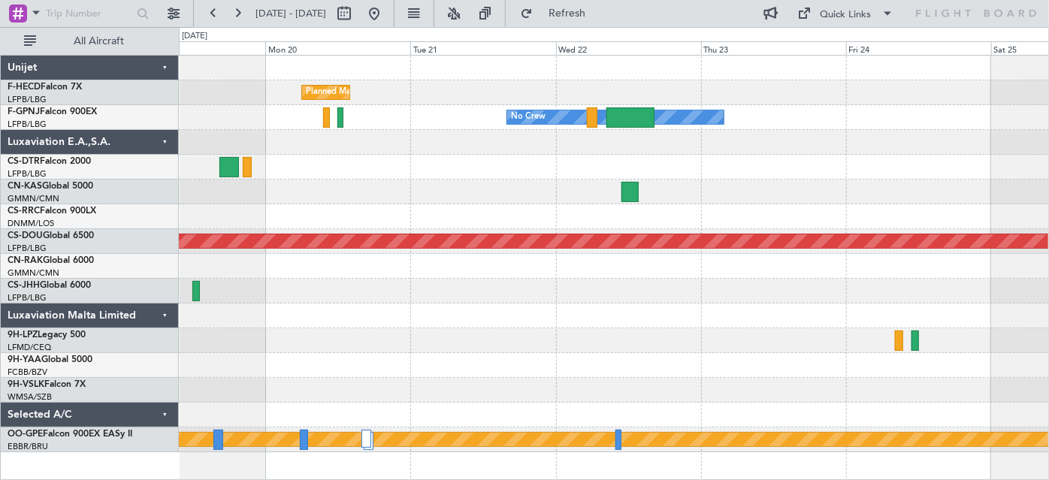
click at [404, 198] on div "Planned Maint [GEOGRAPHIC_DATA] ([GEOGRAPHIC_DATA]) KLAX 21:00 Z LFPB 07:45 Z N…" at bounding box center [614, 254] width 870 height 397
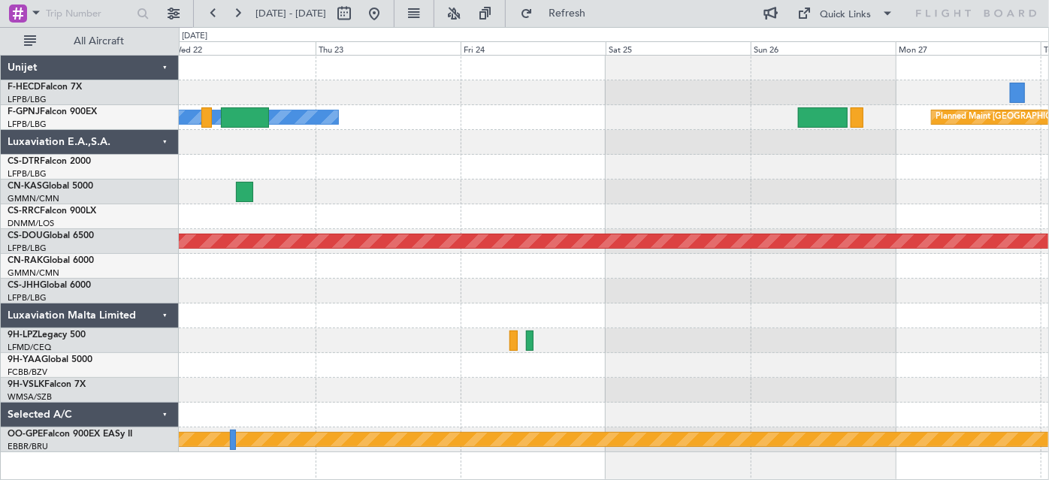
click at [456, 166] on div at bounding box center [614, 167] width 870 height 25
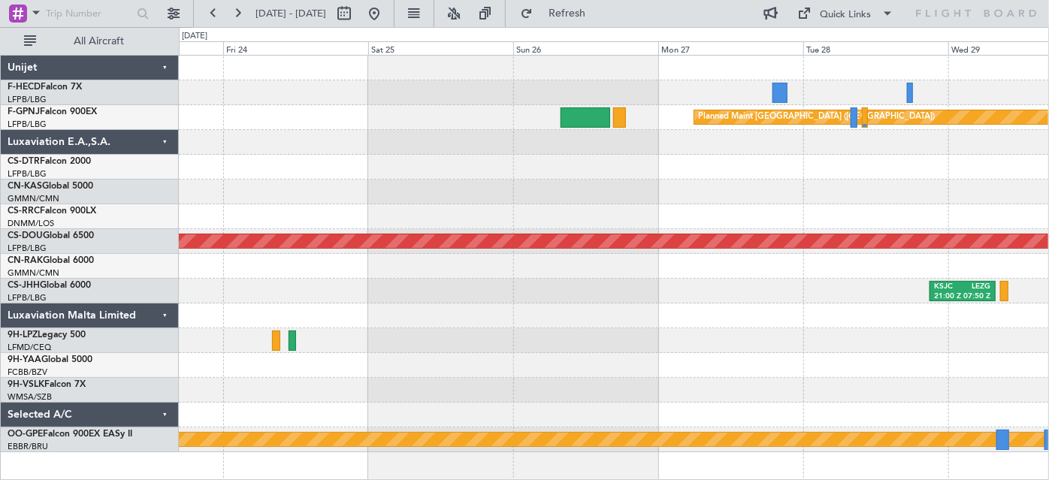
click at [417, 186] on div "Planned Maint [GEOGRAPHIC_DATA] ([GEOGRAPHIC_DATA]) Planned Maint [GEOGRAPHIC_D…" at bounding box center [614, 254] width 870 height 397
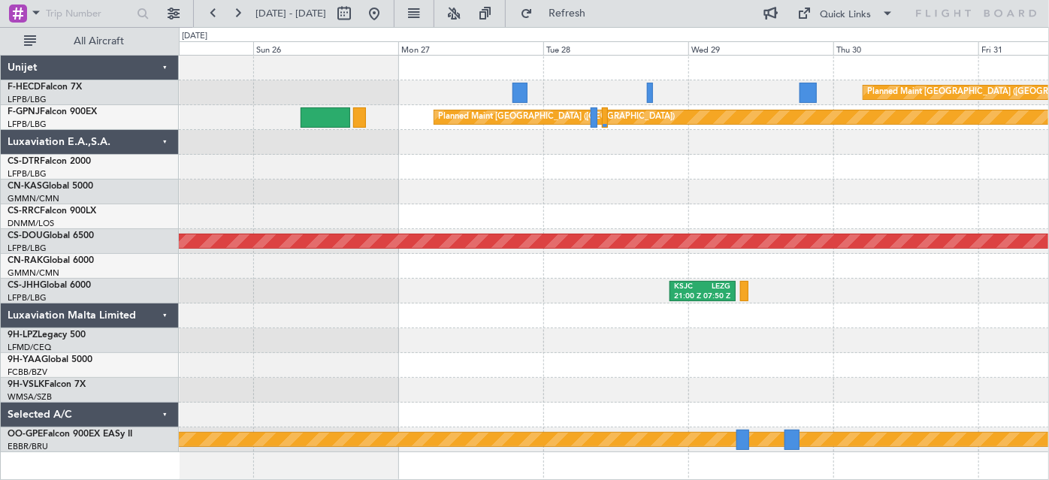
click at [535, 198] on div at bounding box center [614, 192] width 870 height 25
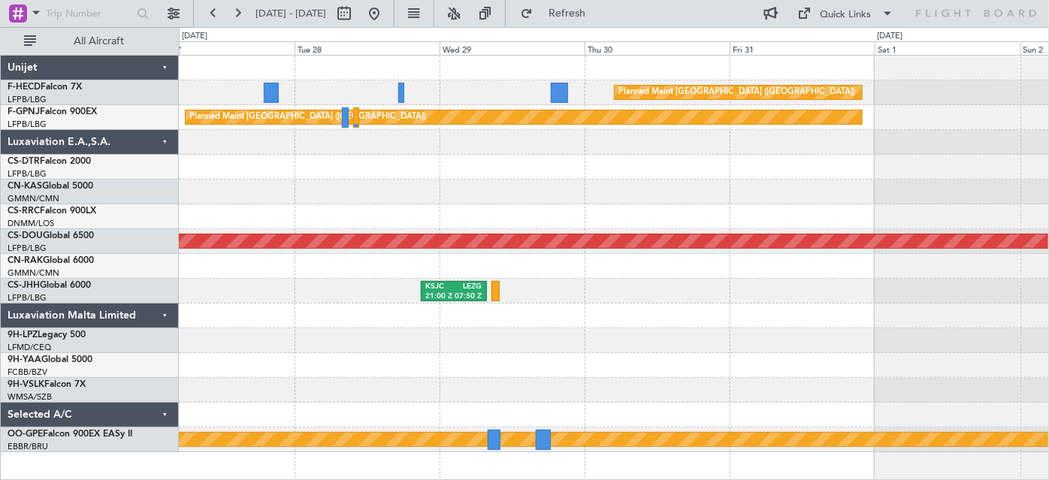
click at [431, 188] on div "Planned Maint [GEOGRAPHIC_DATA] ([GEOGRAPHIC_DATA]) Planned Maint [GEOGRAPHIC_D…" at bounding box center [614, 254] width 870 height 397
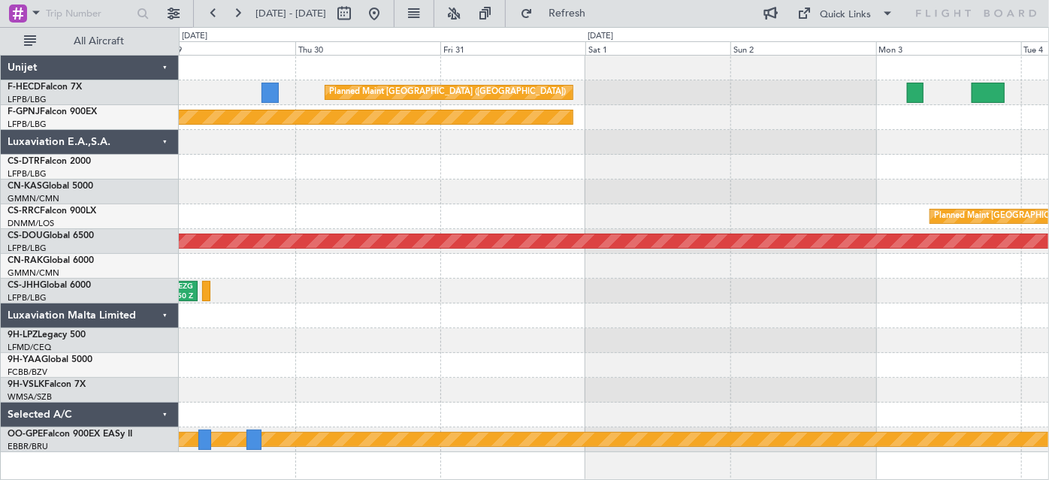
click at [678, 165] on div at bounding box center [614, 167] width 870 height 25
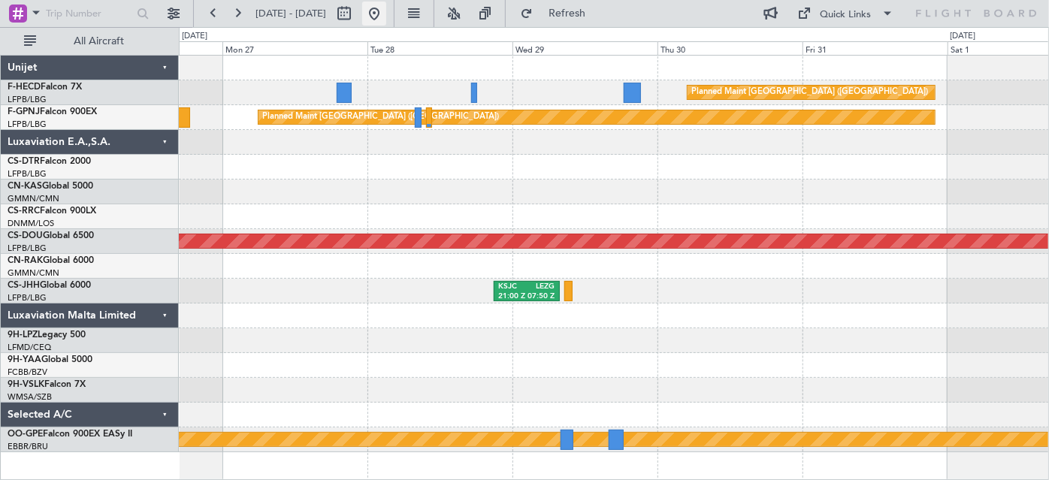
click at [386, 11] on button at bounding box center [374, 14] width 24 height 24
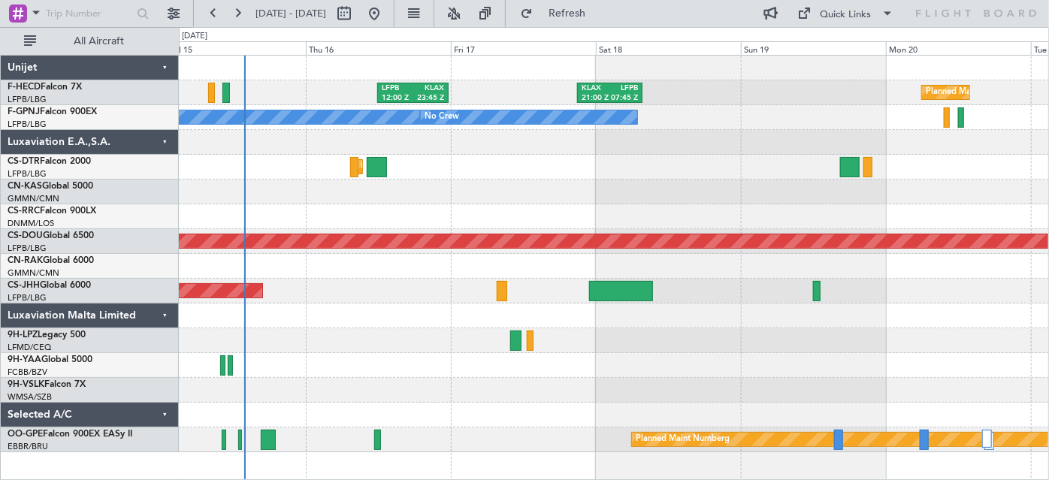
click at [313, 187] on div "LFPB 12:00 Z KLAX 23:45 Z KLAX 21:00 Z LFPB 07:45 Z Planned Maint [GEOGRAPHIC_D…" at bounding box center [614, 254] width 870 height 397
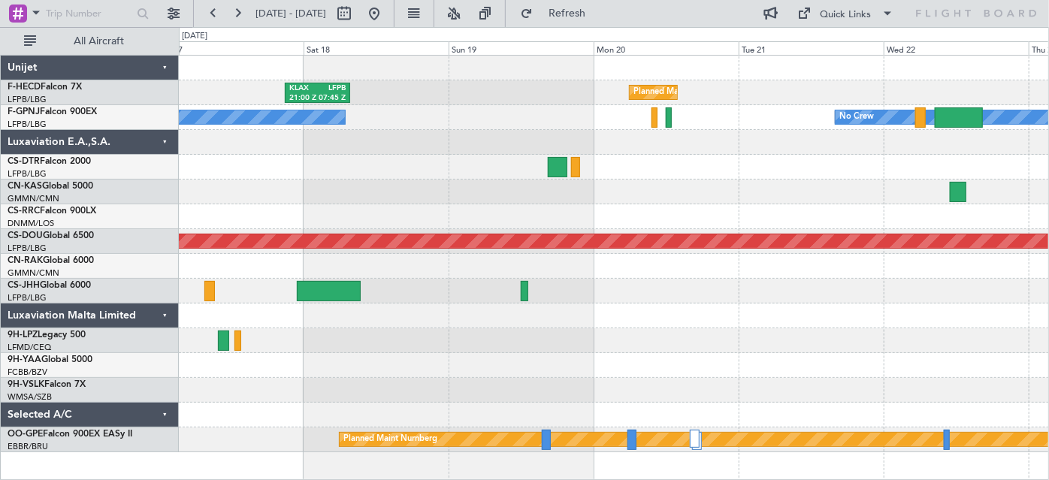
click at [439, 171] on div "Planned Maint Sofia" at bounding box center [614, 167] width 870 height 25
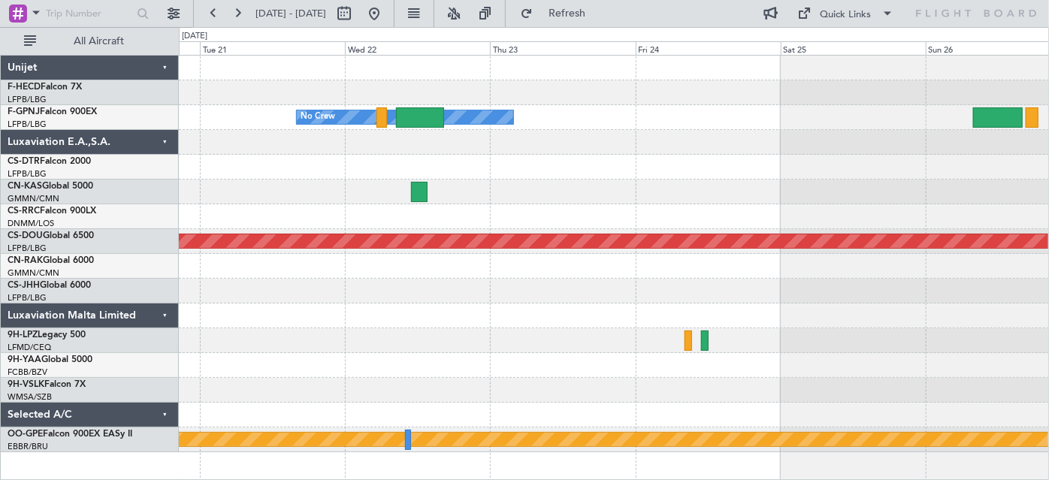
click at [395, 188] on div "Planned Maint [GEOGRAPHIC_DATA] ([GEOGRAPHIC_DATA]) No Crew Planned Maint [GEOG…" at bounding box center [614, 254] width 870 height 397
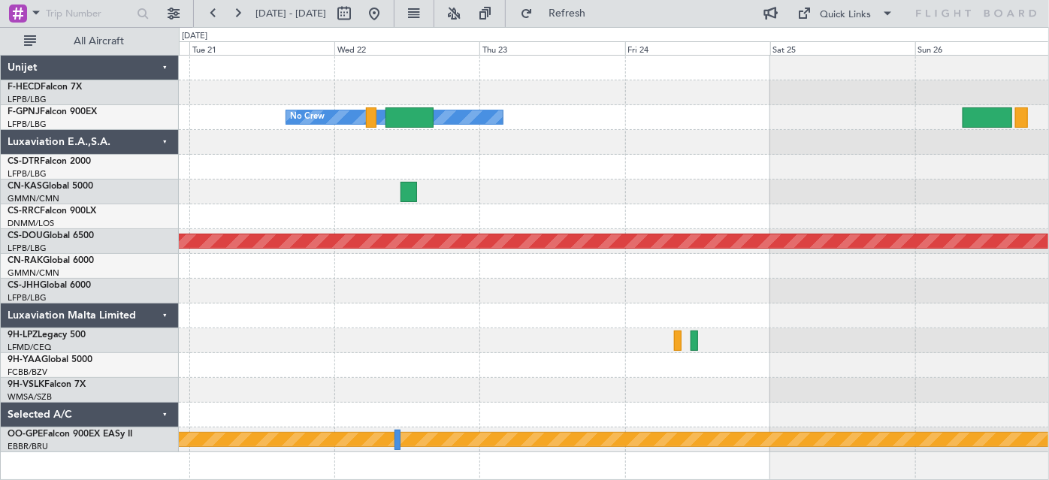
click at [506, 194] on div at bounding box center [614, 192] width 870 height 25
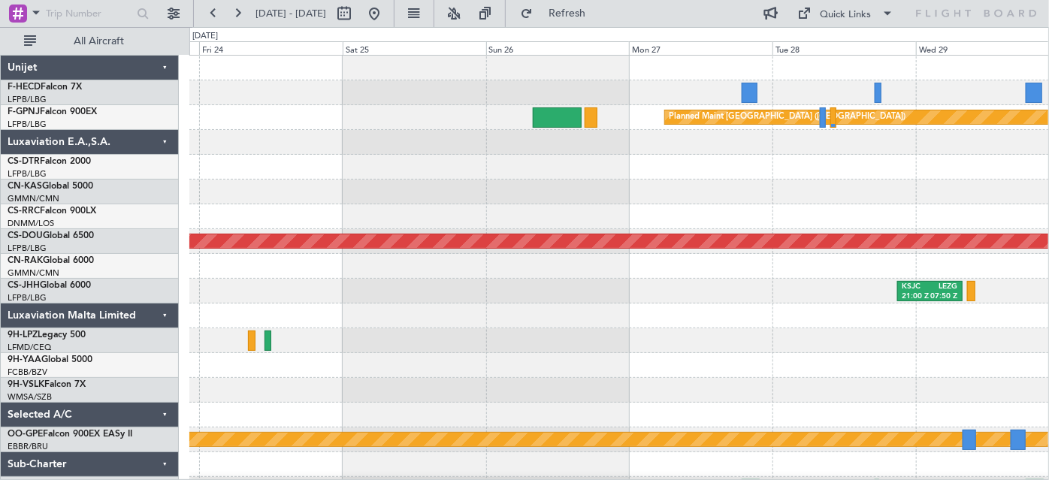
click at [530, 204] on div "Planned Maint [GEOGRAPHIC_DATA] ([GEOGRAPHIC_DATA]) Planned Maint [GEOGRAPHIC_D…" at bounding box center [619, 279] width 860 height 446
